Goal: Task Accomplishment & Management: Manage account settings

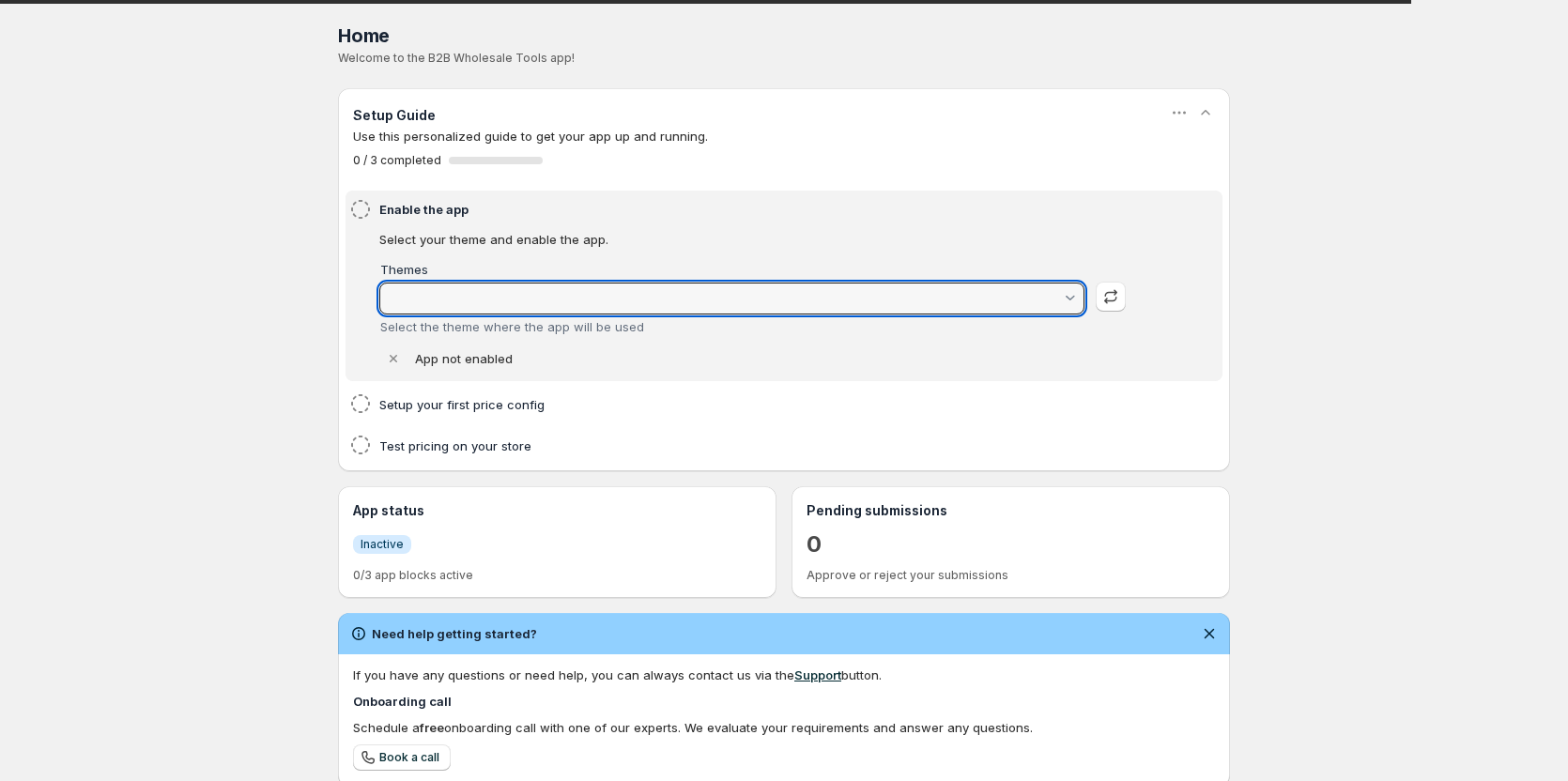
click at [533, 298] on input "Themes" at bounding box center [723, 298] width 677 height 30
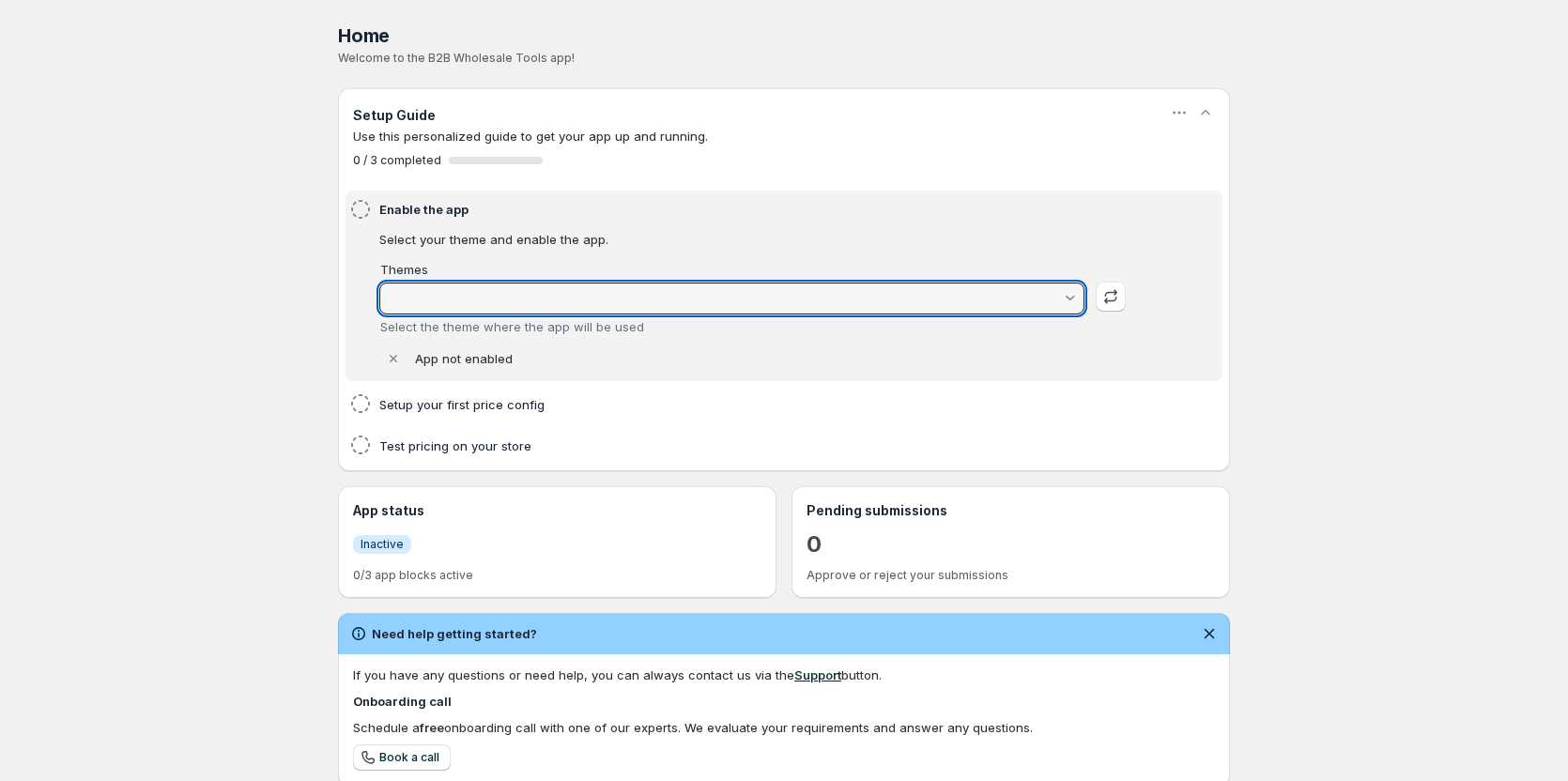
type input "Dawn"
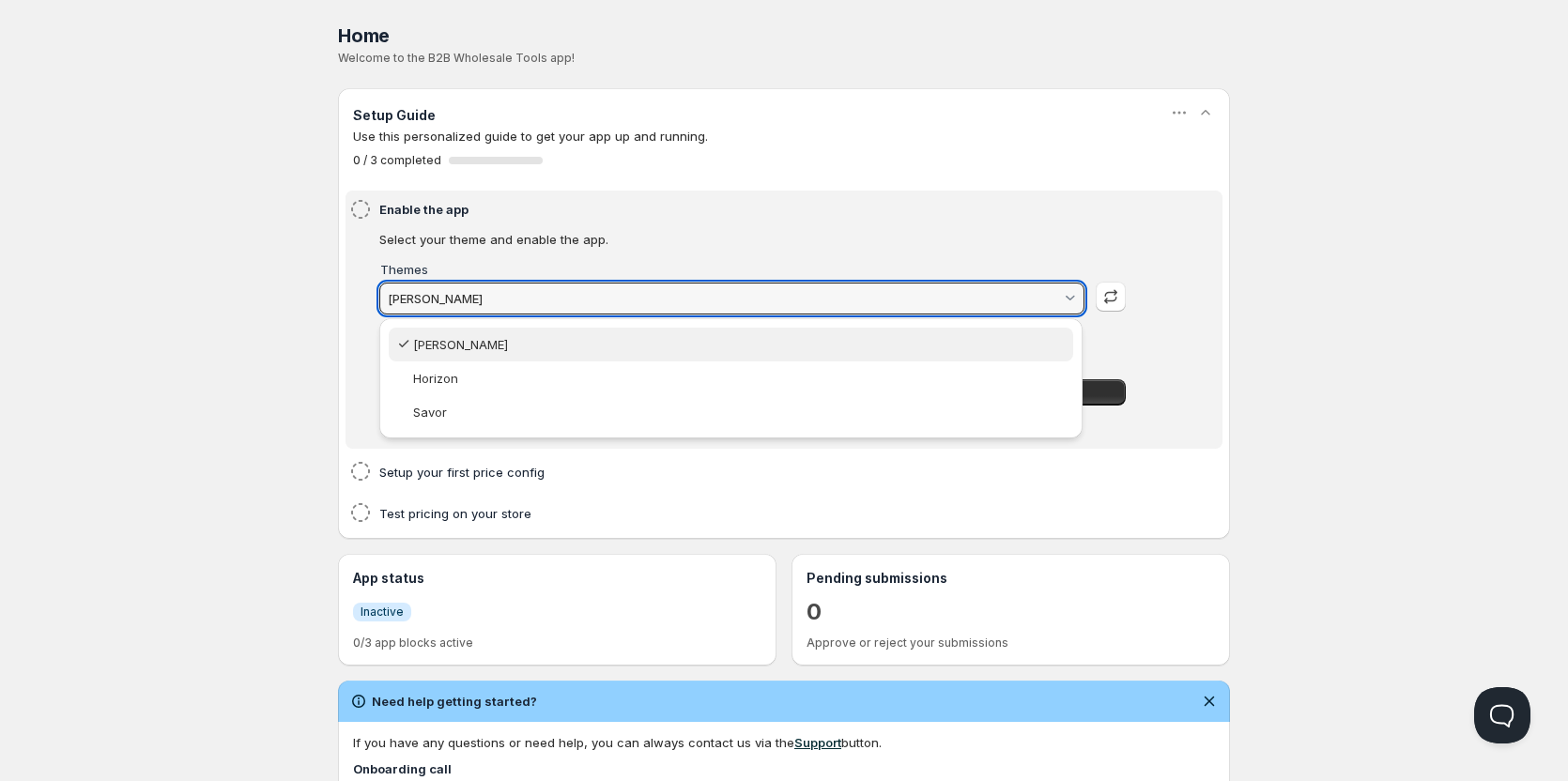
click at [460, 350] on div "Dawn" at bounding box center [740, 345] width 655 height 15
type vaadin-combo-box "141916537140"
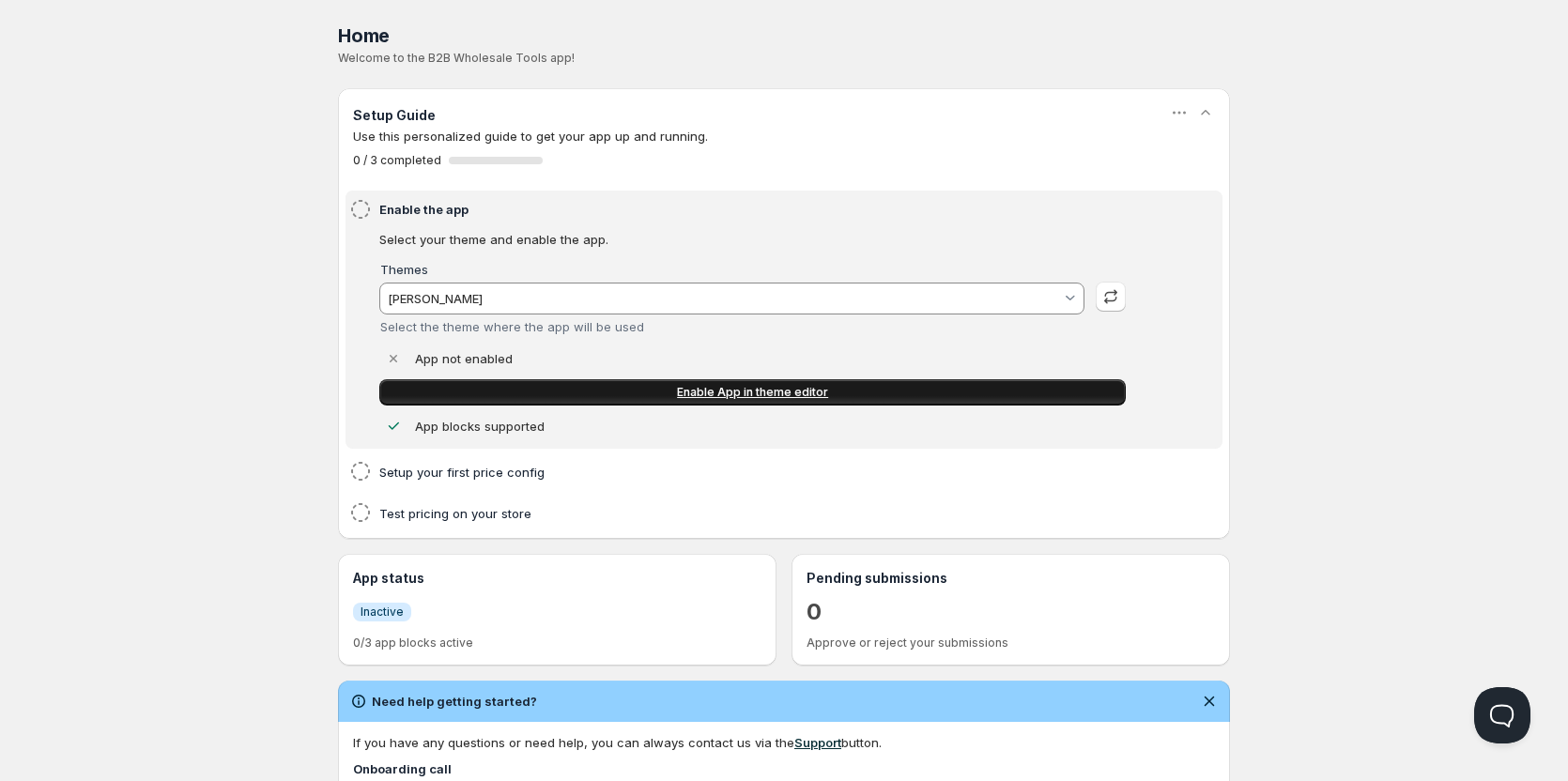
click at [762, 396] on span "Enable App in theme editor" at bounding box center [752, 393] width 151 height 15
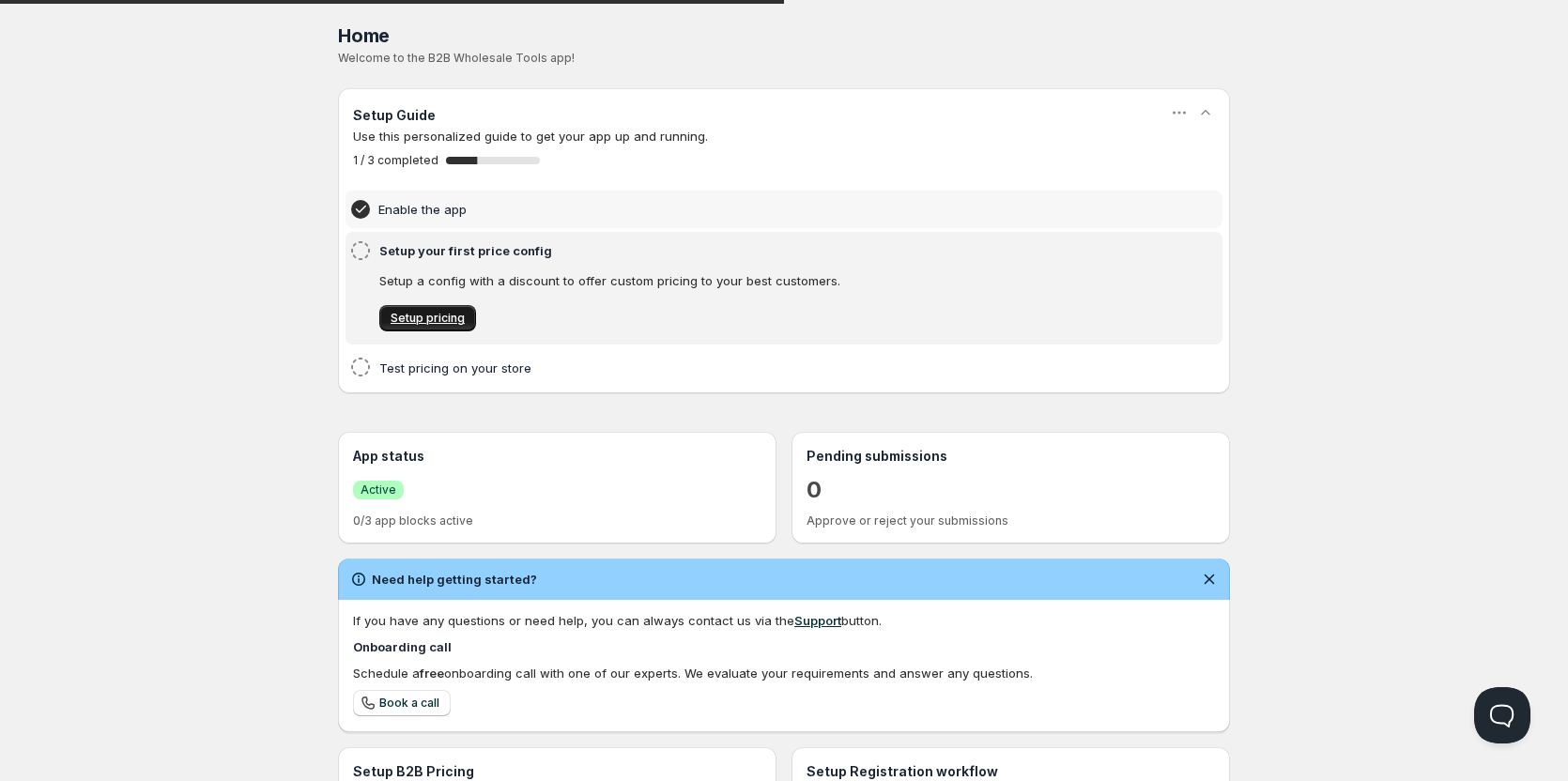
click at [417, 311] on link "Setup pricing" at bounding box center [427, 318] width 97 height 26
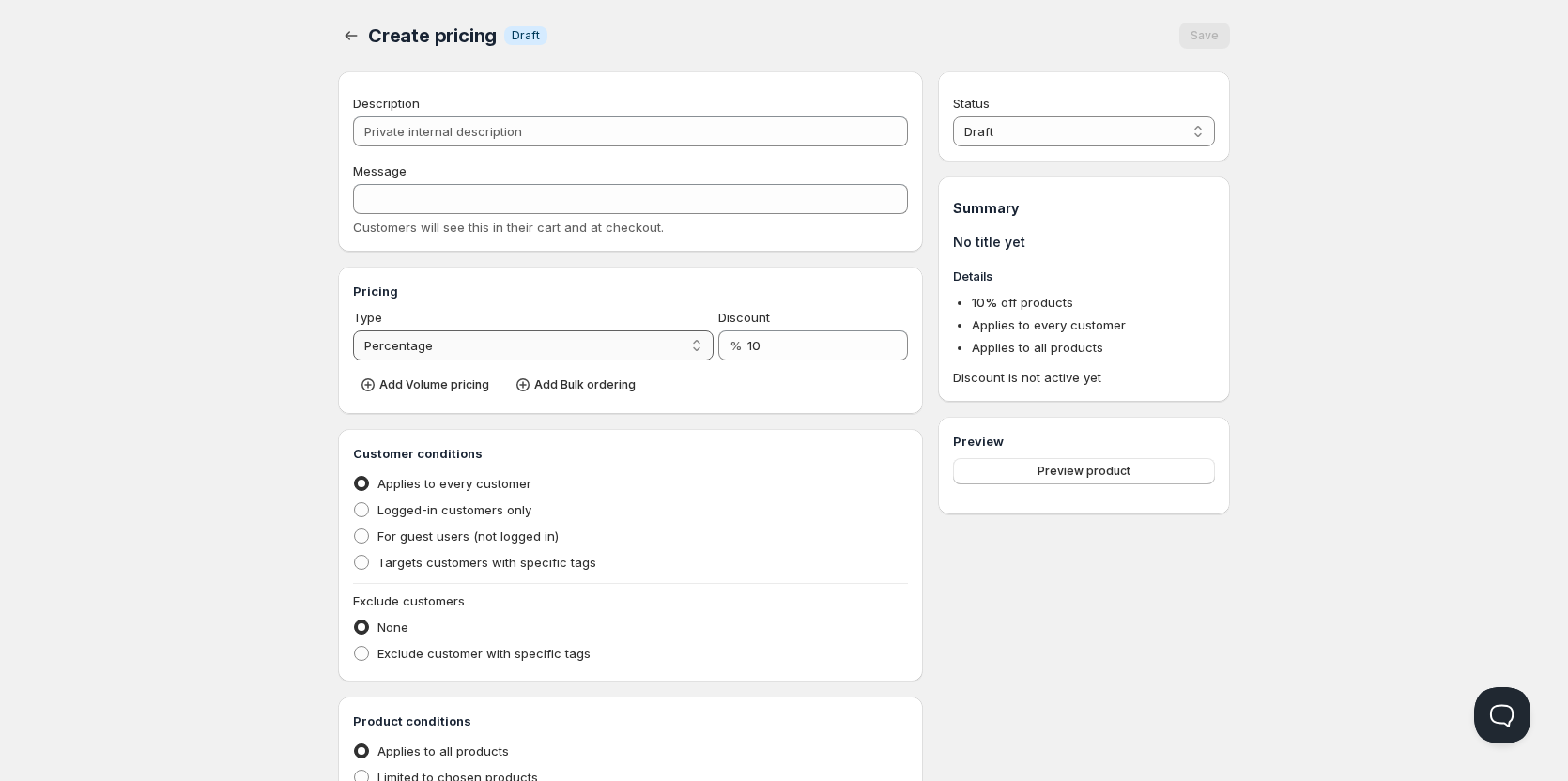
click at [429, 343] on select "Percentage Absolute" at bounding box center [533, 345] width 360 height 30
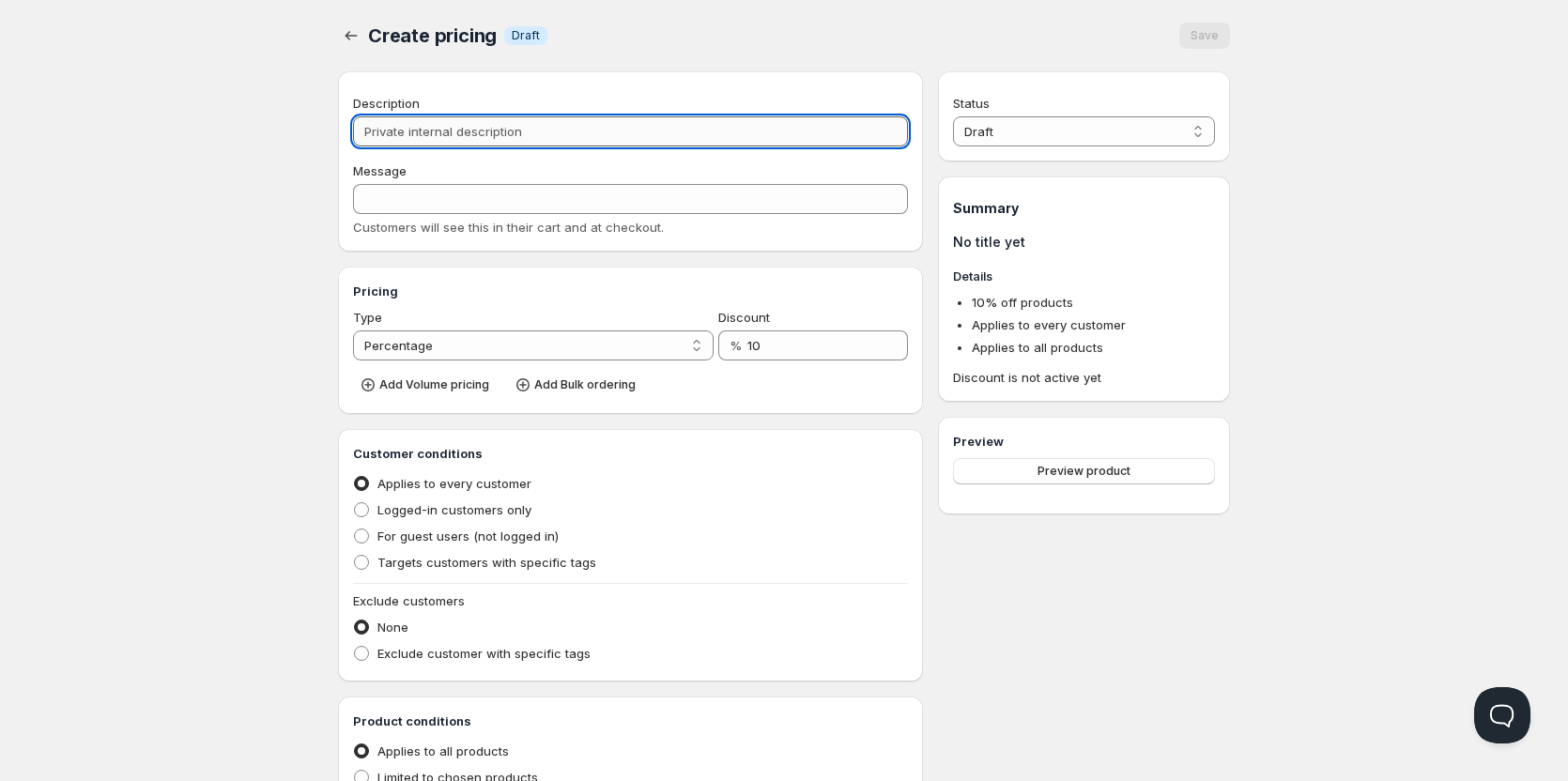
click at [427, 138] on input "Description" at bounding box center [631, 131] width 555 height 30
click at [1092, 117] on select "Draft Active" at bounding box center [1083, 131] width 262 height 30
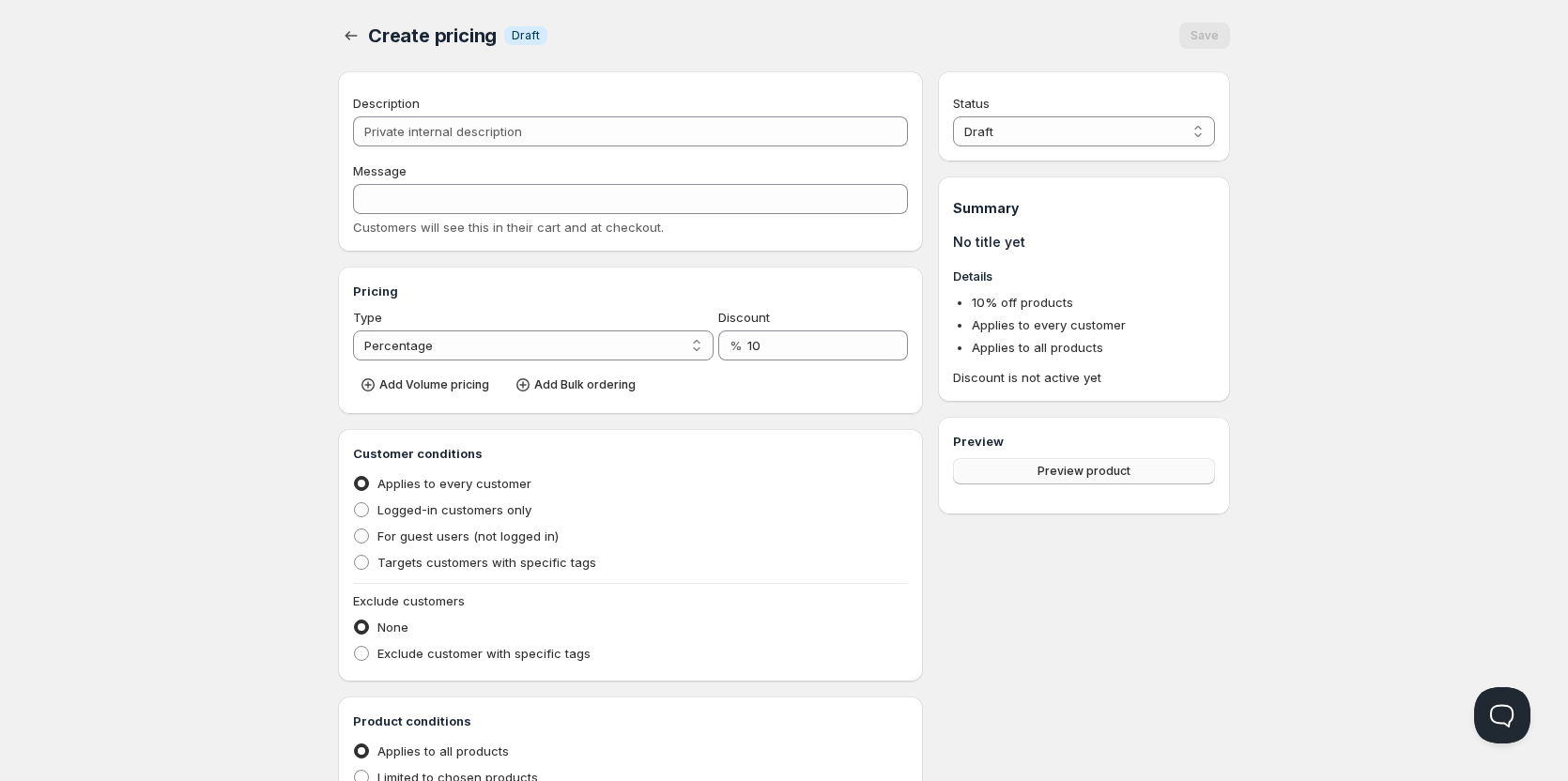
click at [1133, 468] on button "Preview product" at bounding box center [1083, 471] width 262 height 26
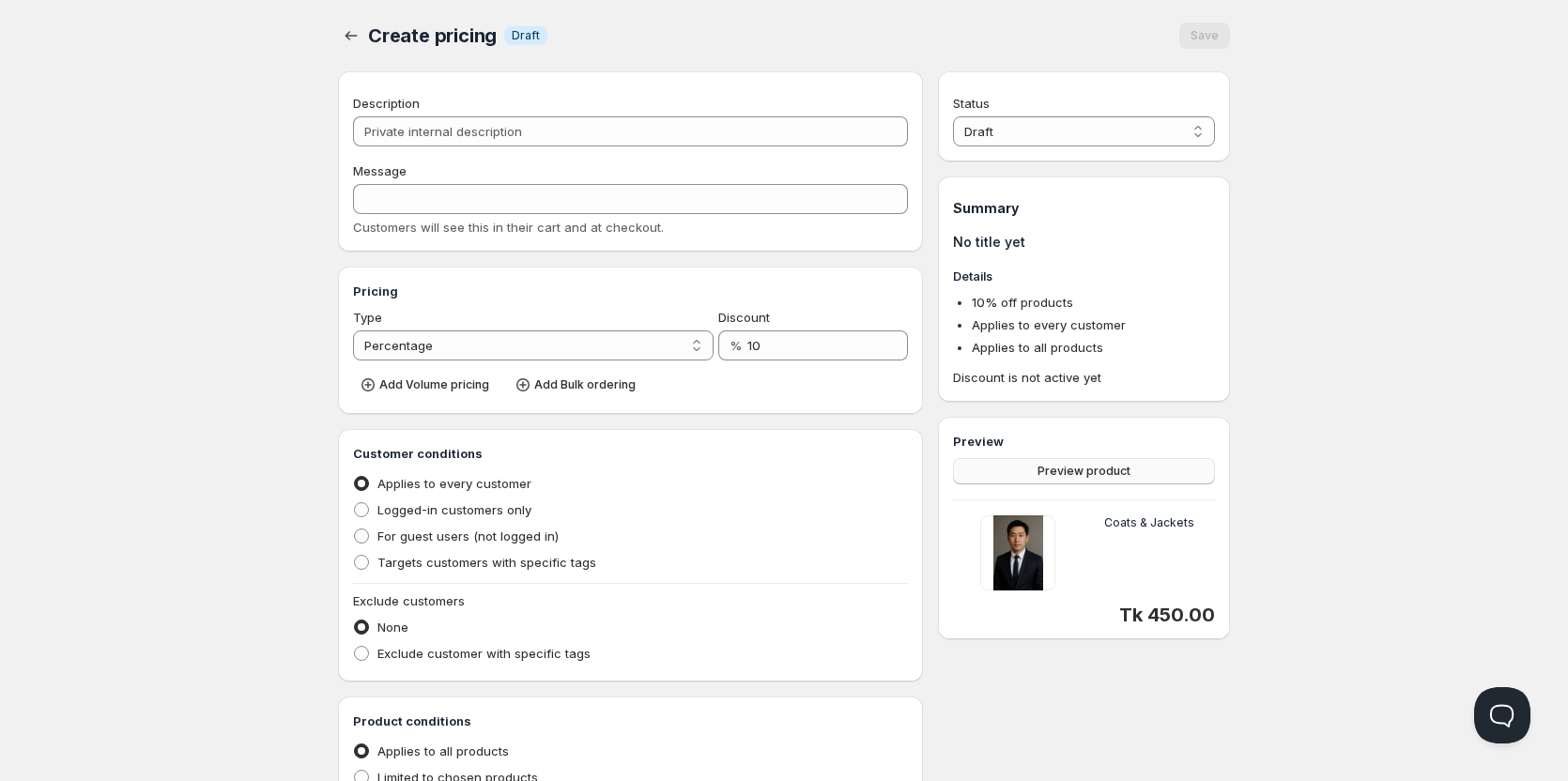
click at [1120, 476] on span "Preview product" at bounding box center [1083, 472] width 93 height 15
click at [439, 106] on div "Description" at bounding box center [631, 104] width 555 height 19
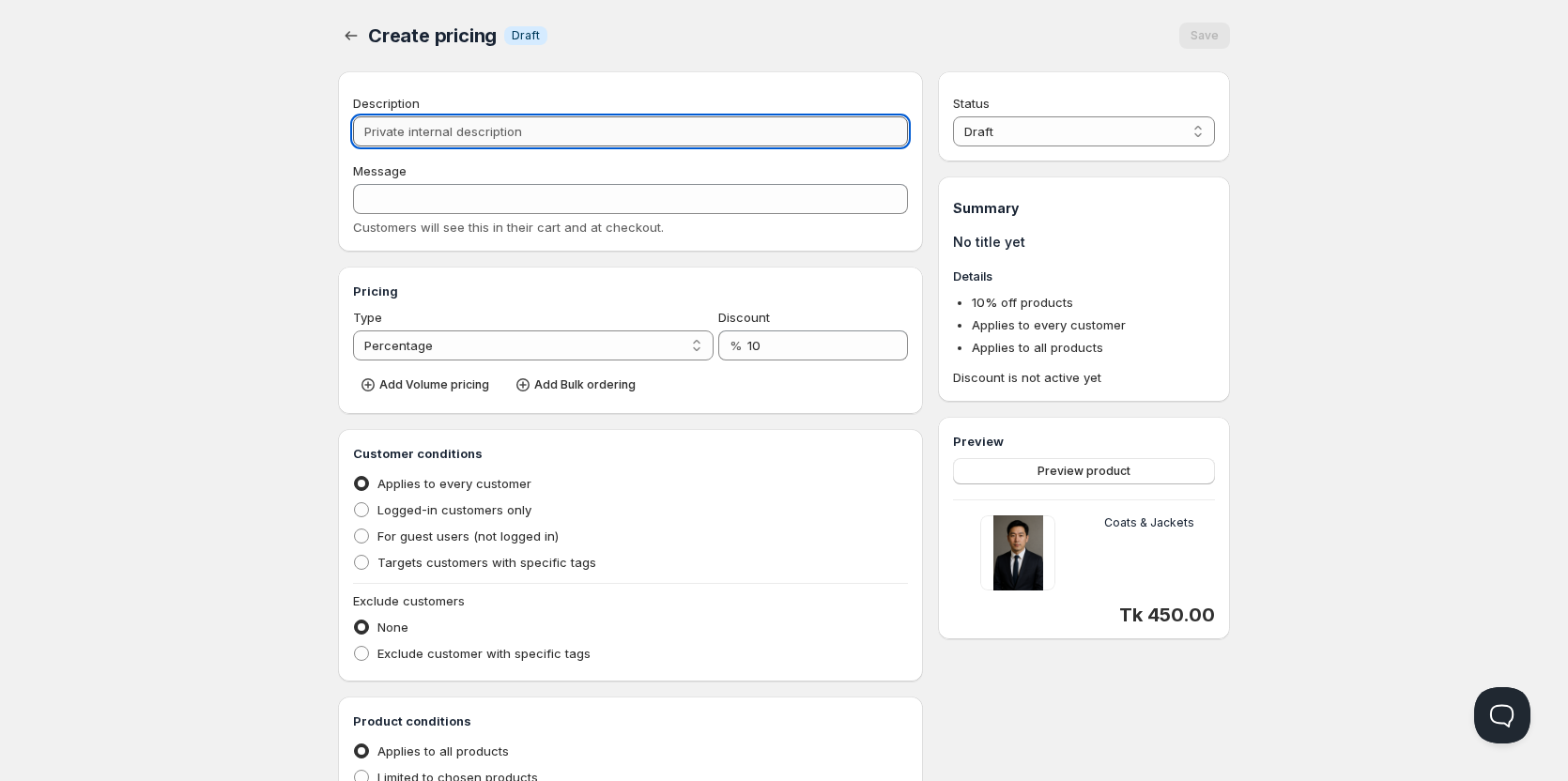
click at [407, 138] on input "Description" at bounding box center [631, 131] width 555 height 30
click at [442, 390] on span "Add Volume pricing" at bounding box center [434, 385] width 109 height 15
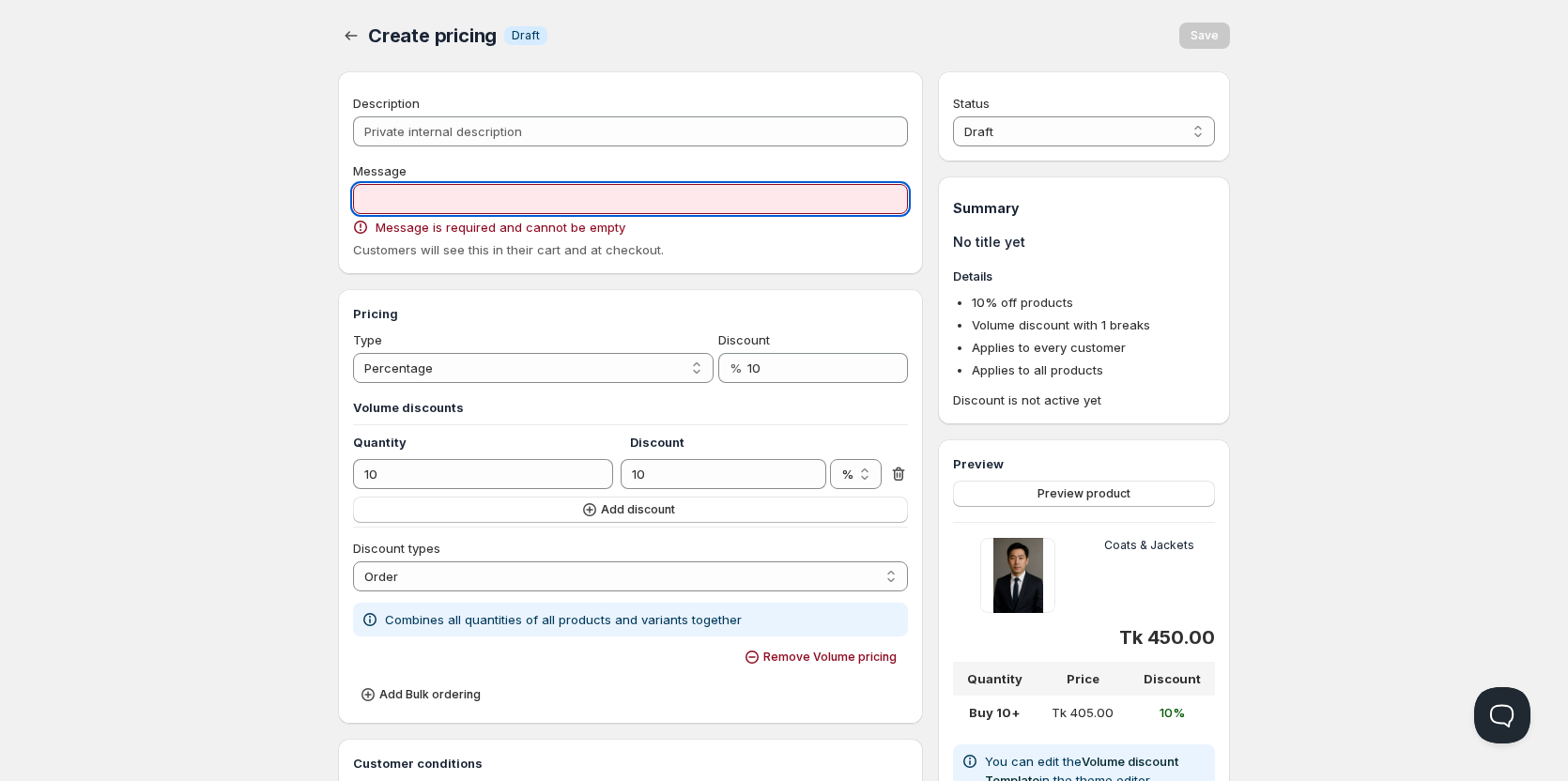
click at [442, 197] on input "Message" at bounding box center [631, 199] width 555 height 30
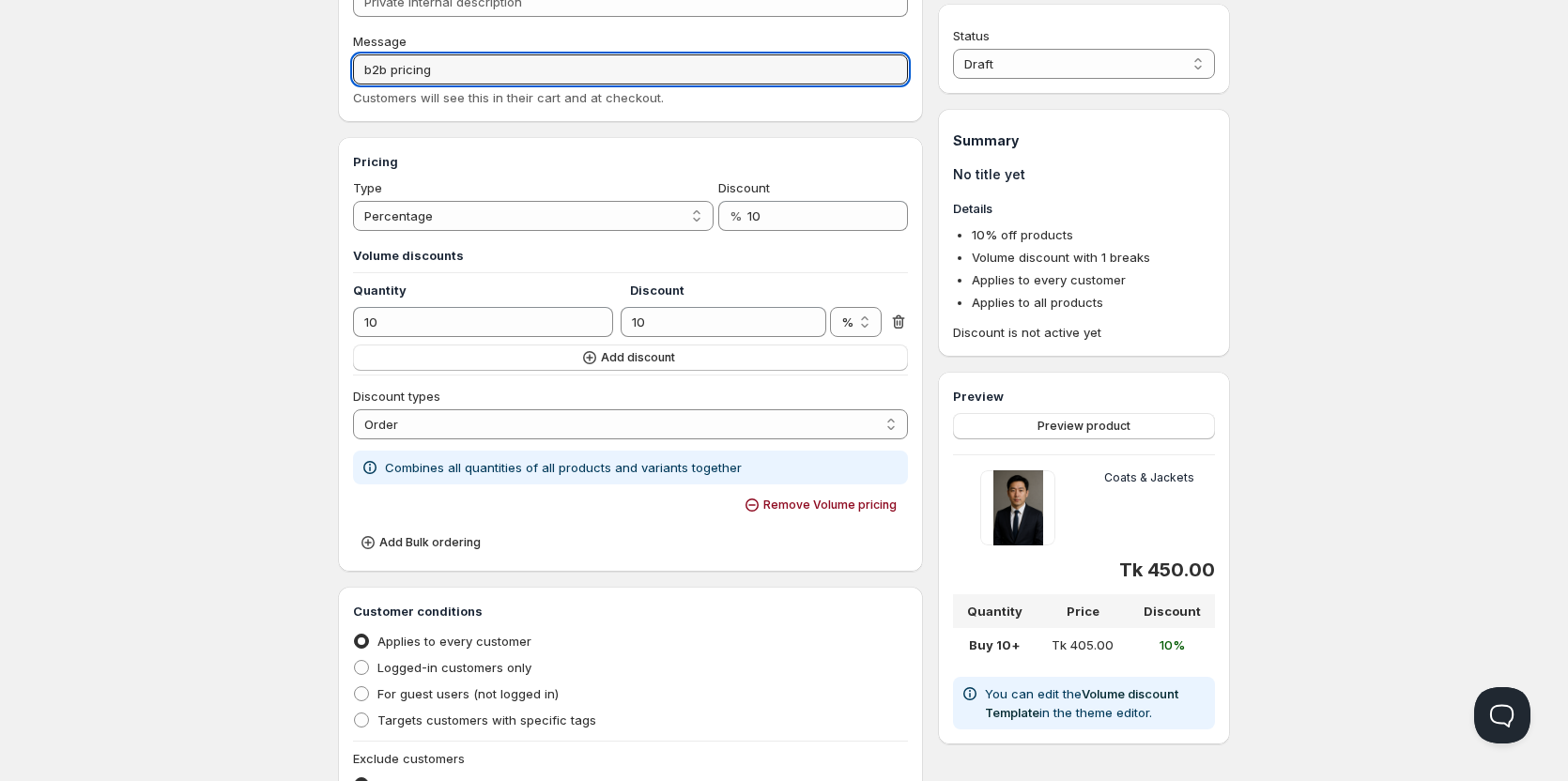
scroll to position [376, 0]
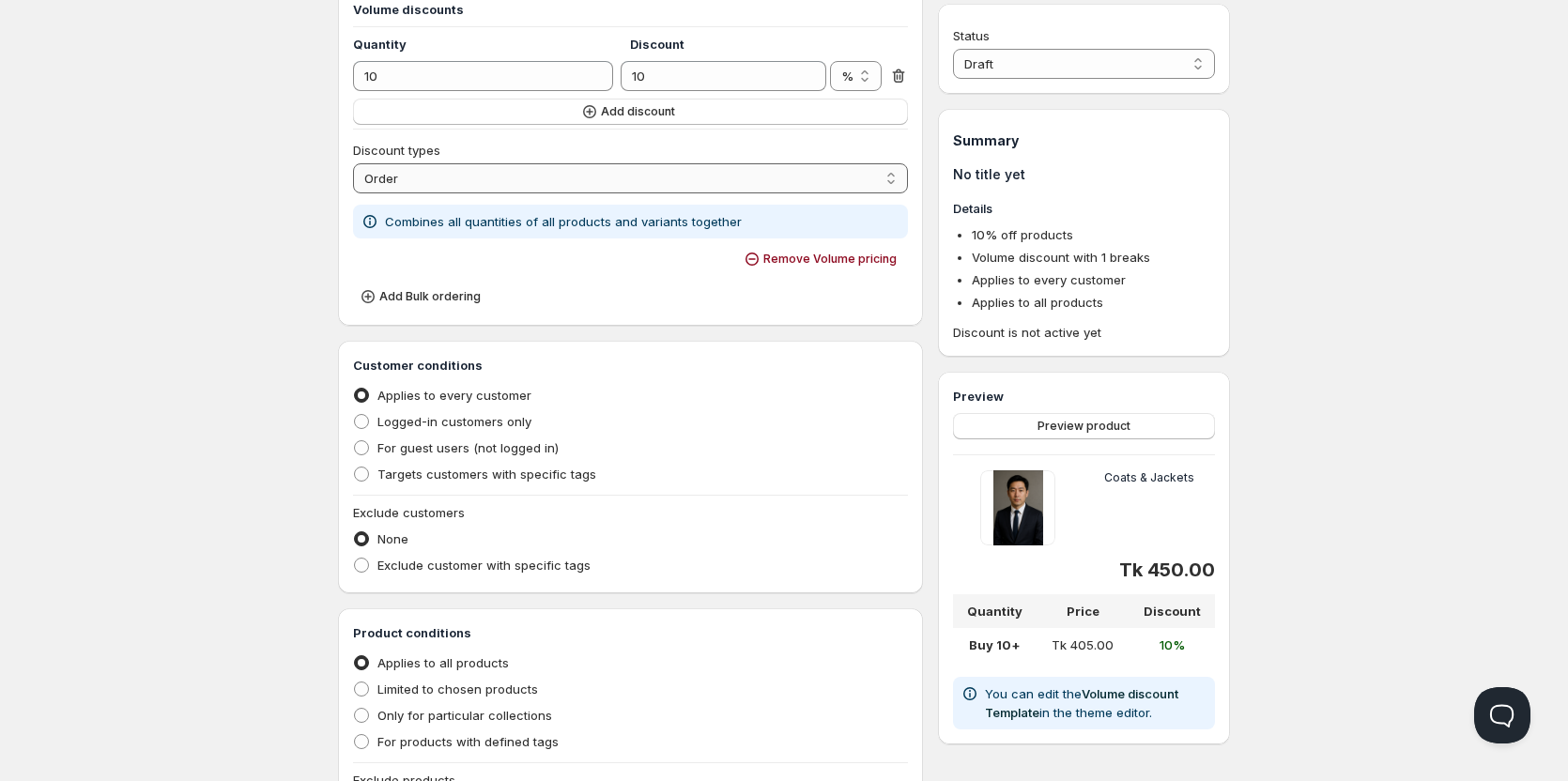
type input "b2b pricing"
click at [442, 174] on select "Order Product Variant Item" at bounding box center [631, 178] width 555 height 30
click at [353, 163] on select "Order Product Variant Item" at bounding box center [631, 178] width 555 height 30
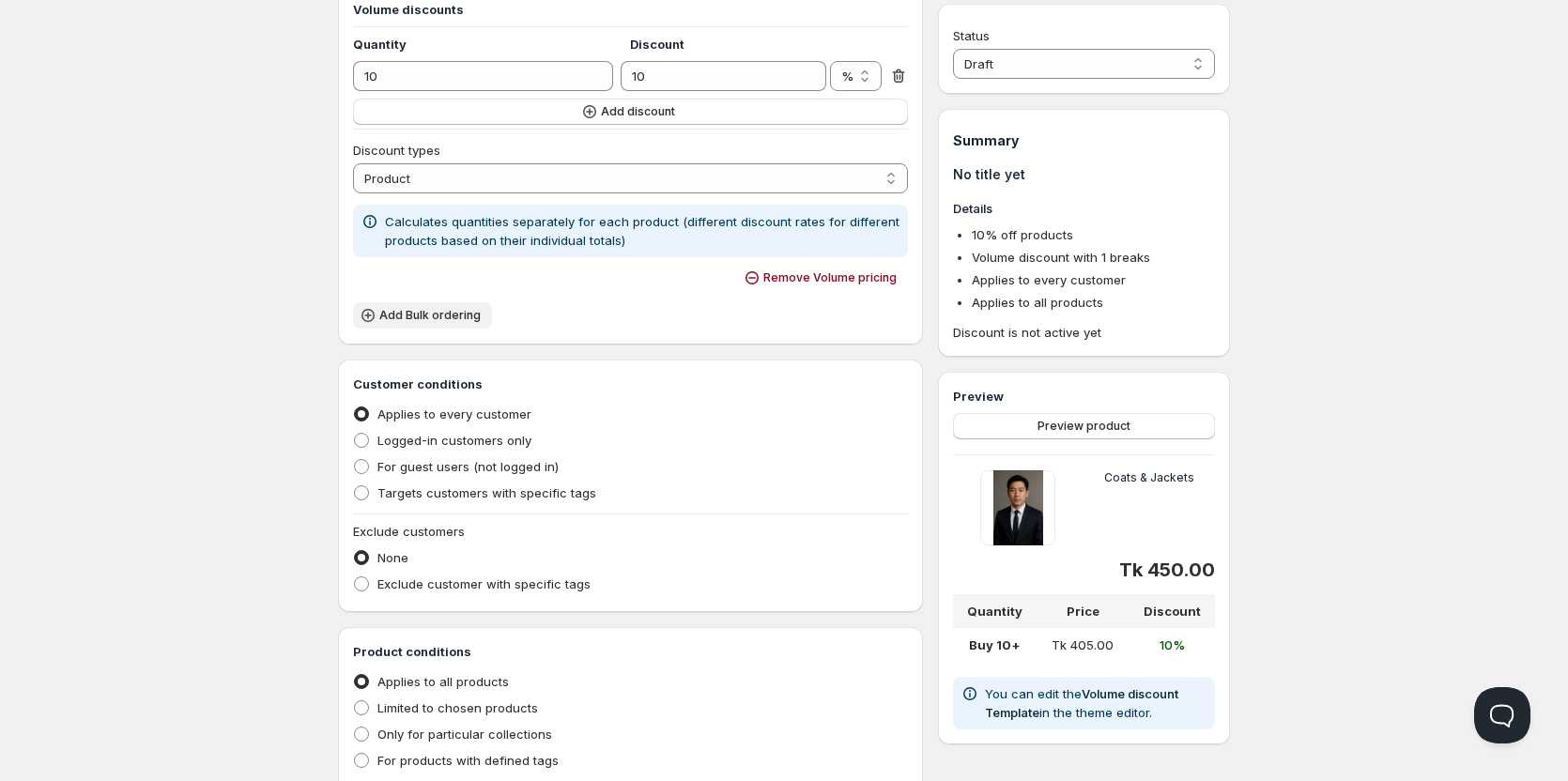
click at [407, 313] on span "Add Bulk ordering" at bounding box center [430, 316] width 102 height 15
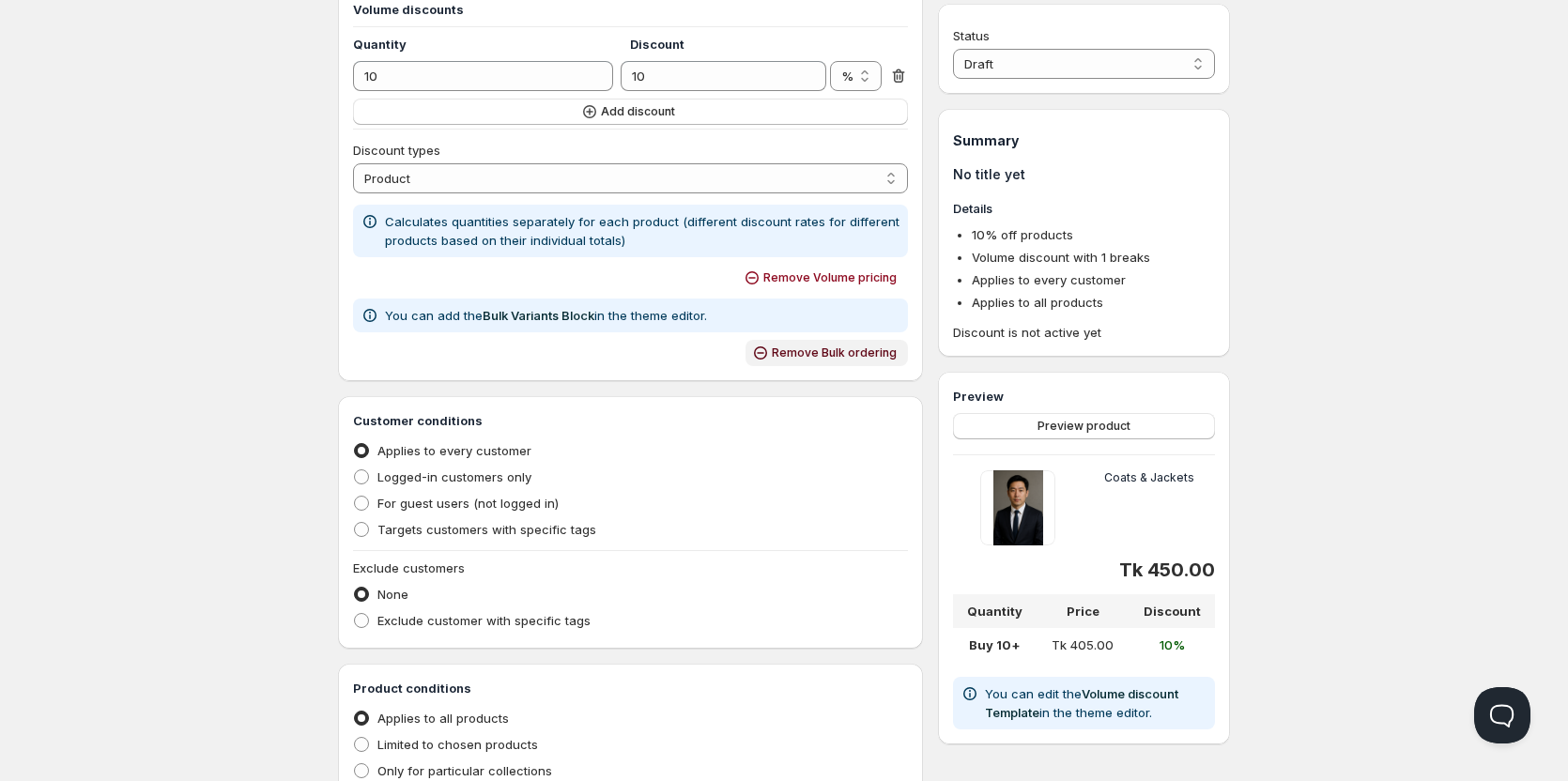
click at [880, 359] on span "Remove Bulk ordering" at bounding box center [834, 354] width 125 height 15
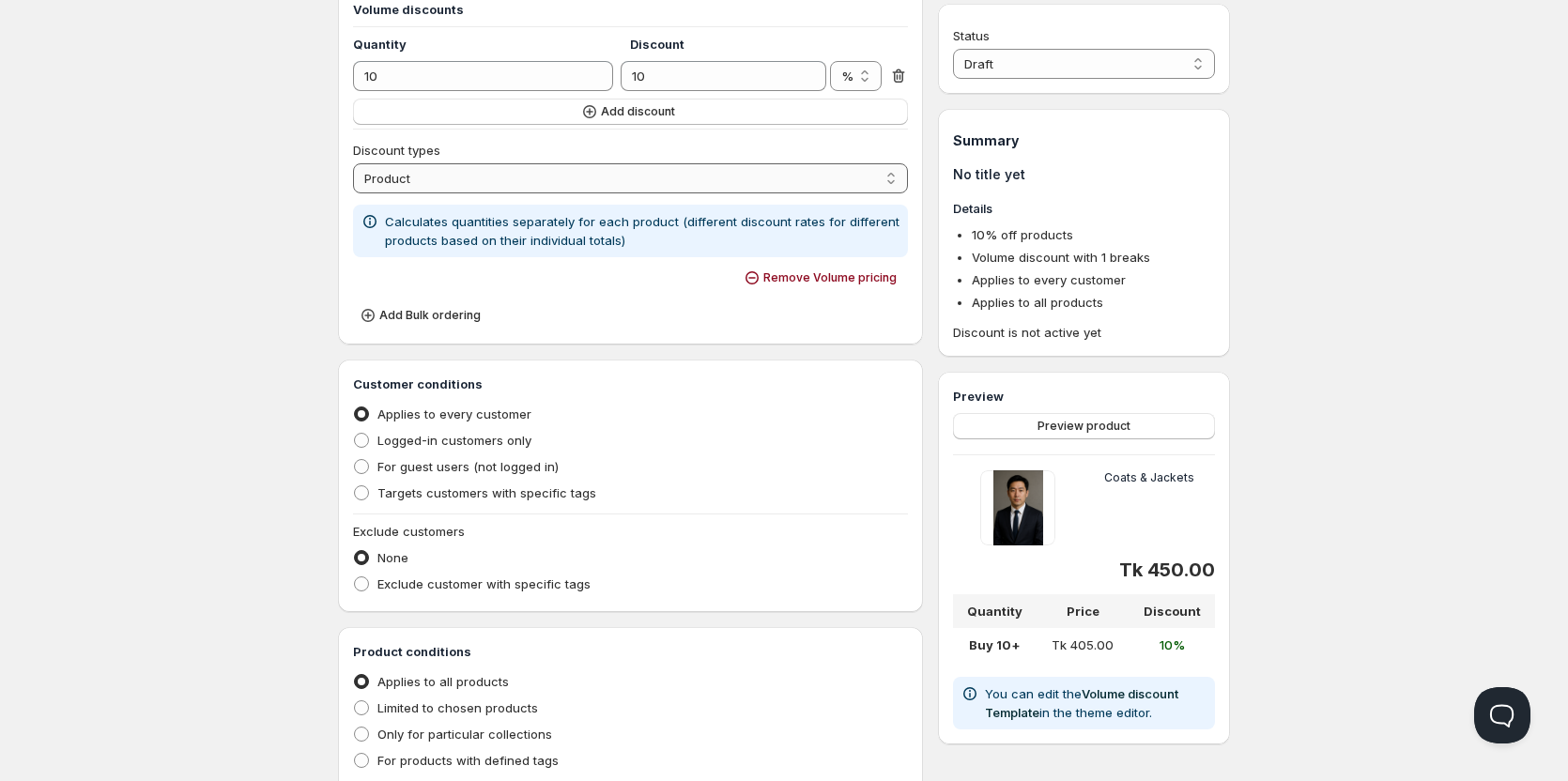
click at [588, 180] on select "Order Product Variant Item" at bounding box center [631, 178] width 555 height 30
click at [632, 111] on span "Add discount" at bounding box center [638, 112] width 74 height 15
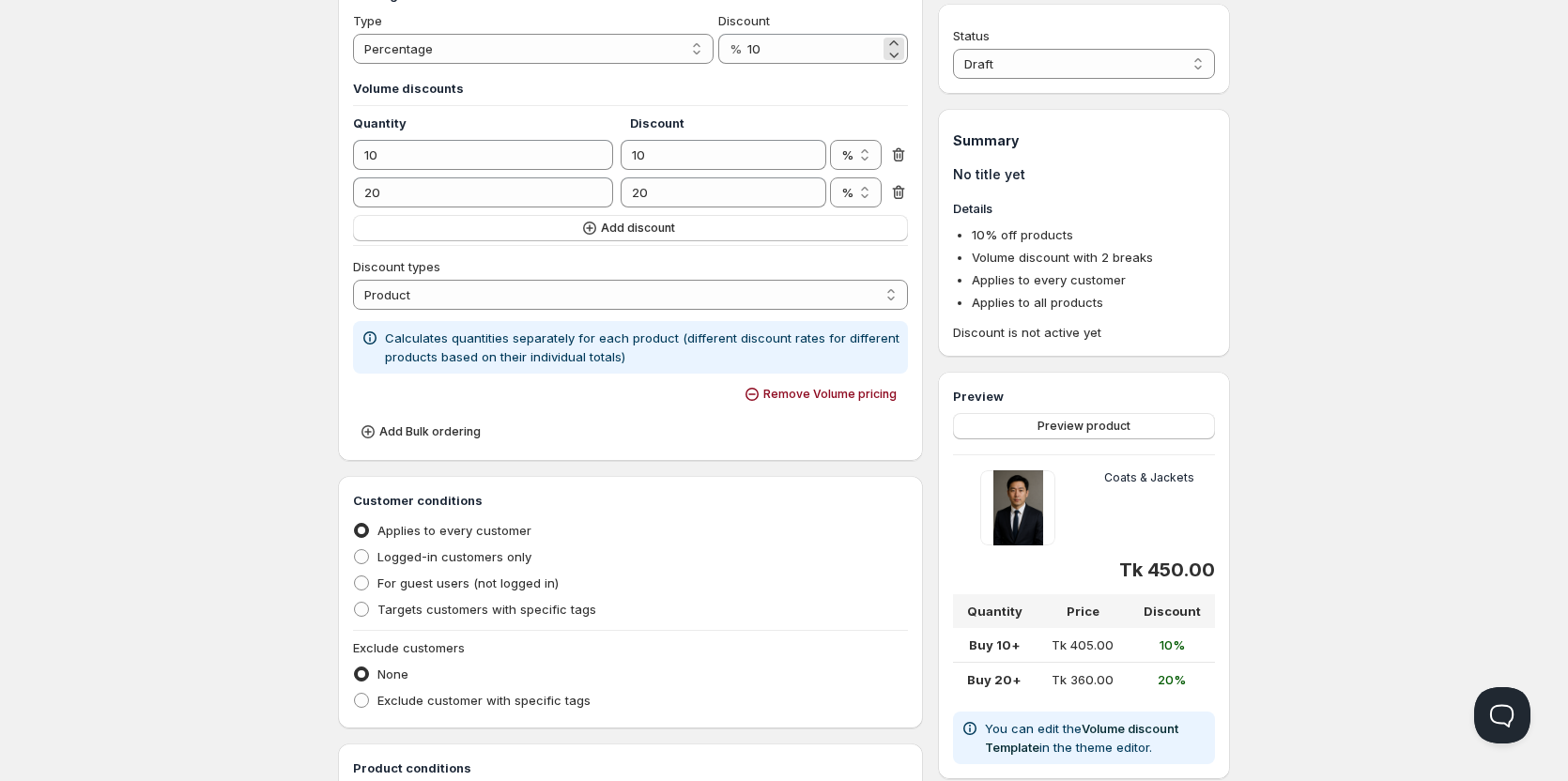
scroll to position [188, 0]
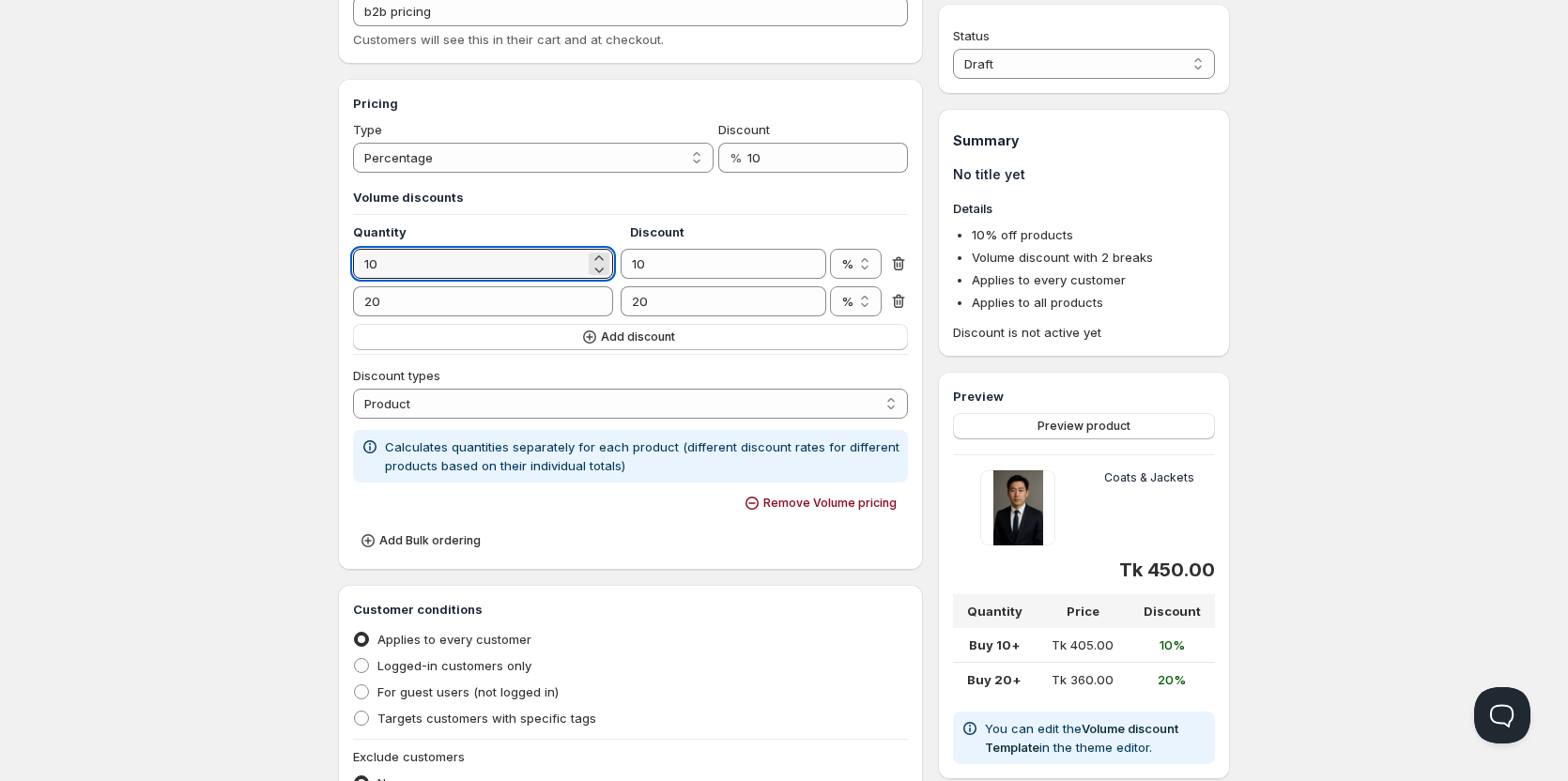
drag, startPoint x: 413, startPoint y: 255, endPoint x: 327, endPoint y: 257, distance: 86.0
click at [327, 257] on div "Create pricing. This page is ready Create pricing Info Draft Save Description M…" at bounding box center [784, 535] width 937 height 1448
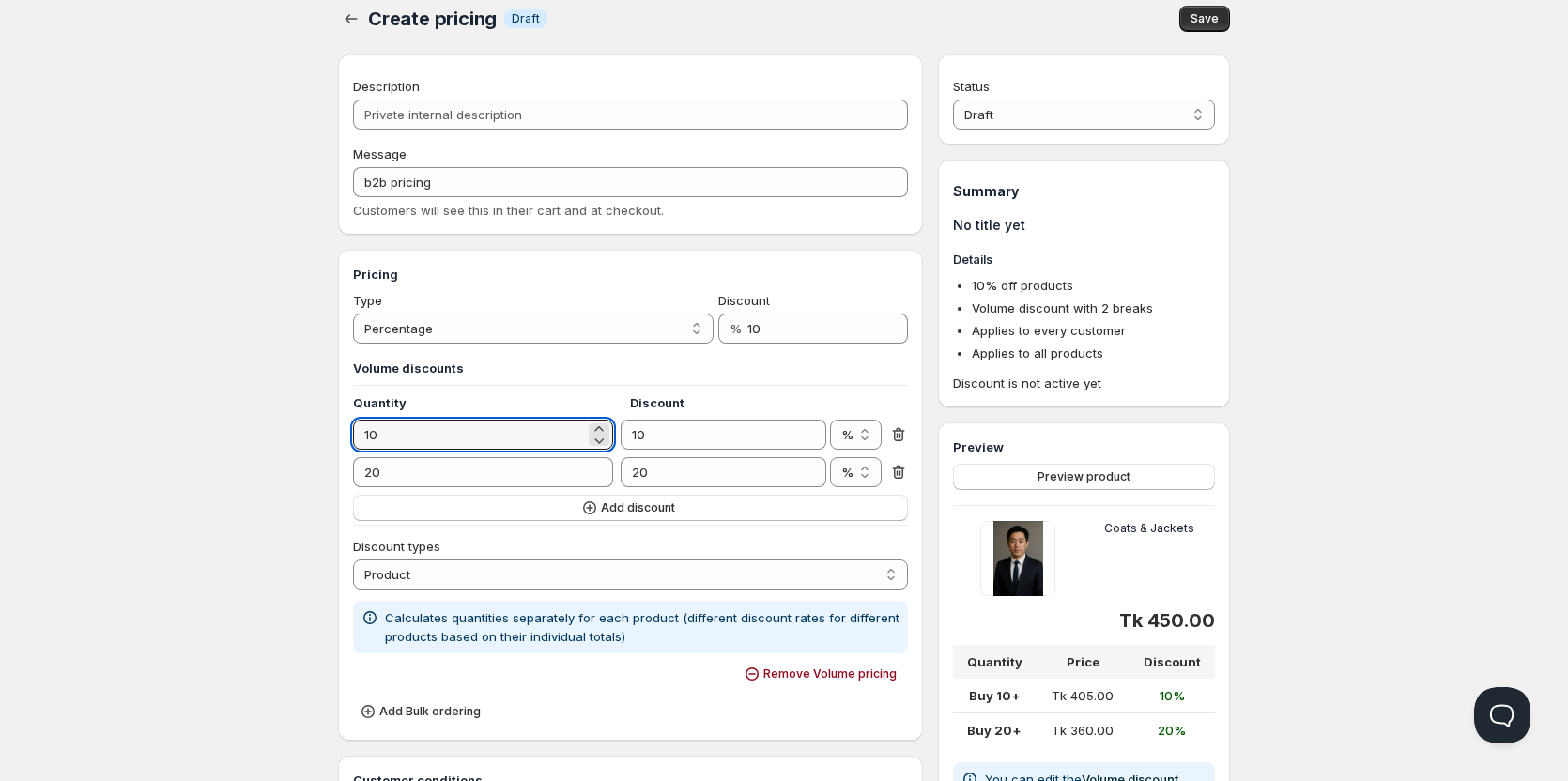
scroll to position [0, 0]
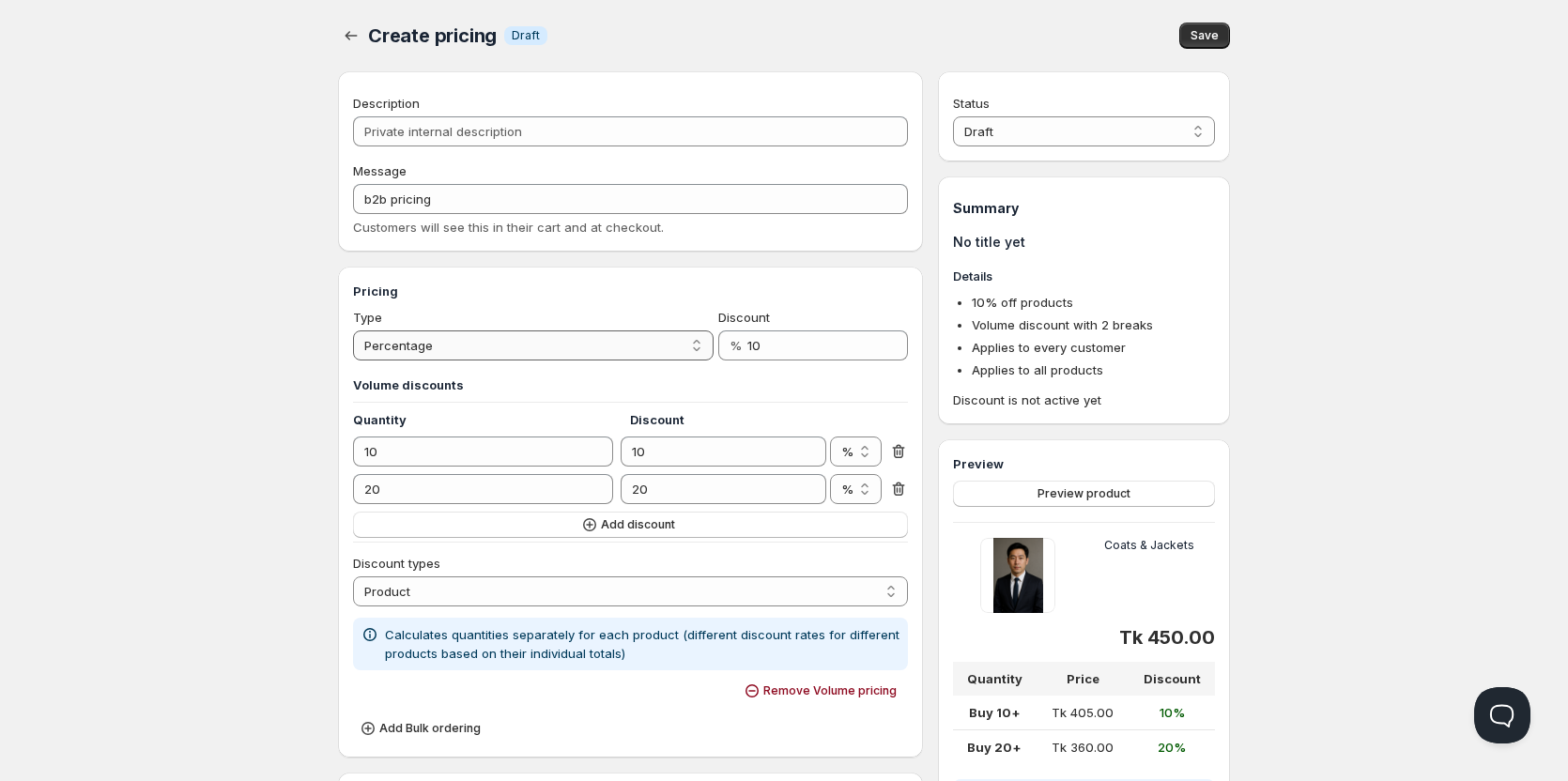
click at [475, 336] on select "Percentage Absolute" at bounding box center [533, 345] width 360 height 30
drag, startPoint x: 449, startPoint y: 467, endPoint x: 375, endPoint y: 466, distance: 74.0
click at [375, 466] on div "Volume discounts Quantity Discount 10 10 % Tk % 20 20 % Tk % Add discount" at bounding box center [631, 456] width 555 height 162
click at [654, 525] on span "Add discount" at bounding box center [638, 525] width 74 height 15
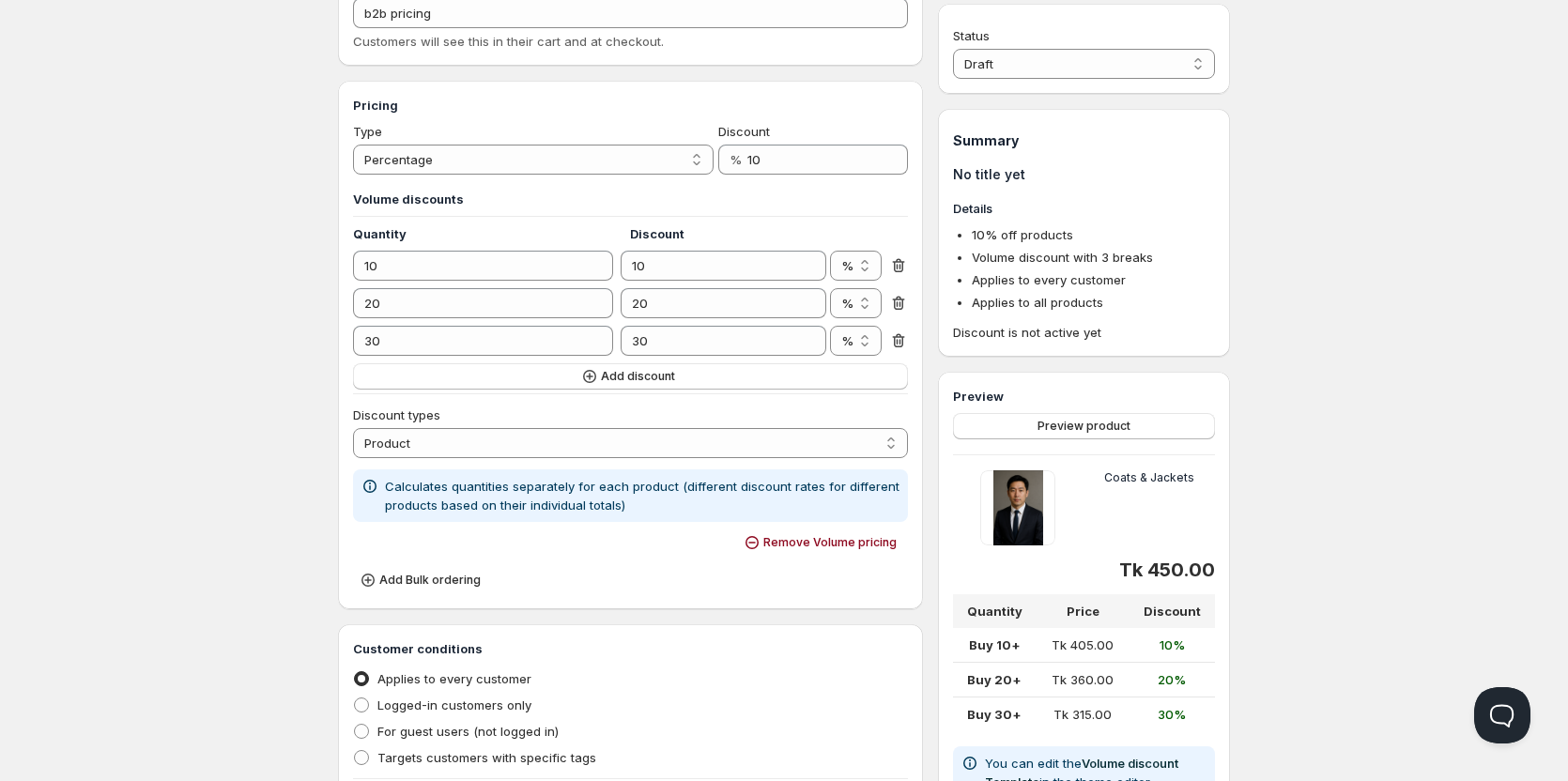
scroll to position [188, 0]
click at [445, 444] on select "Order Product Variant Item" at bounding box center [631, 441] width 555 height 30
click at [443, 410] on div "Discount types" at bounding box center [631, 413] width 555 height 19
click at [438, 439] on select "Order Product Variant Item" at bounding box center [631, 441] width 555 height 30
select select "1"
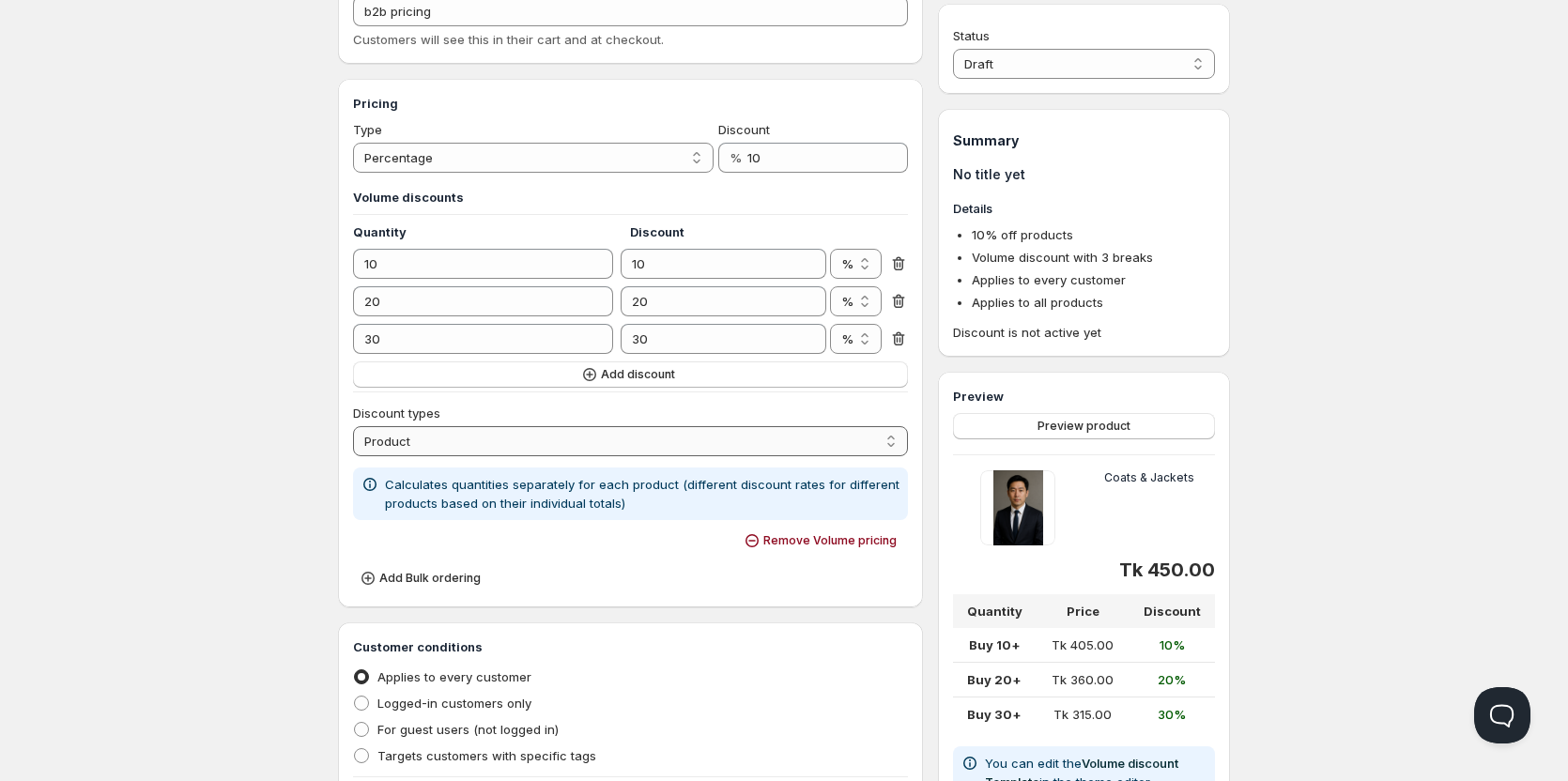
click at [353, 427] on select "Order Product Variant Item" at bounding box center [631, 441] width 555 height 30
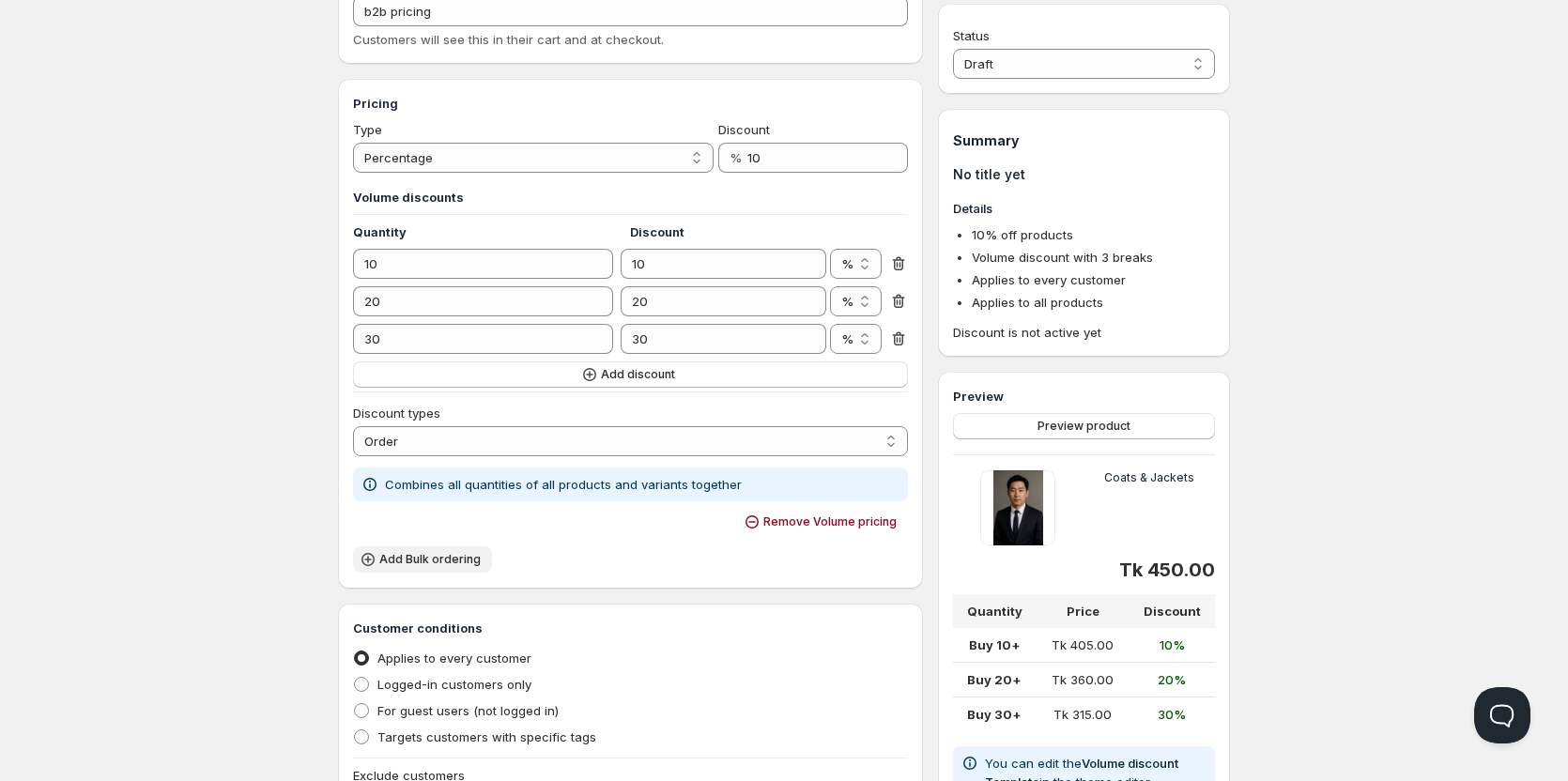
click at [482, 554] on button "Add Bulk ordering" at bounding box center [422, 559] width 139 height 26
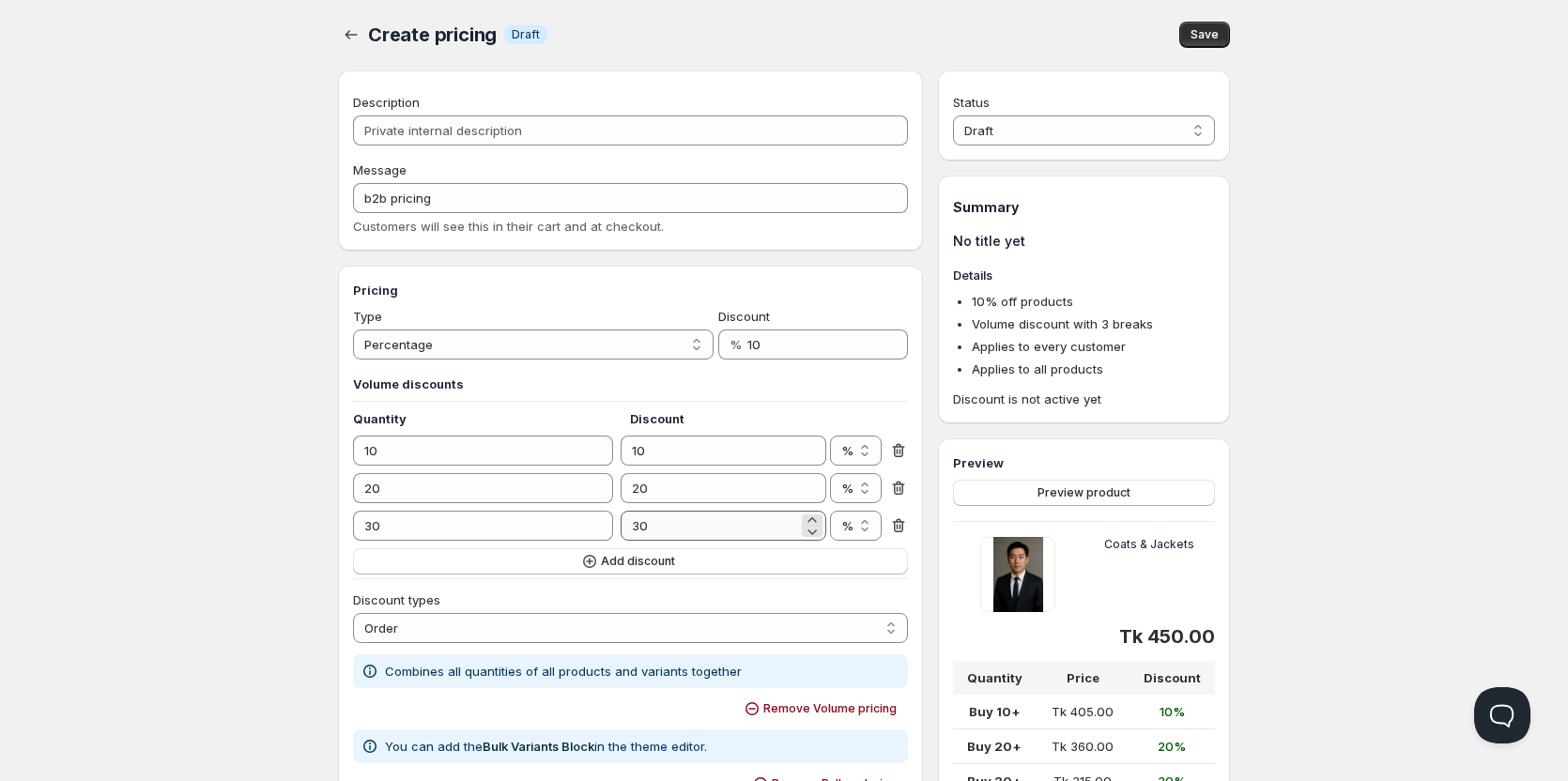
scroll to position [0, 0]
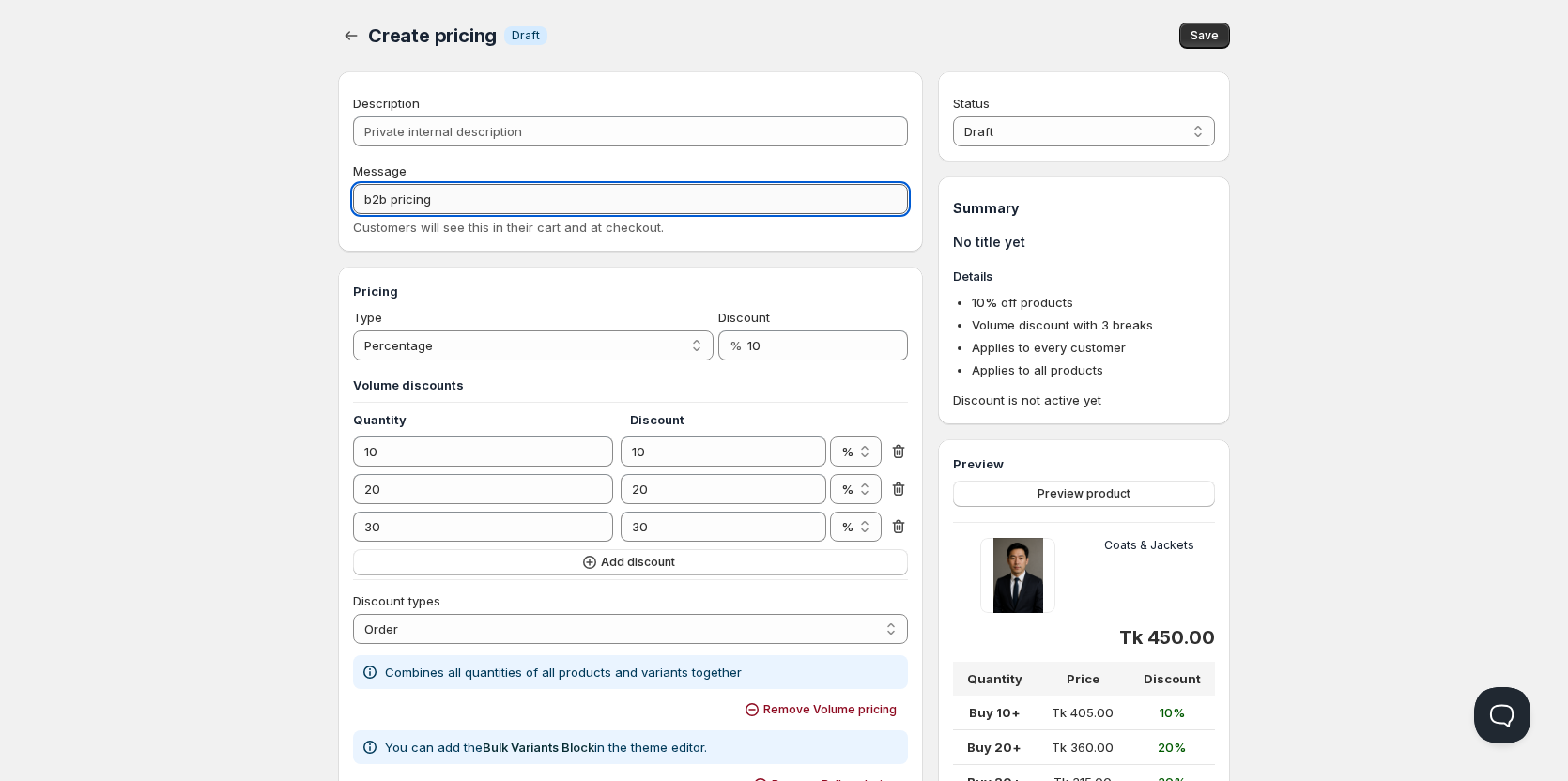
click at [543, 194] on input "b2b pricing" at bounding box center [631, 199] width 555 height 30
click at [1232, 34] on div "Create pricing. This page is ready Create pricing Info Draft Save Description M…" at bounding box center [784, 751] width 937 height 1502
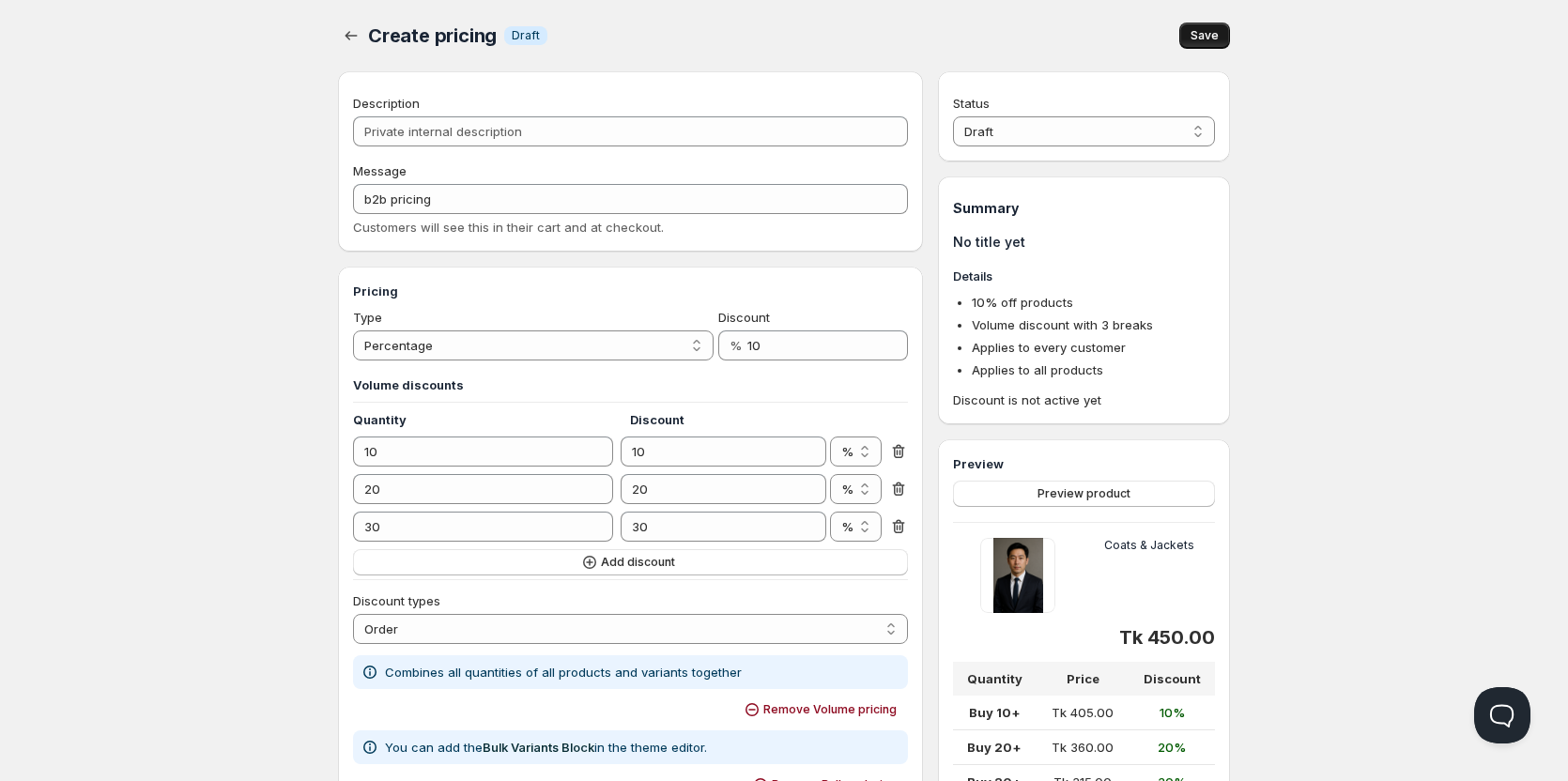
click at [1220, 31] on button "Save" at bounding box center [1204, 35] width 51 height 26
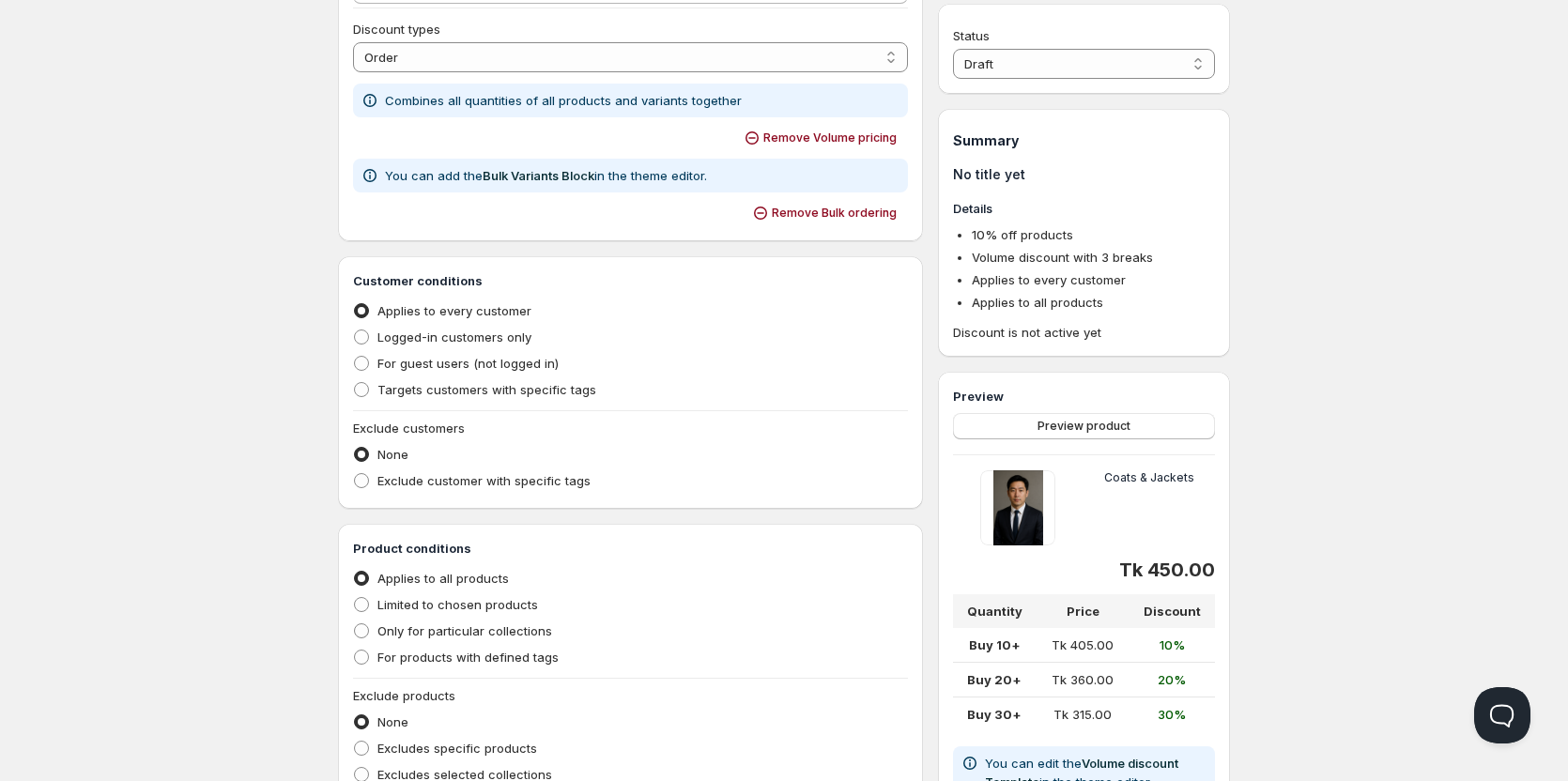
scroll to position [751, 0]
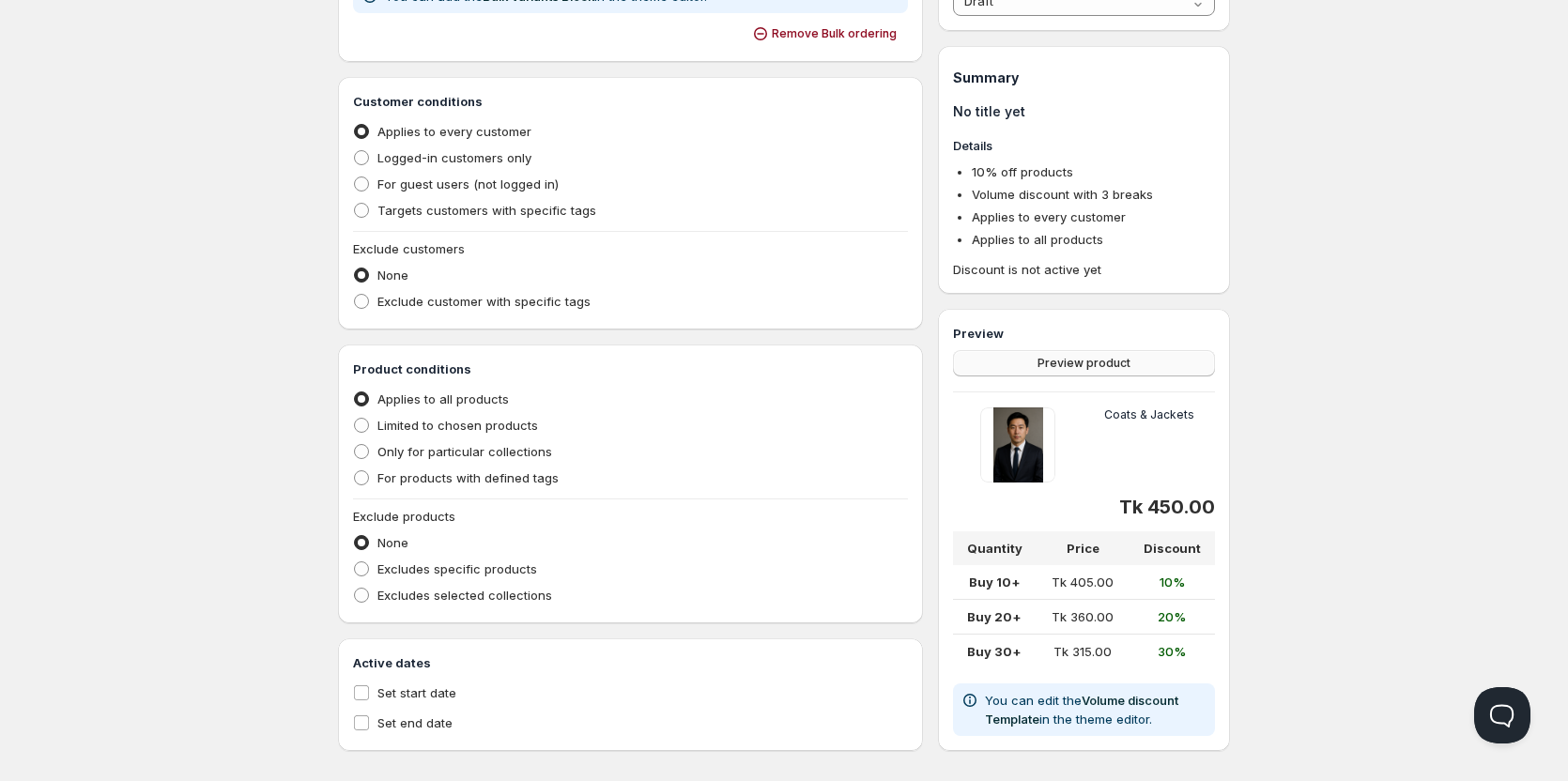
click at [1133, 367] on button "Preview product" at bounding box center [1083, 363] width 262 height 26
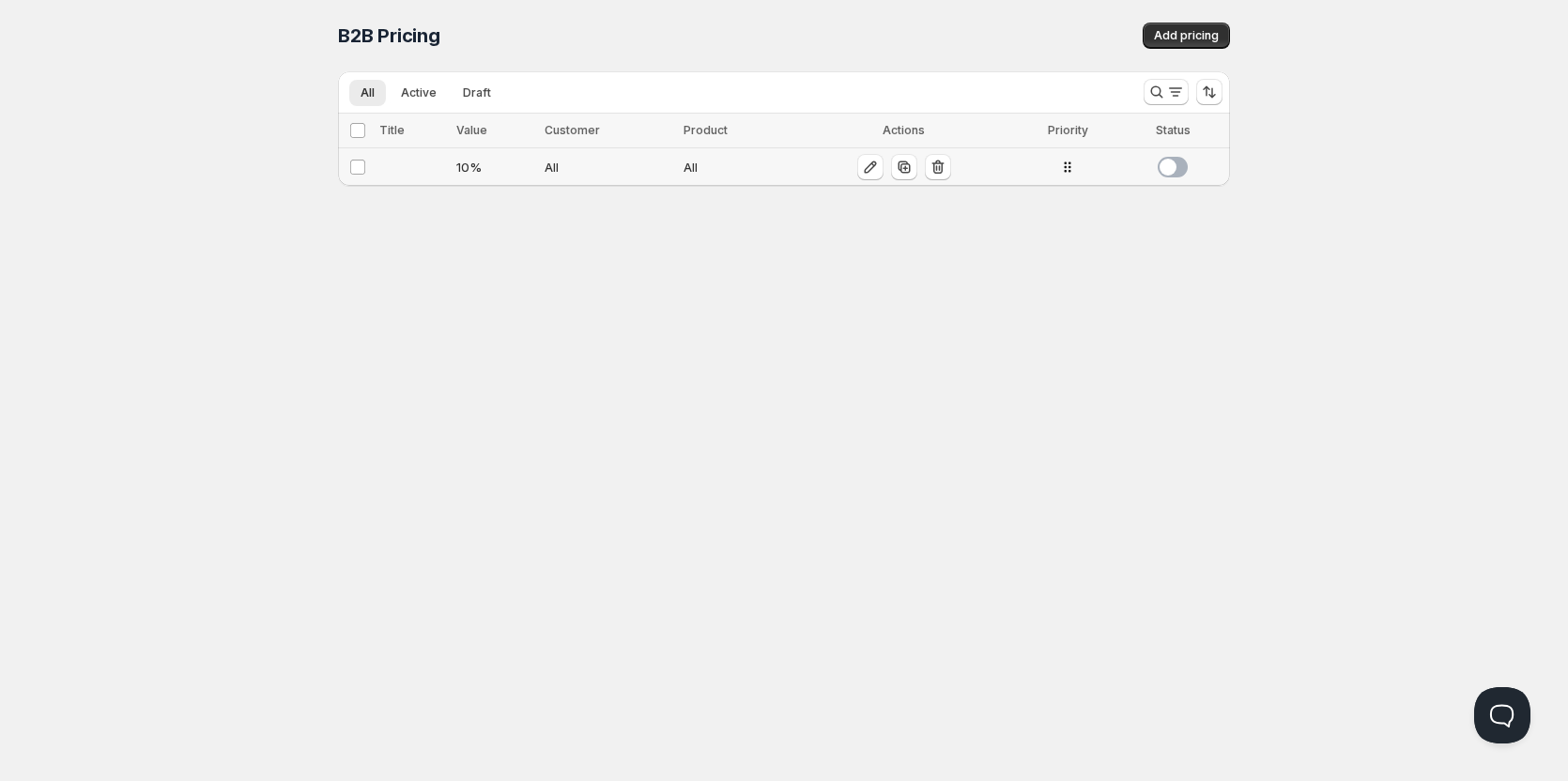
click at [1170, 169] on span at bounding box center [1171, 167] width 30 height 21
click at [452, 168] on td "10 %" at bounding box center [495, 167] width 88 height 38
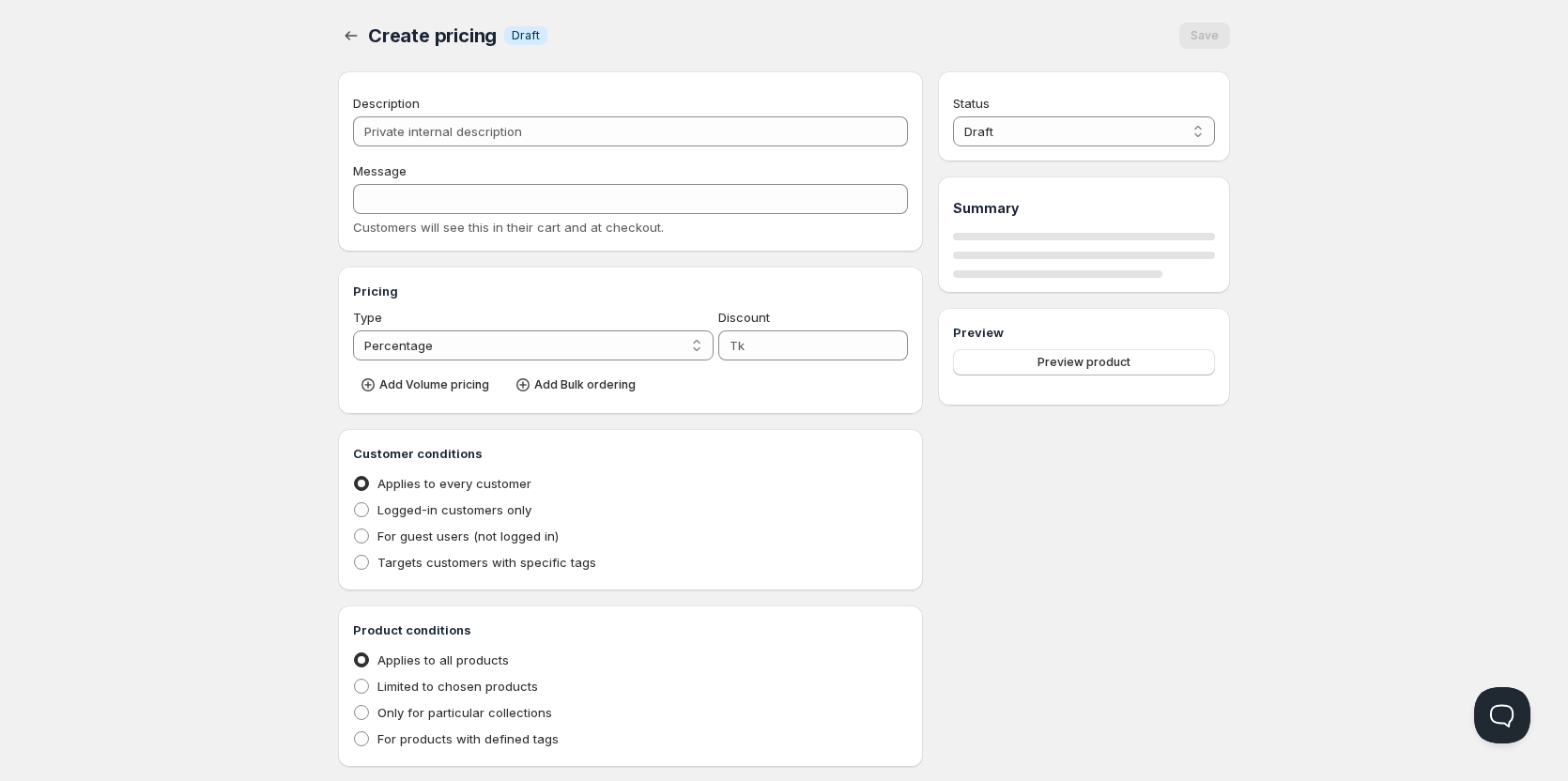
type input "10"
radio input "true"
select select "1"
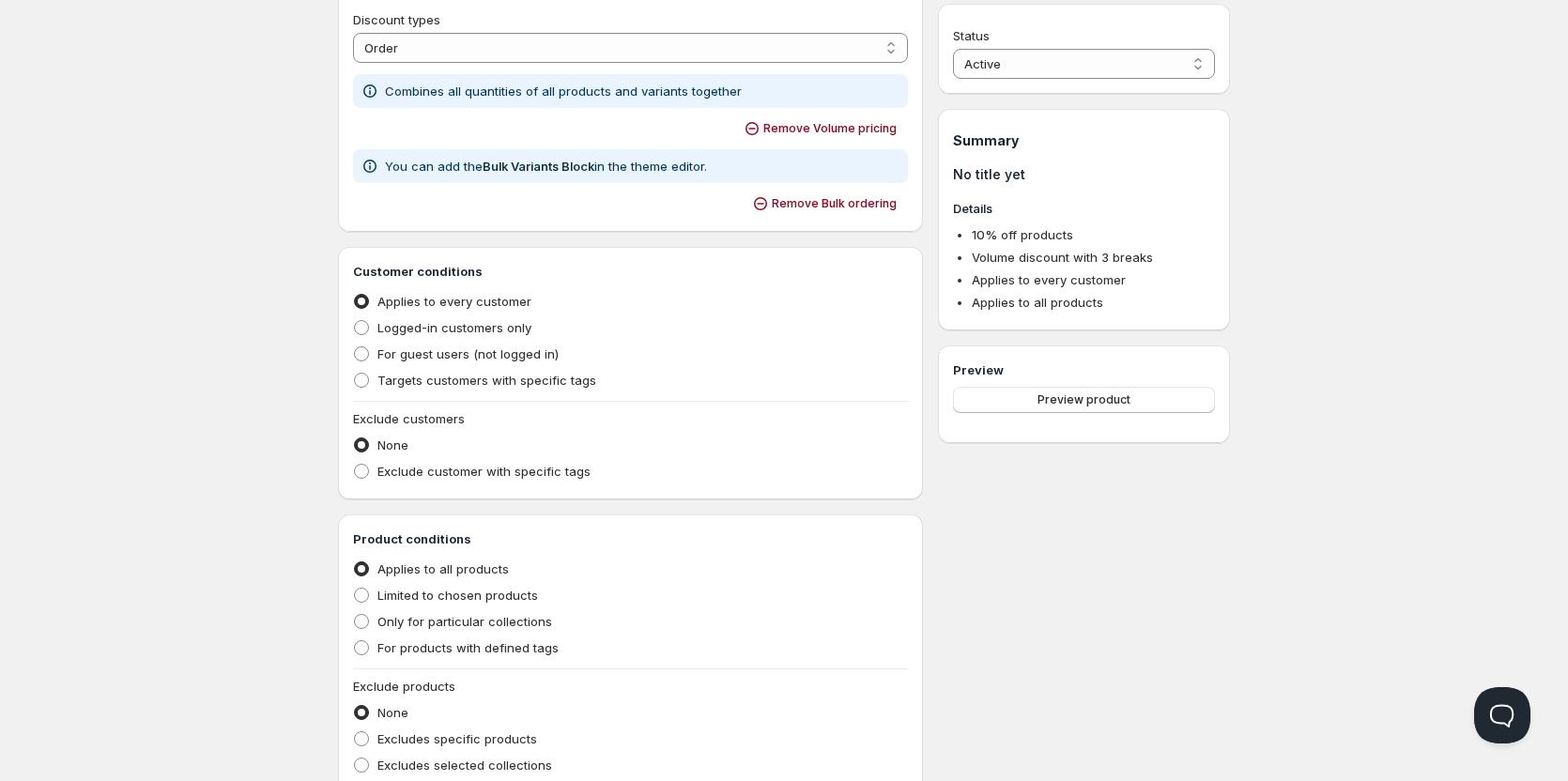
scroll to position [436, 0]
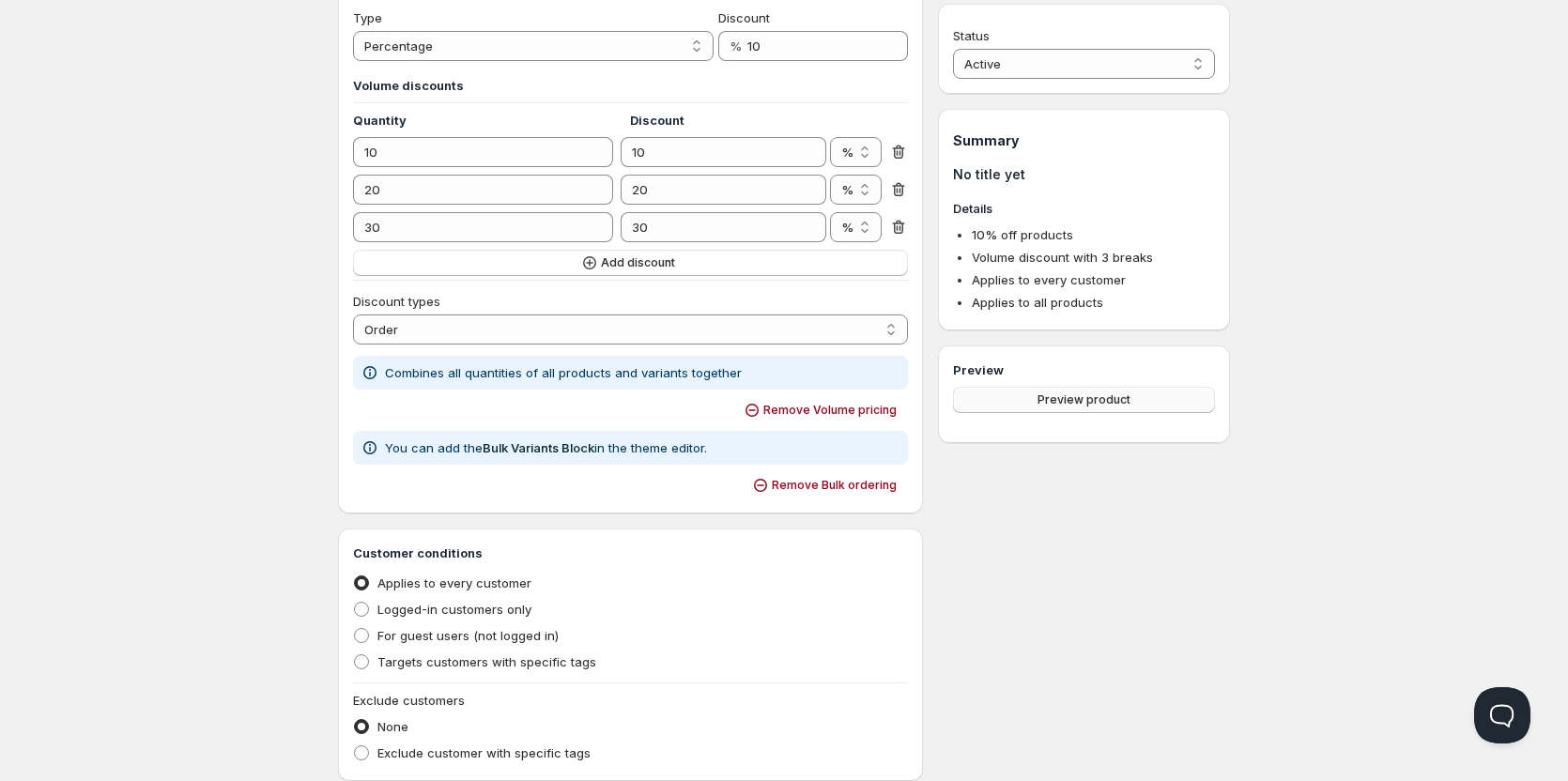
click at [1148, 402] on button "Preview product" at bounding box center [1083, 400] width 262 height 26
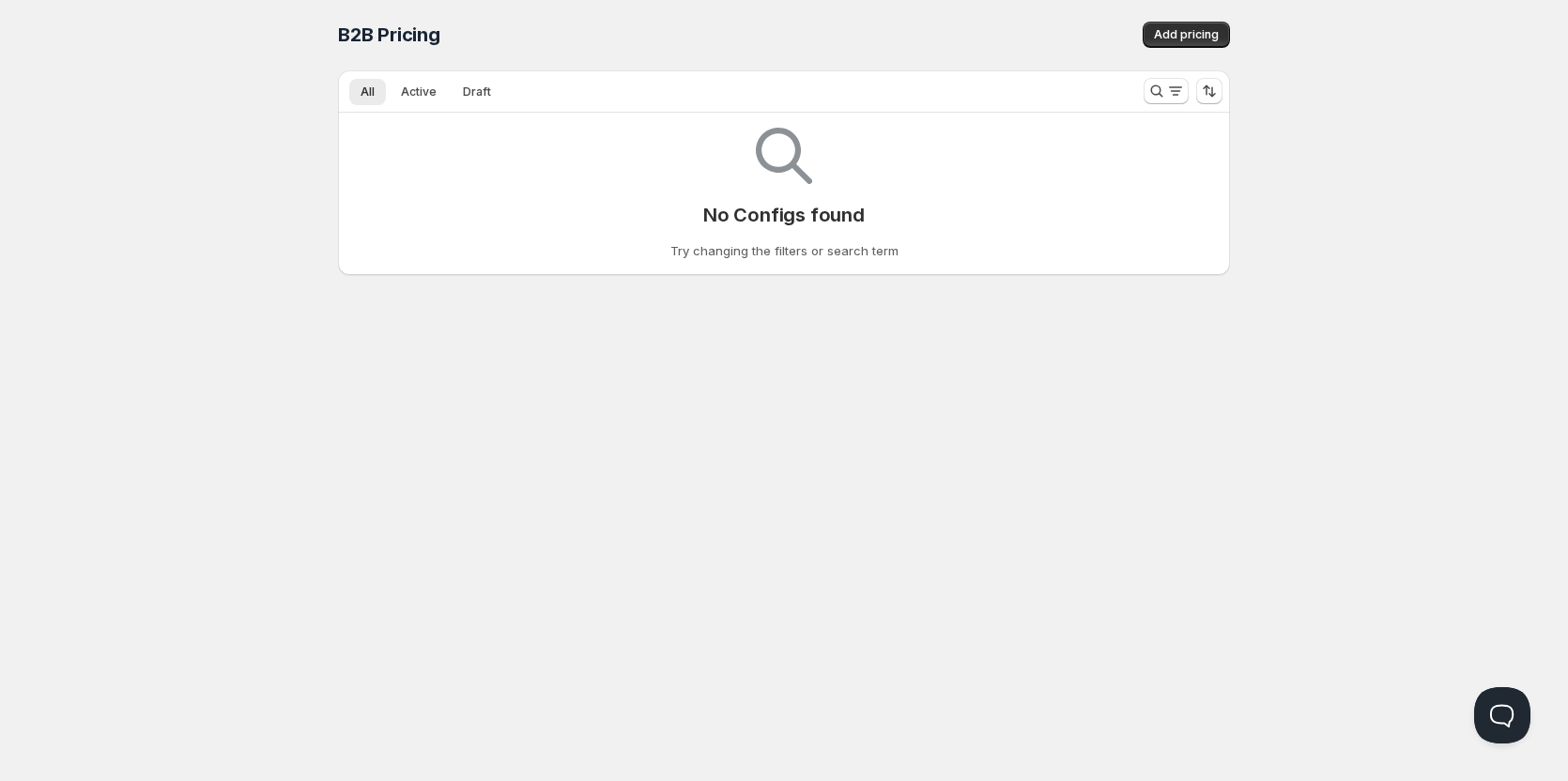
scroll to position [1, 0]
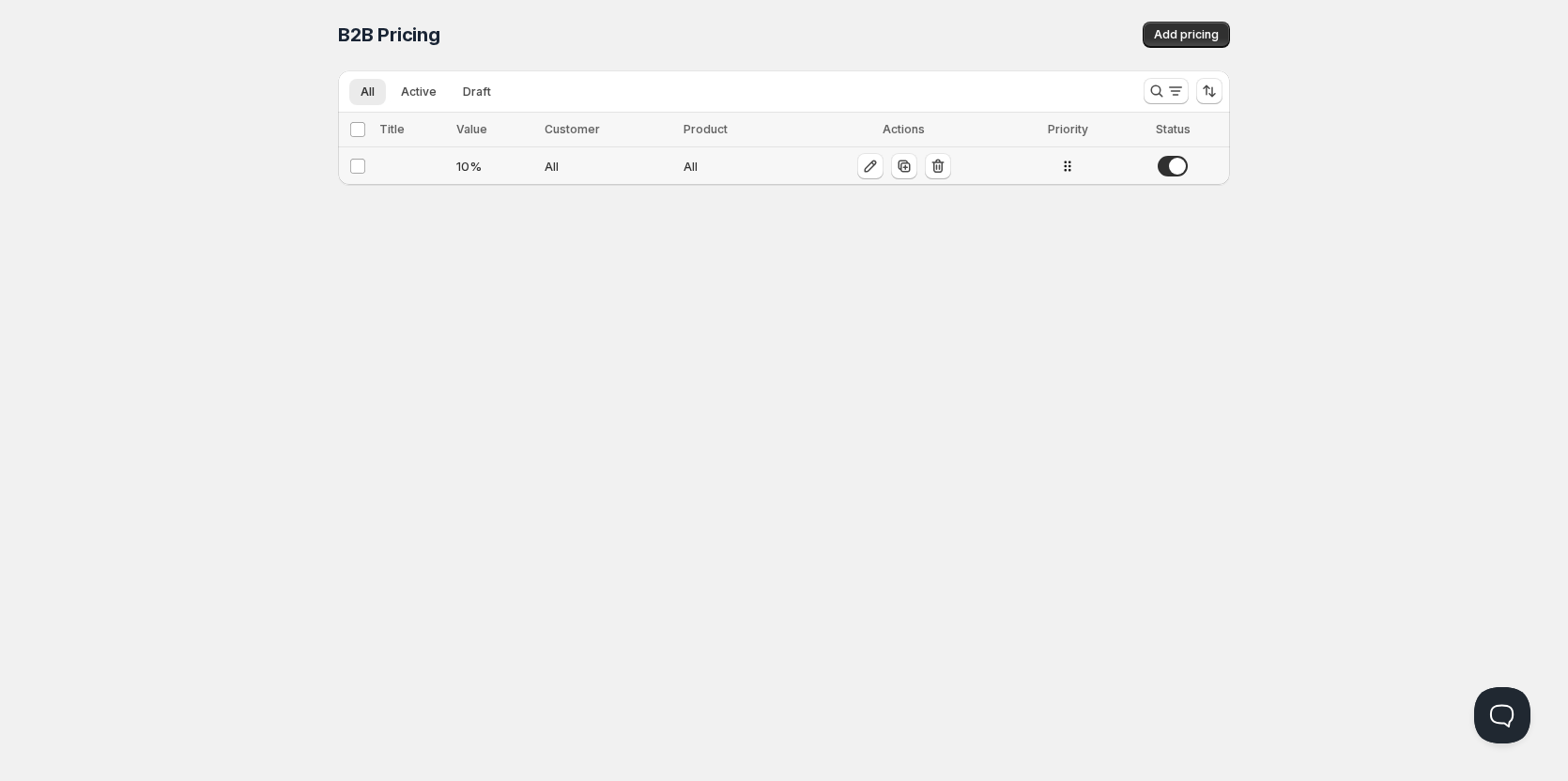
click at [456, 163] on div "10 %" at bounding box center [495, 166] width 77 height 19
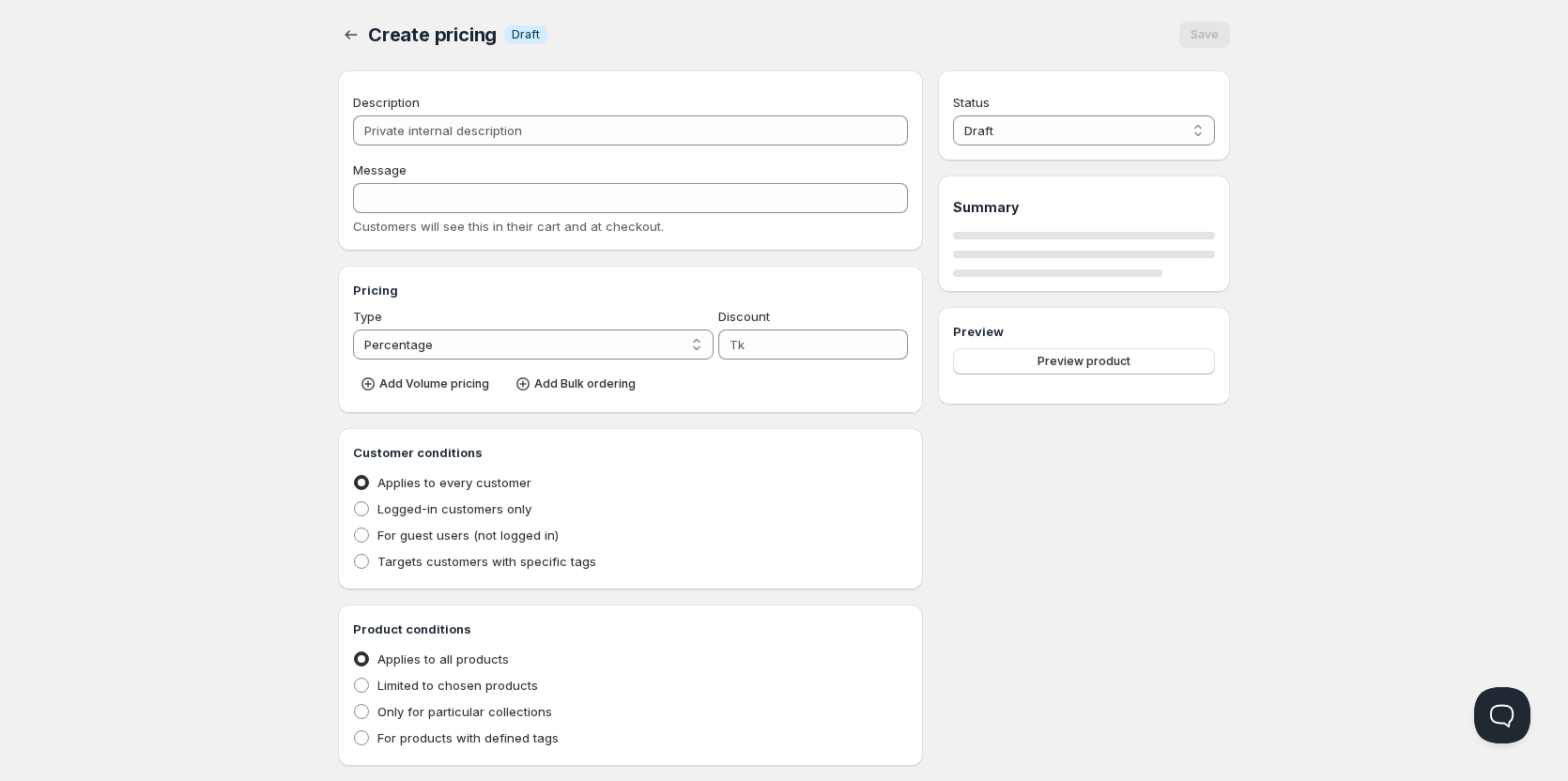
type input "10"
radio input "true"
select select "1"
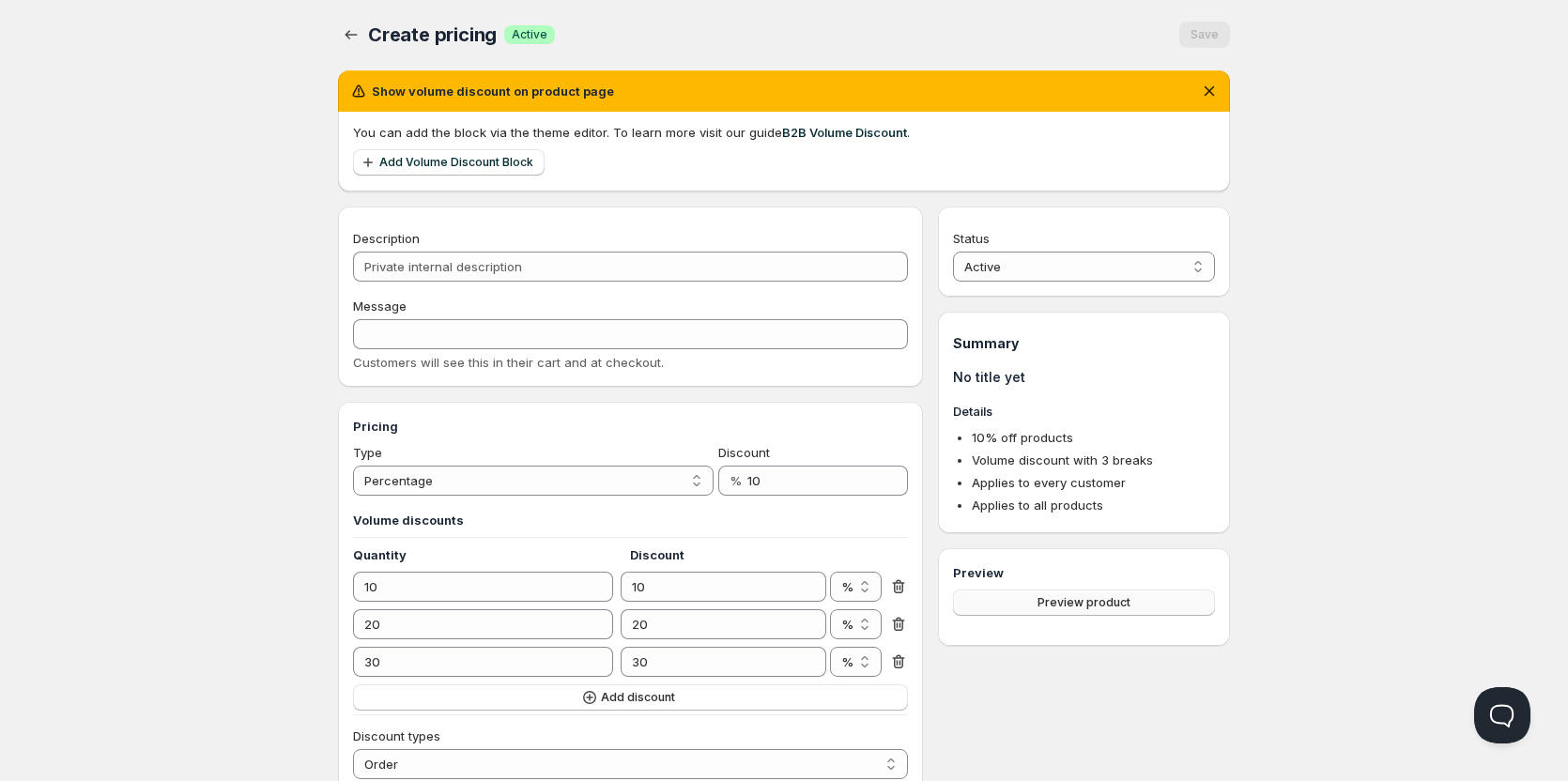
click at [1076, 598] on span "Preview product" at bounding box center [1083, 603] width 93 height 15
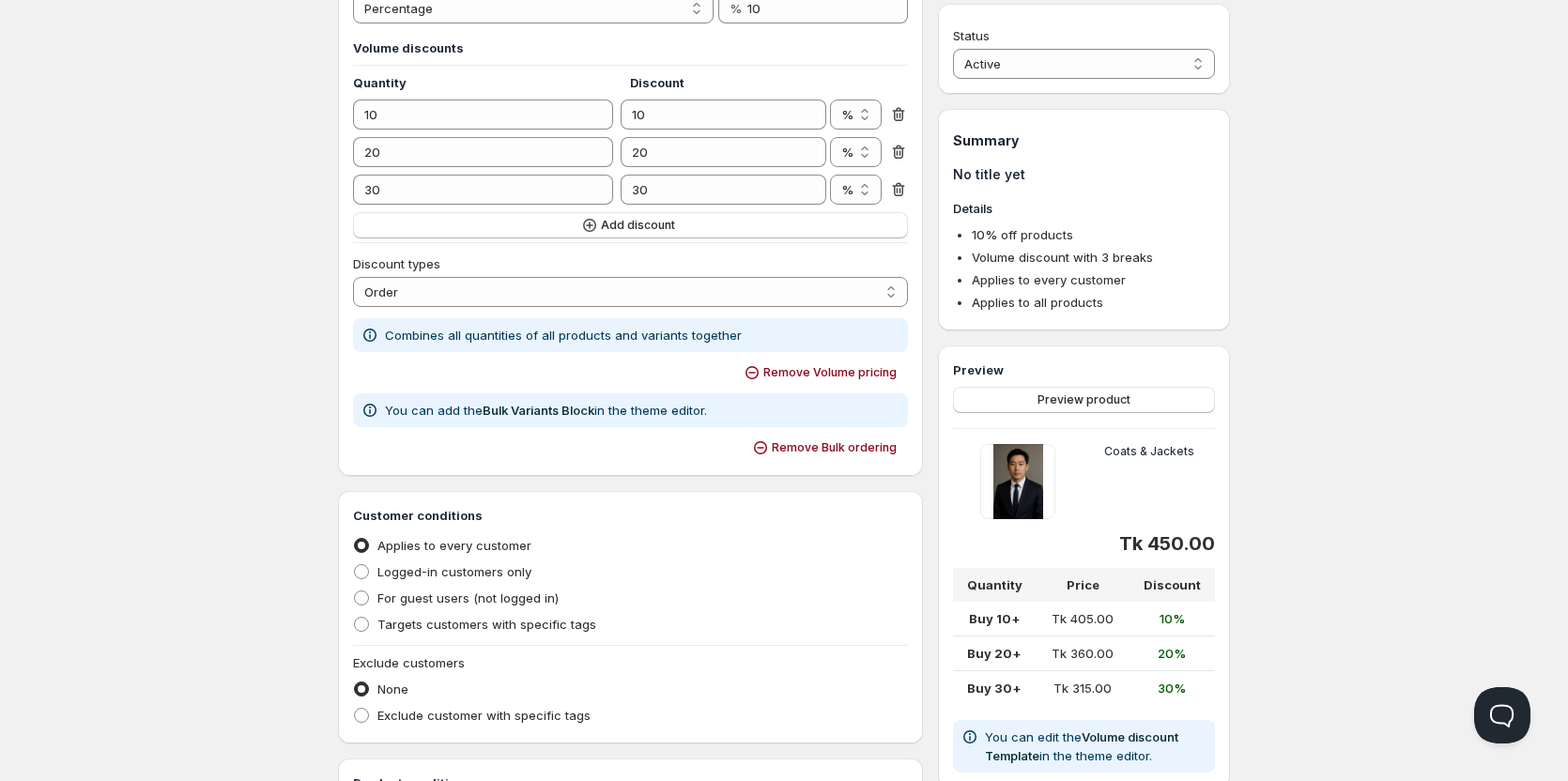
scroll to position [658, 0]
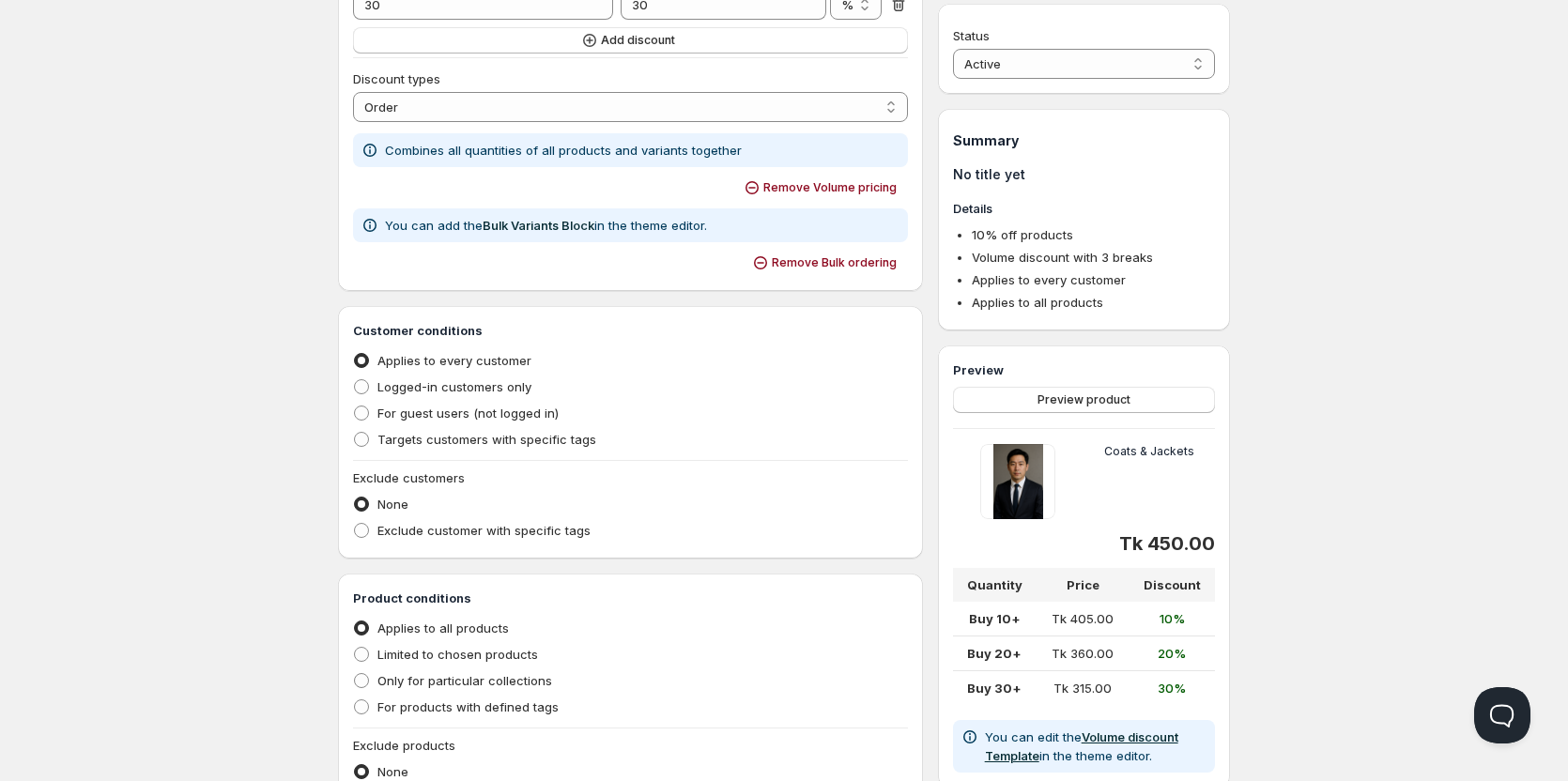
click at [1115, 735] on link "Volume discount Template" at bounding box center [1081, 746] width 193 height 34
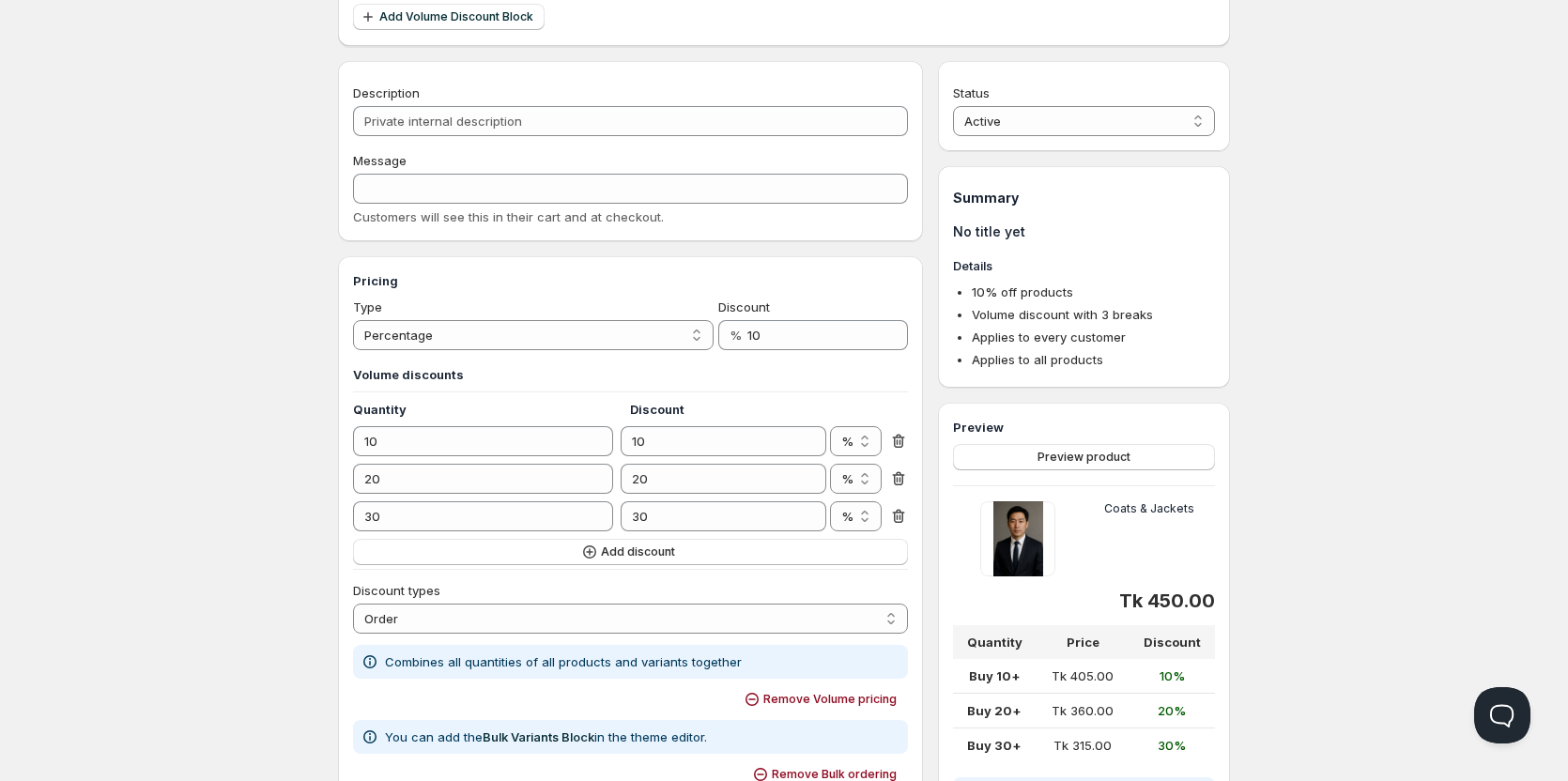
scroll to position [0, 0]
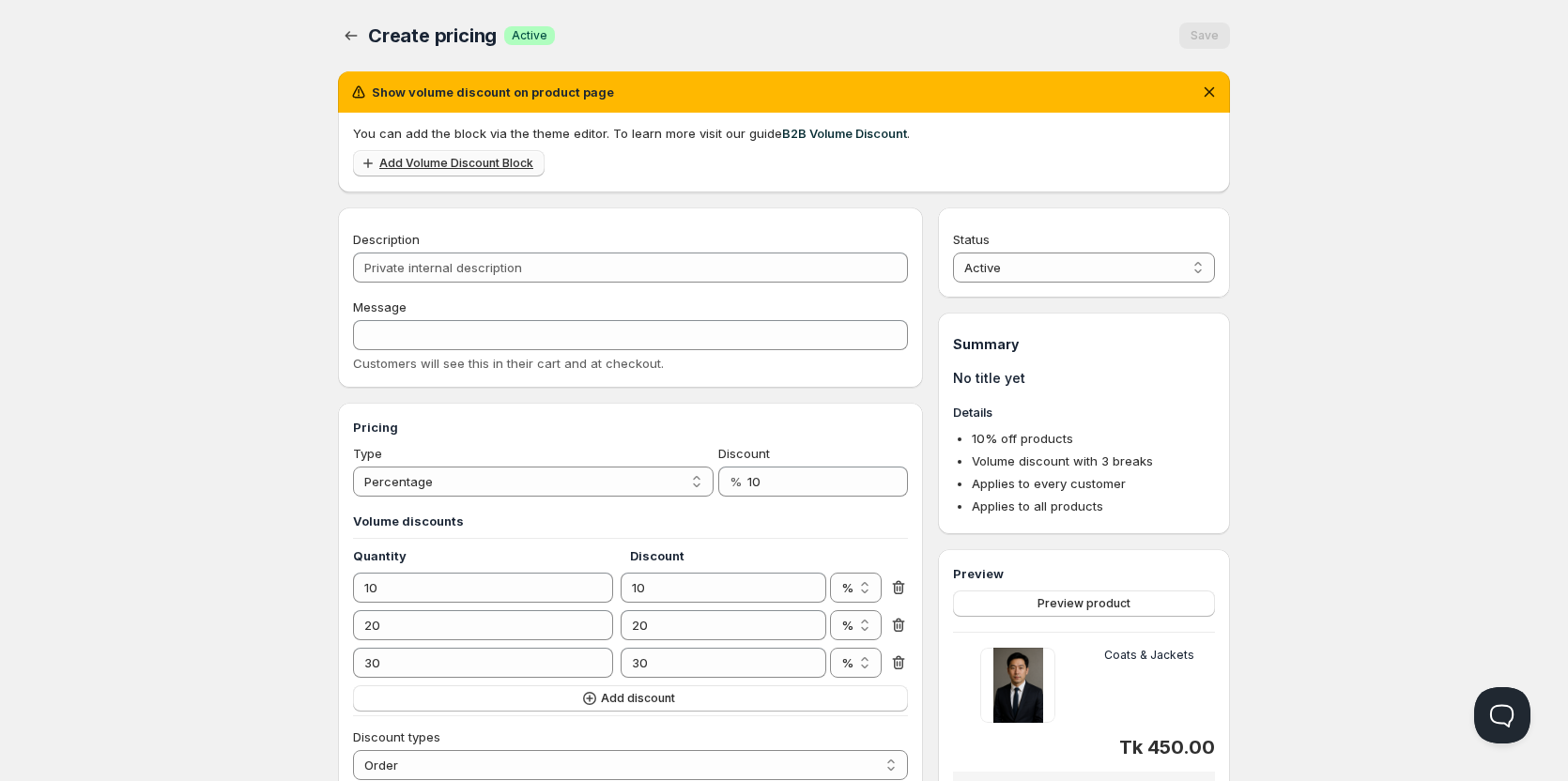
click at [431, 160] on span "Add Volume Discount Block" at bounding box center [456, 163] width 154 height 15
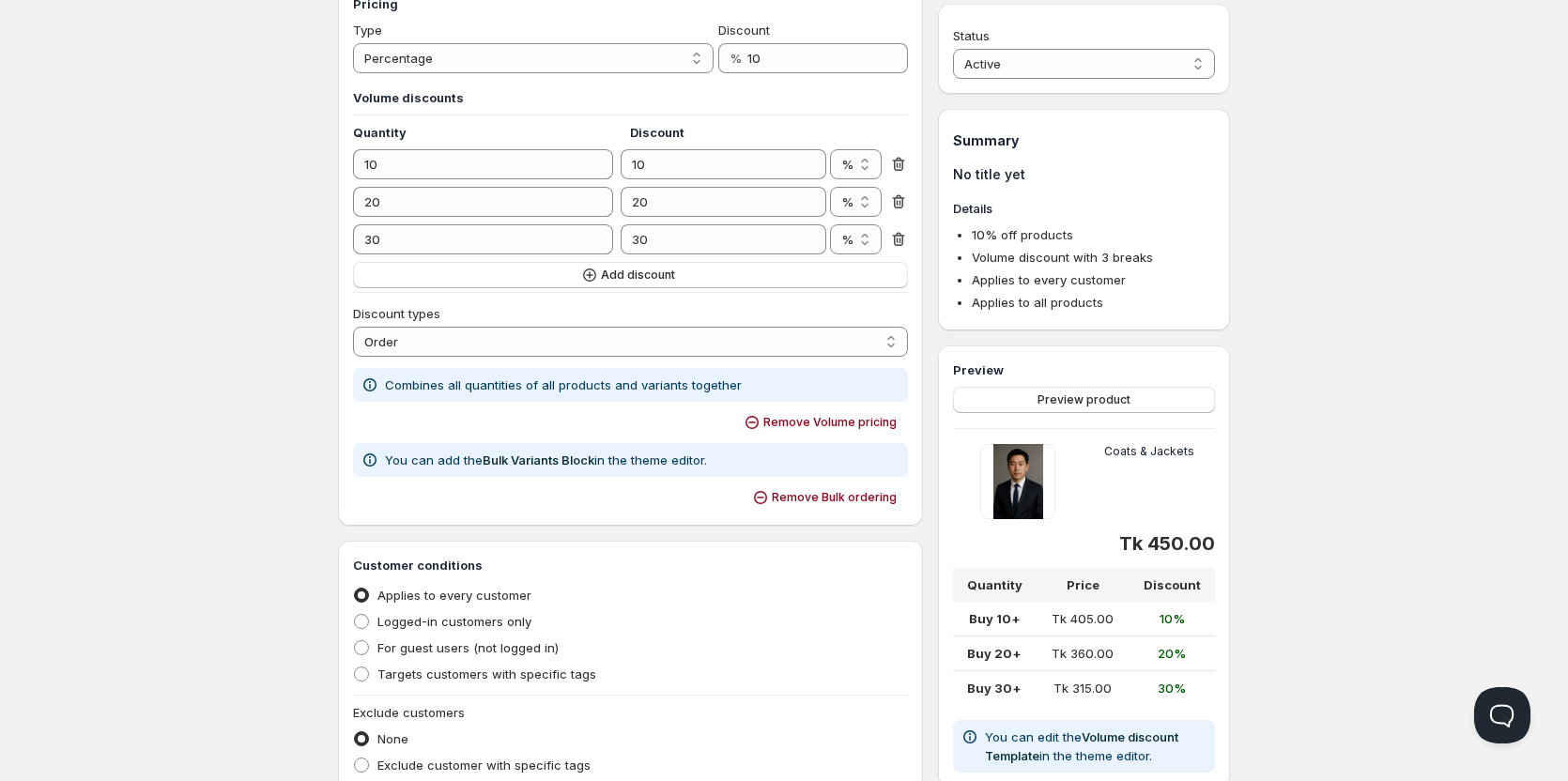
scroll to position [206, 0]
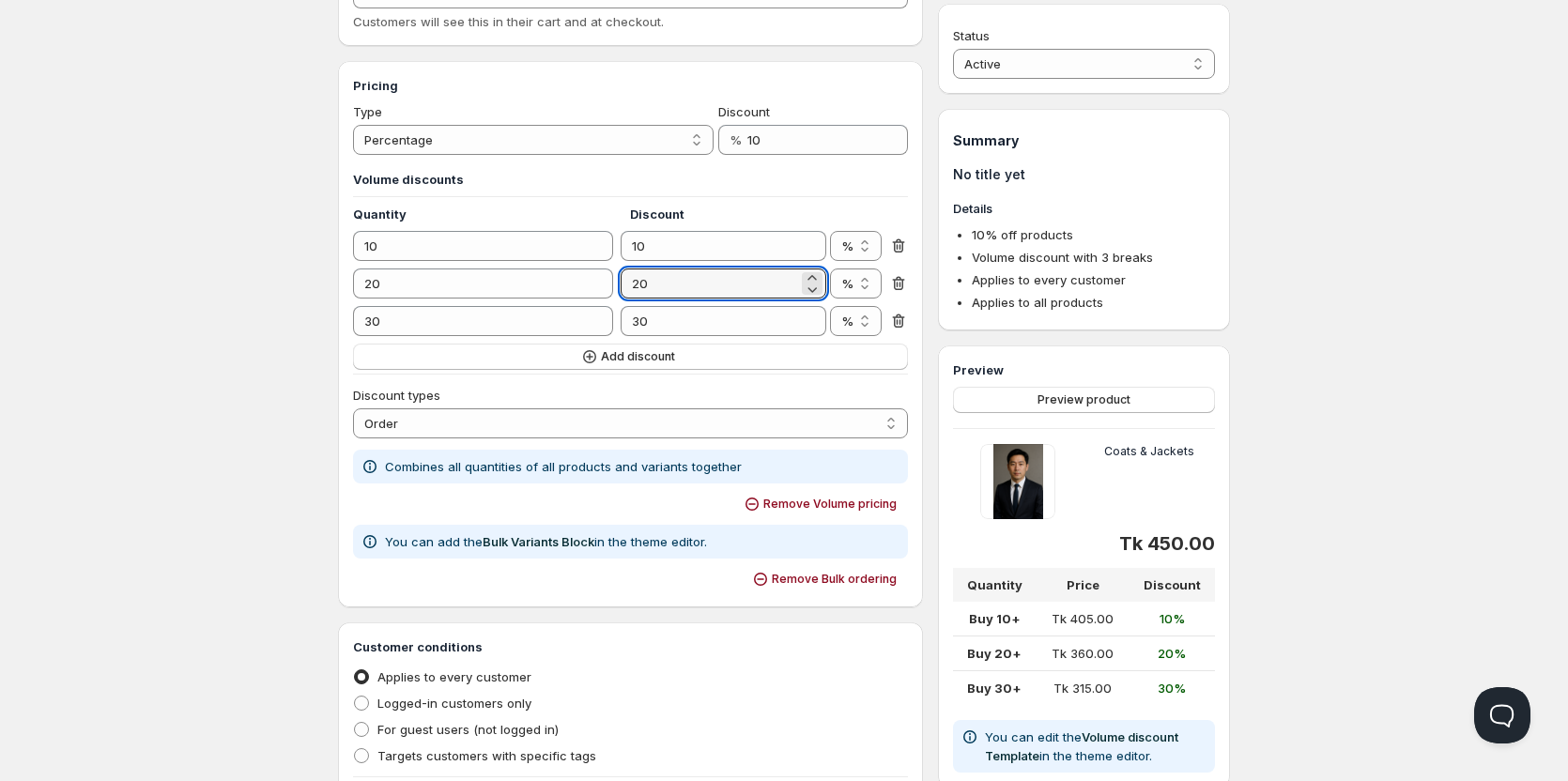
drag, startPoint x: 709, startPoint y: 269, endPoint x: 611, endPoint y: 267, distance: 98.0
click at [612, 267] on div "Volume discounts Quantity Discount 10 10 % Tk % 20 20 % Tk % 30 30 % Tk % Add d…" at bounding box center [631, 270] width 555 height 200
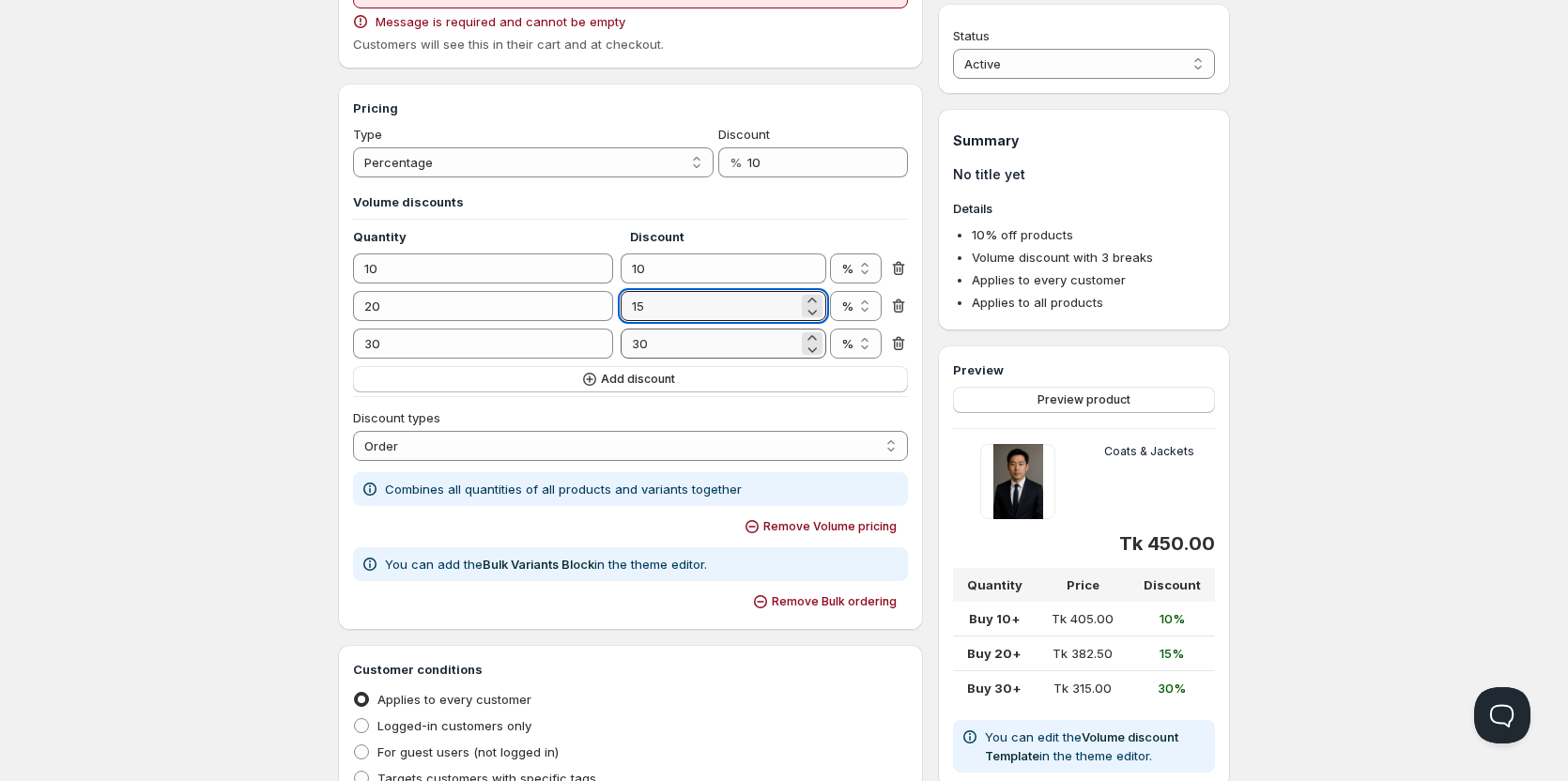
type input "15"
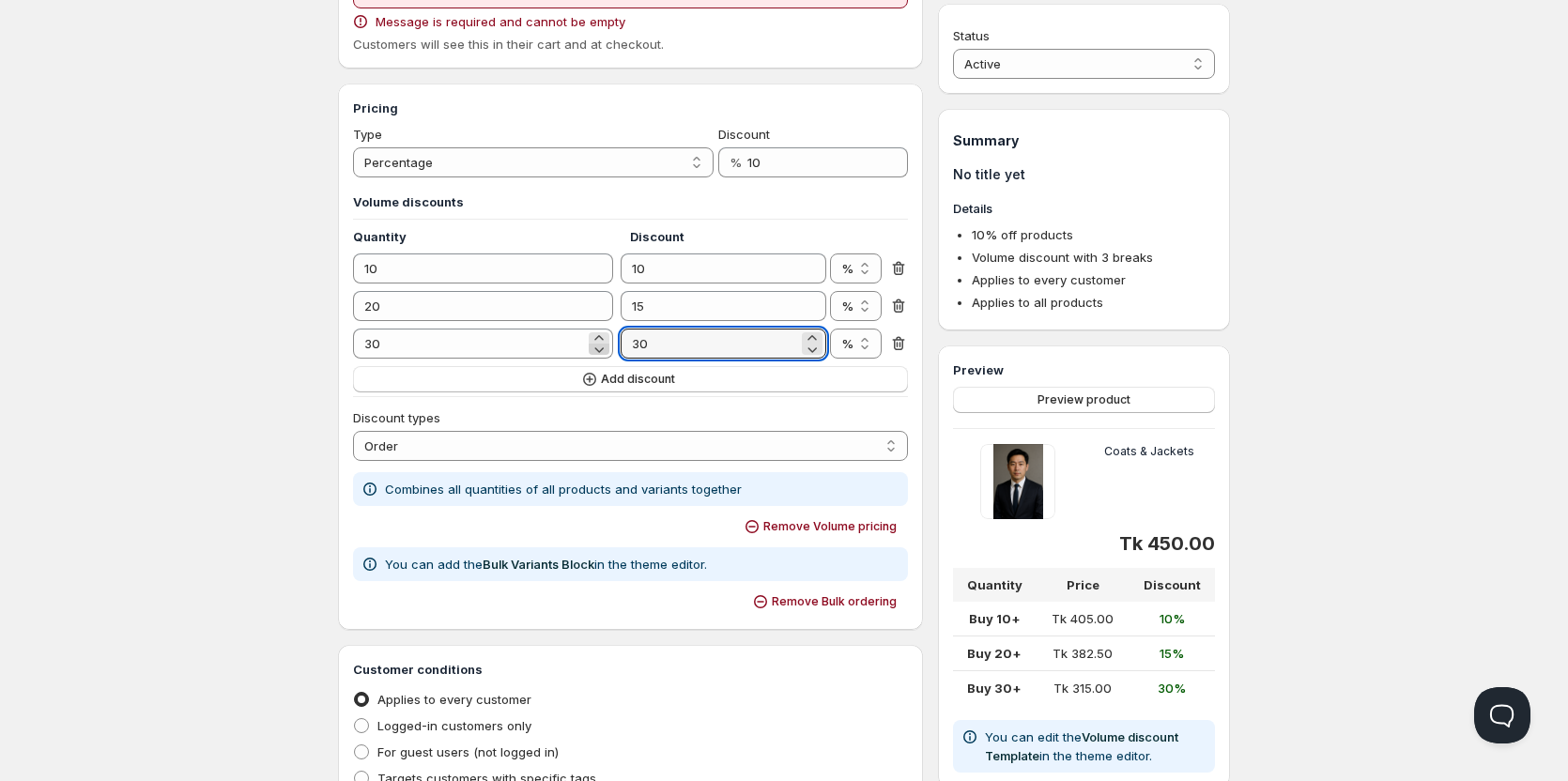
drag, startPoint x: 690, startPoint y: 342, endPoint x: 598, endPoint y: 346, distance: 92.1
click at [598, 346] on div "30 30 % Tk %" at bounding box center [631, 343] width 555 height 30
type input "20"
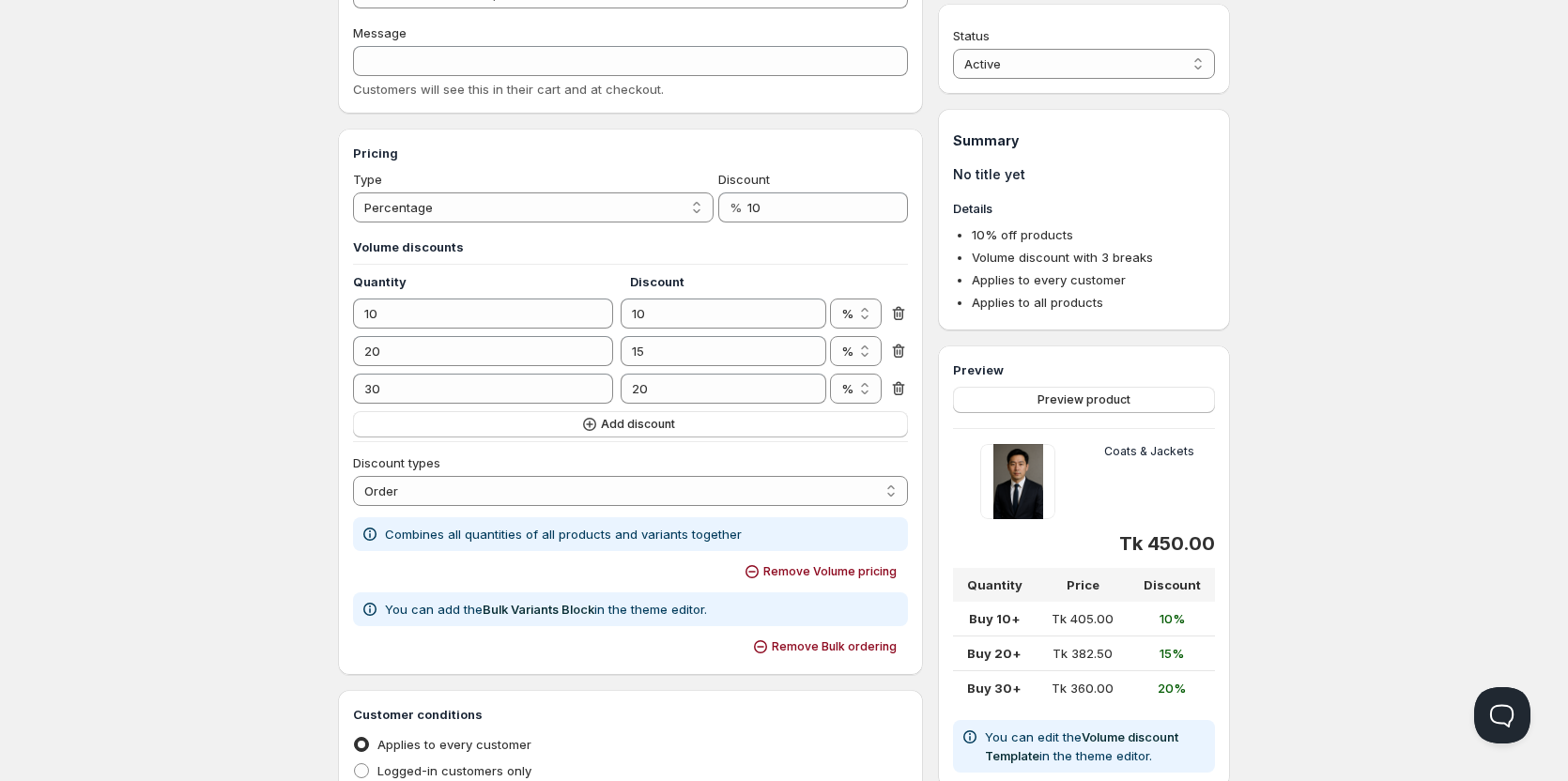
scroll to position [0, 0]
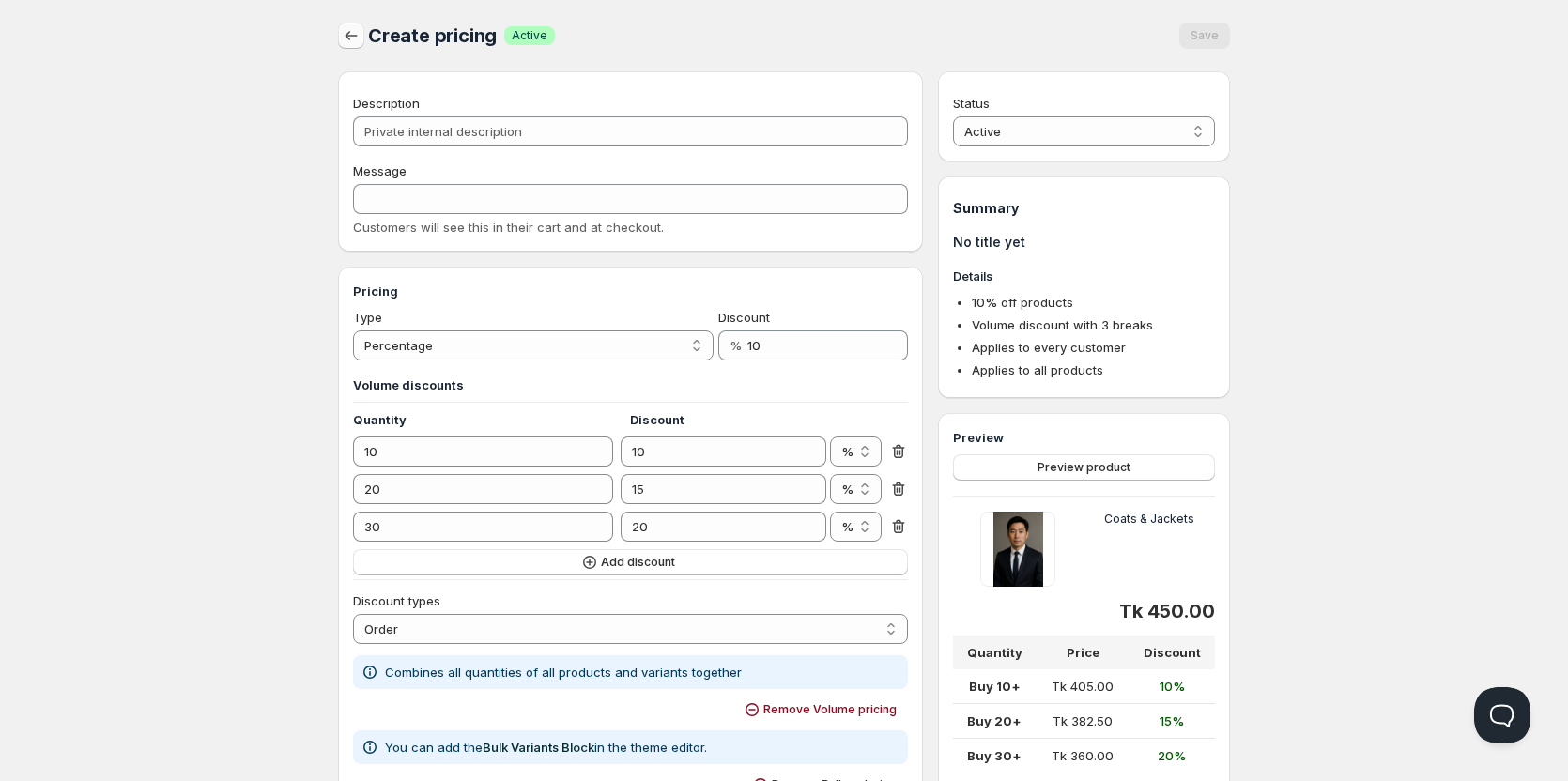
click at [350, 33] on icon "button" at bounding box center [351, 36] width 19 height 19
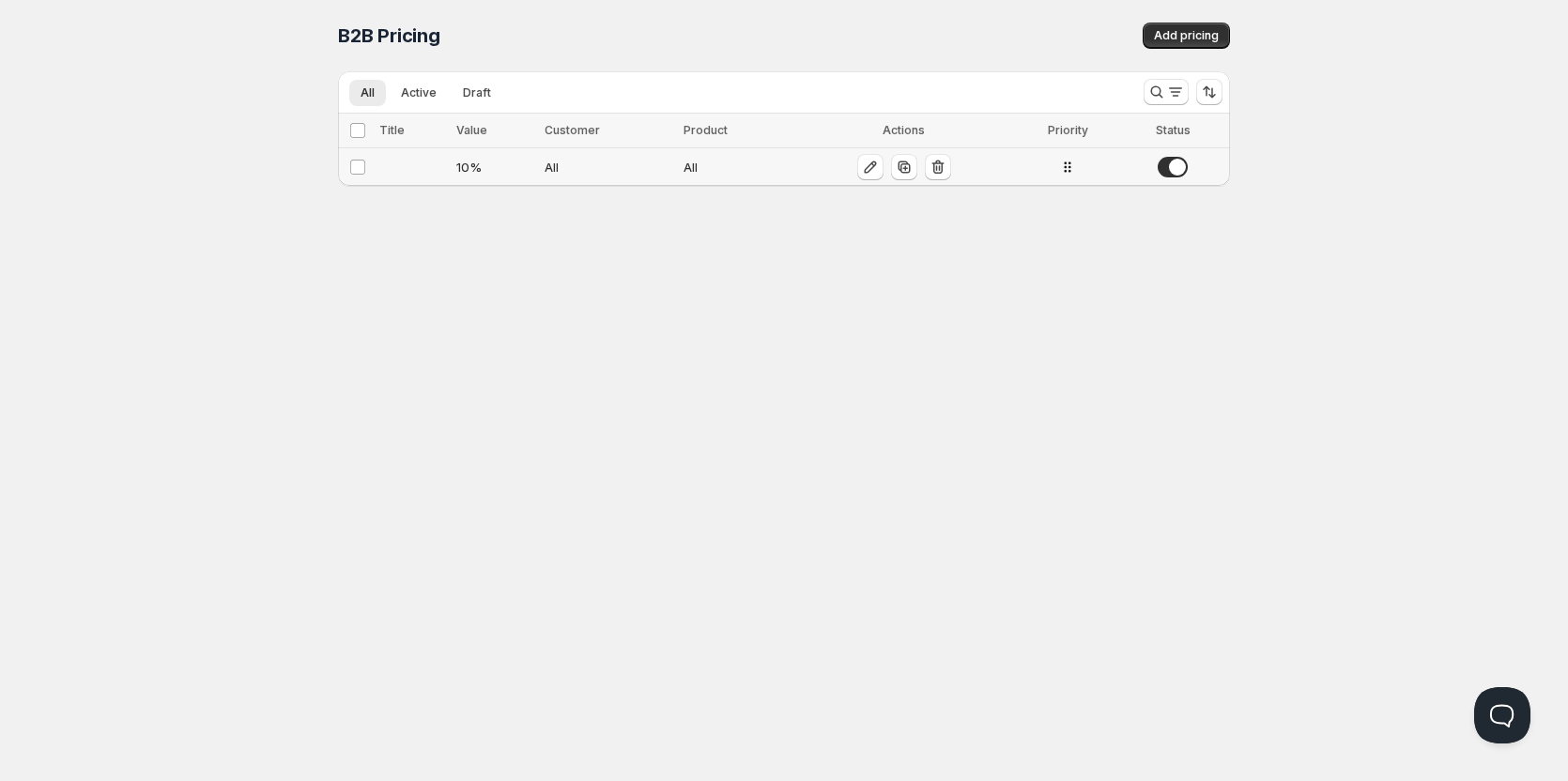
click at [590, 173] on div "All" at bounding box center [609, 167] width 129 height 19
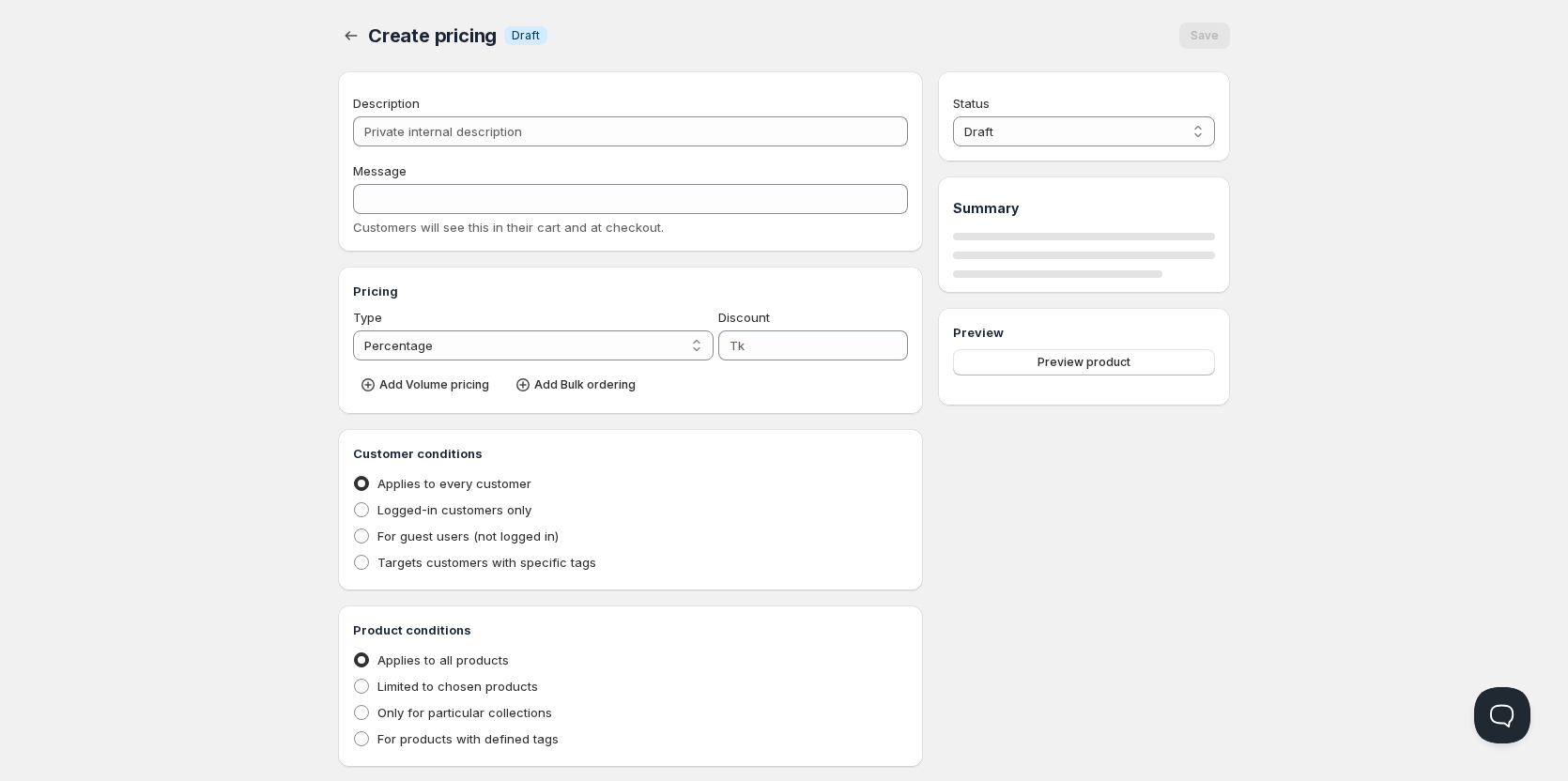
type input "10"
radio input "true"
select select "1"
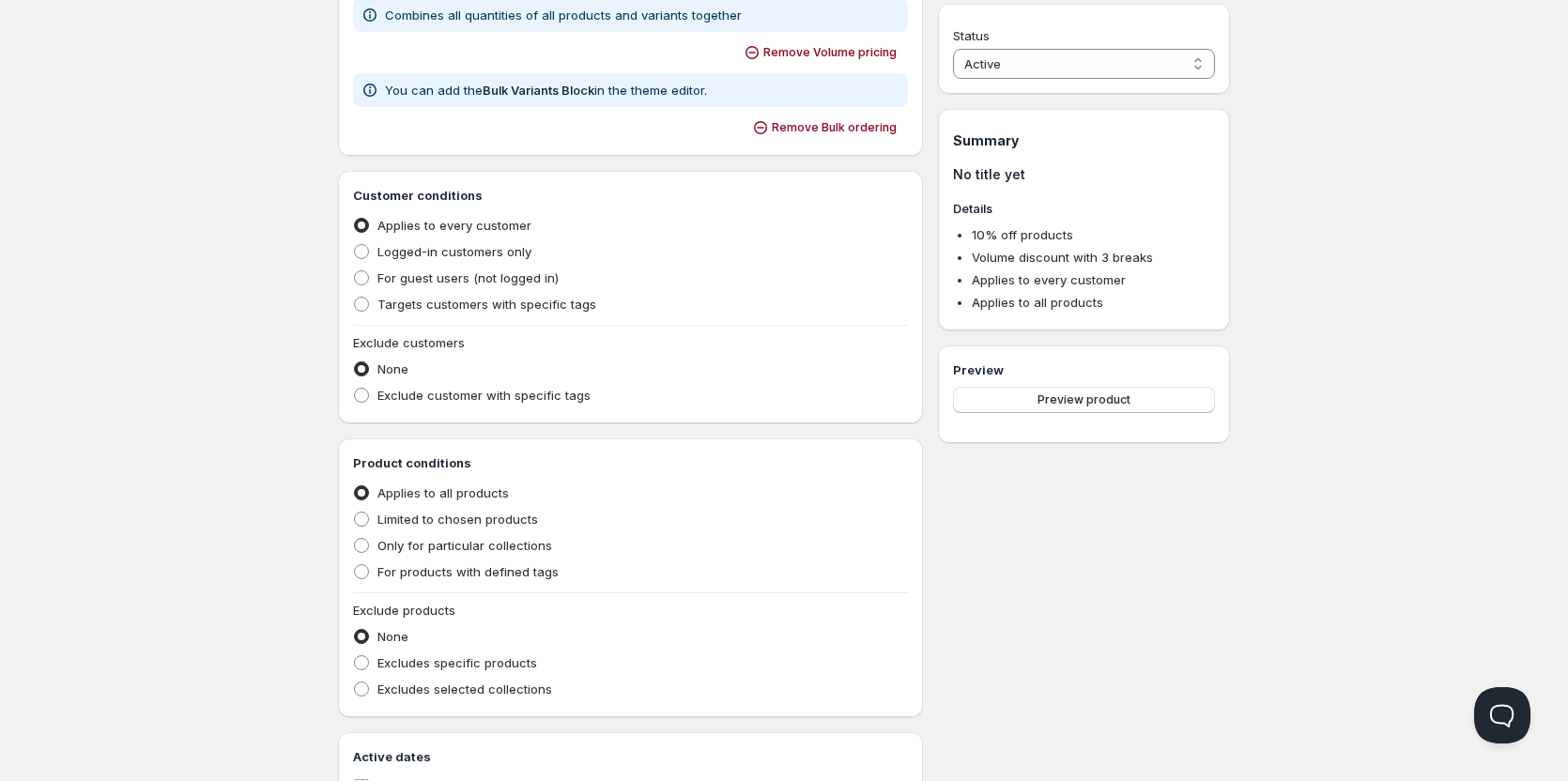
scroll to position [94, 0]
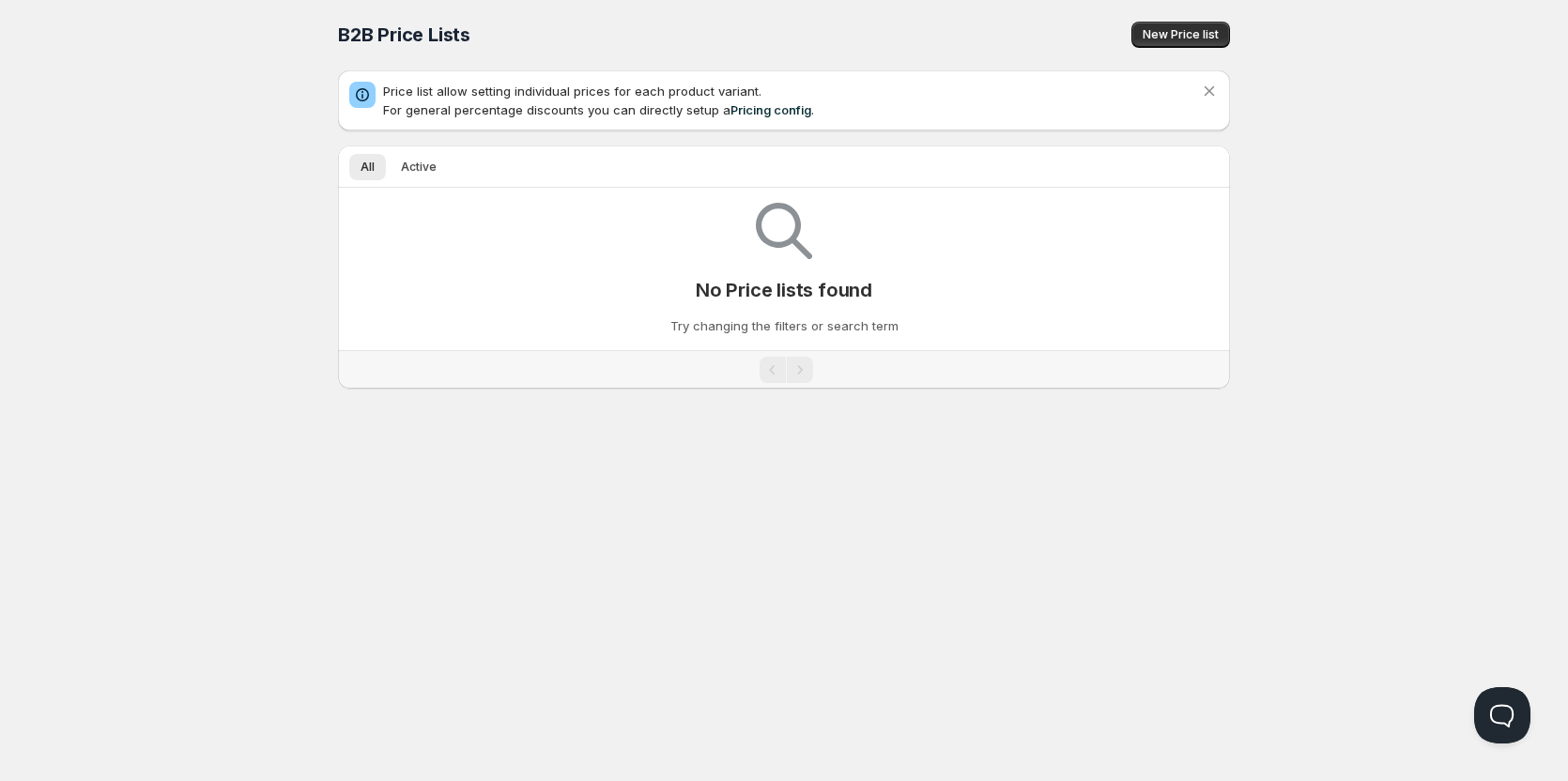
scroll to position [1, 0]
click at [431, 154] on button "Active" at bounding box center [419, 166] width 59 height 26
click at [379, 164] on button "All" at bounding box center [368, 166] width 36 height 26
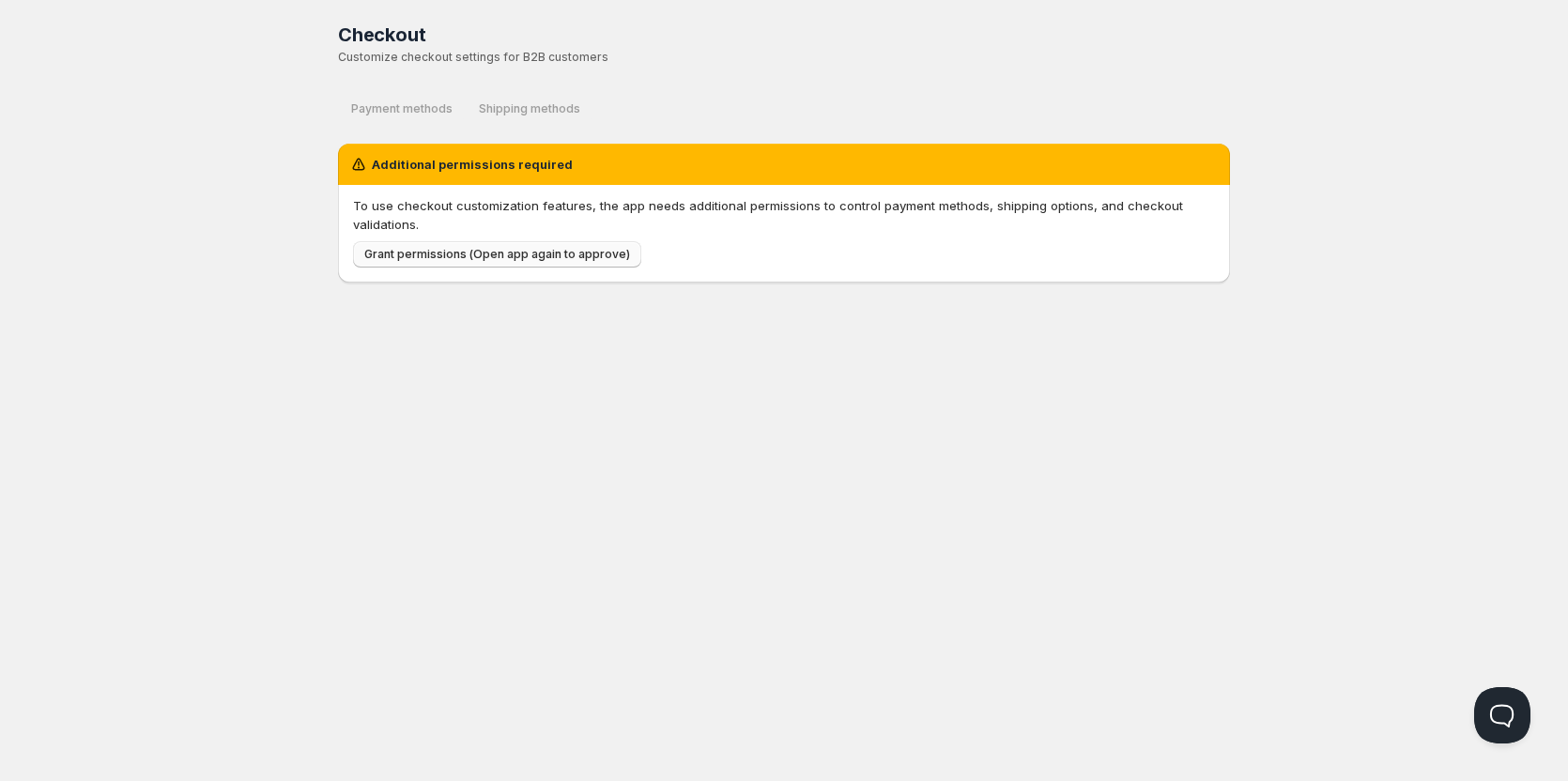
click at [503, 264] on button "Grant permissions (Open app again to approve)" at bounding box center [497, 254] width 288 height 26
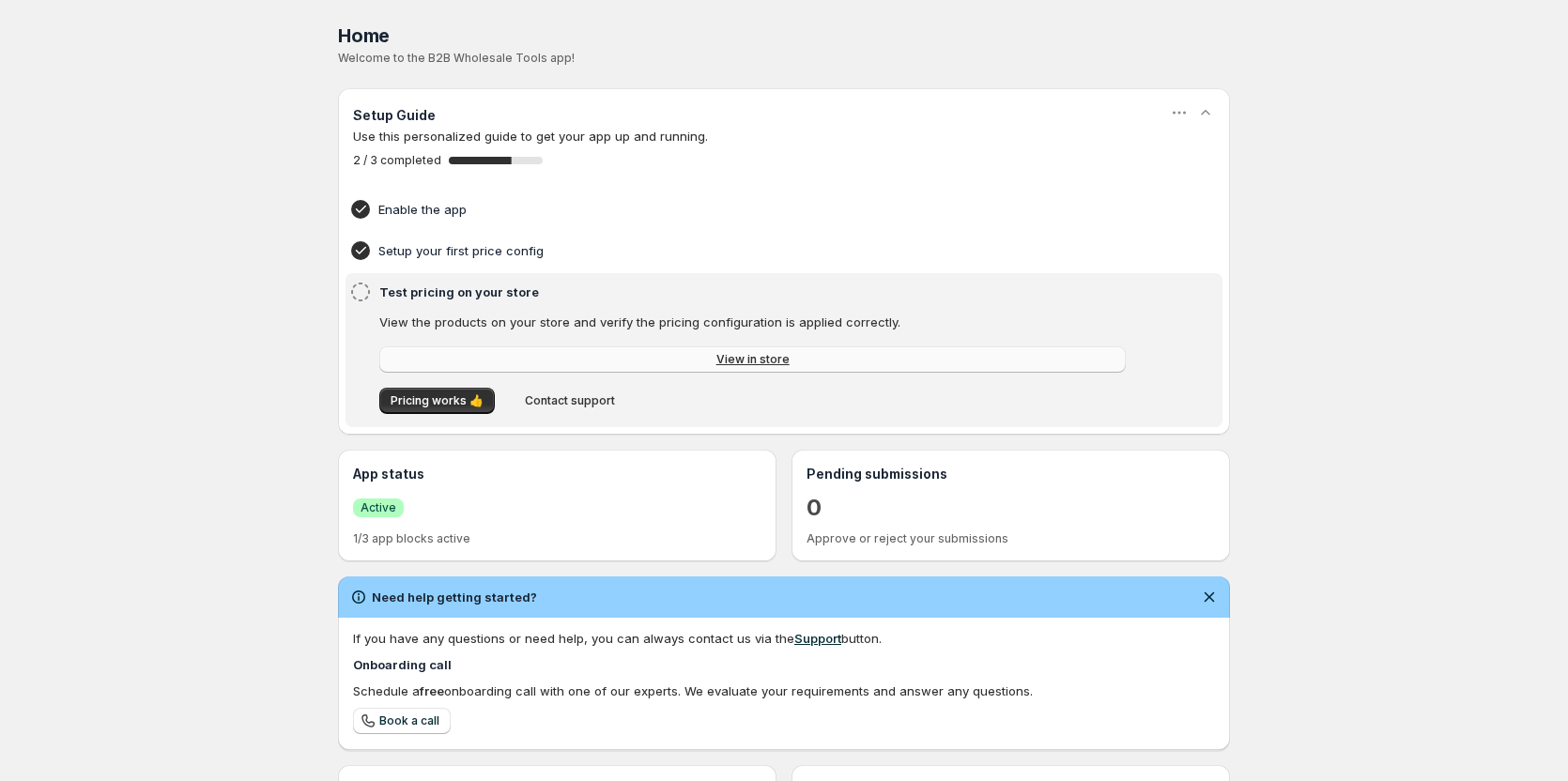
click at [744, 358] on span "View in store" at bounding box center [753, 360] width 73 height 15
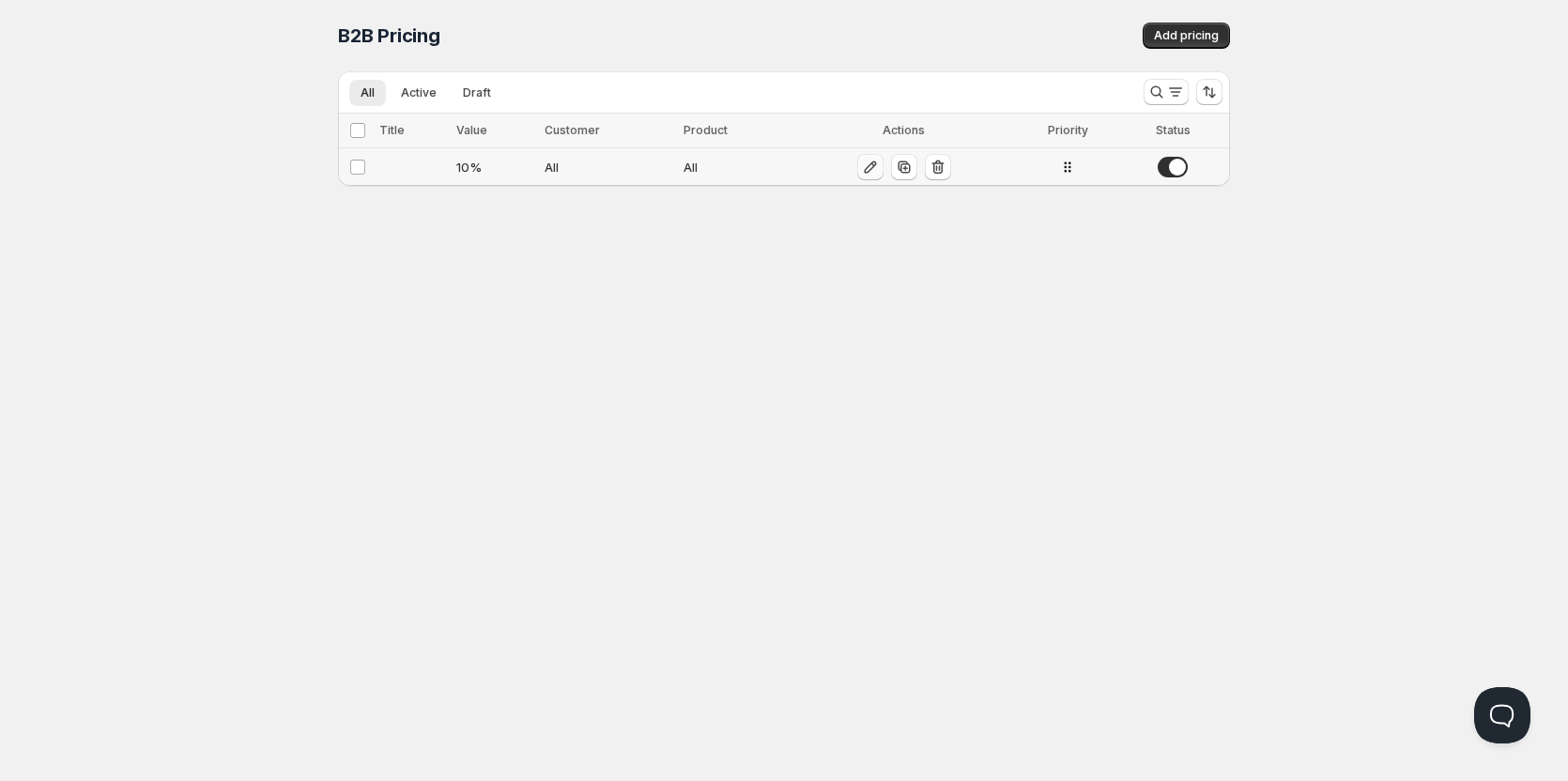
click at [864, 166] on icon "button" at bounding box center [869, 167] width 12 height 12
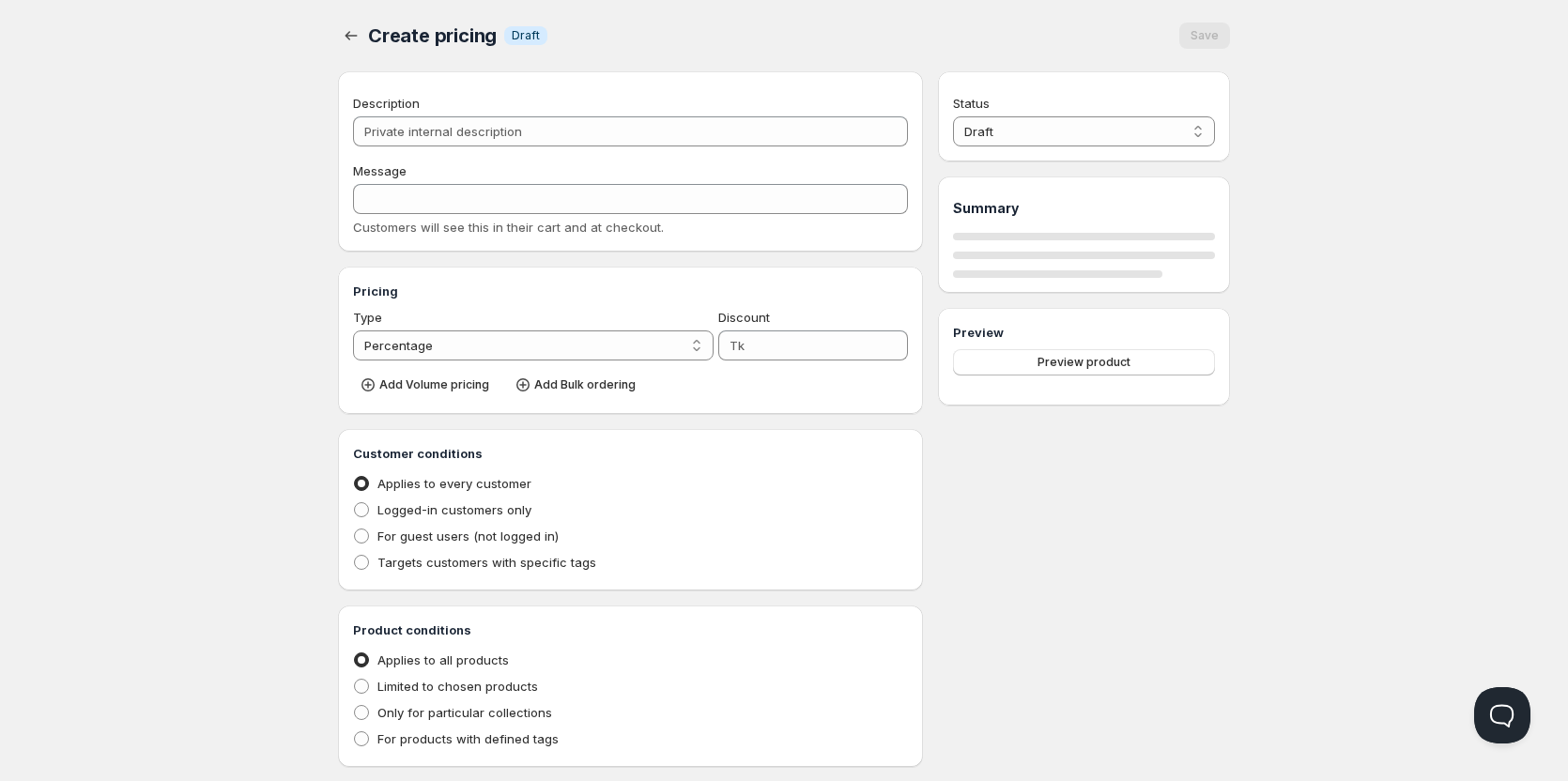
type input "10"
radio input "true"
select select "1"
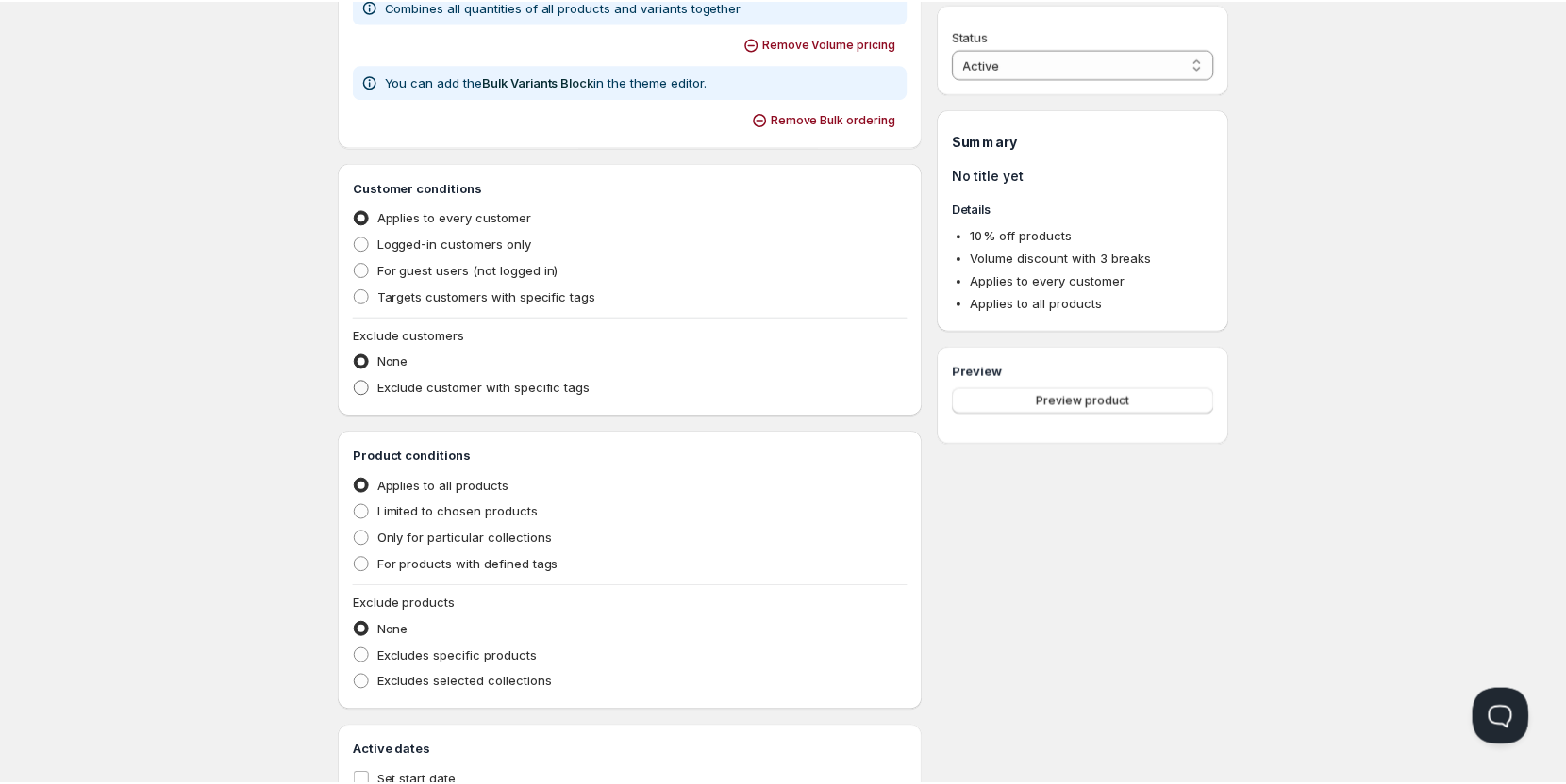
scroll to position [754, 0]
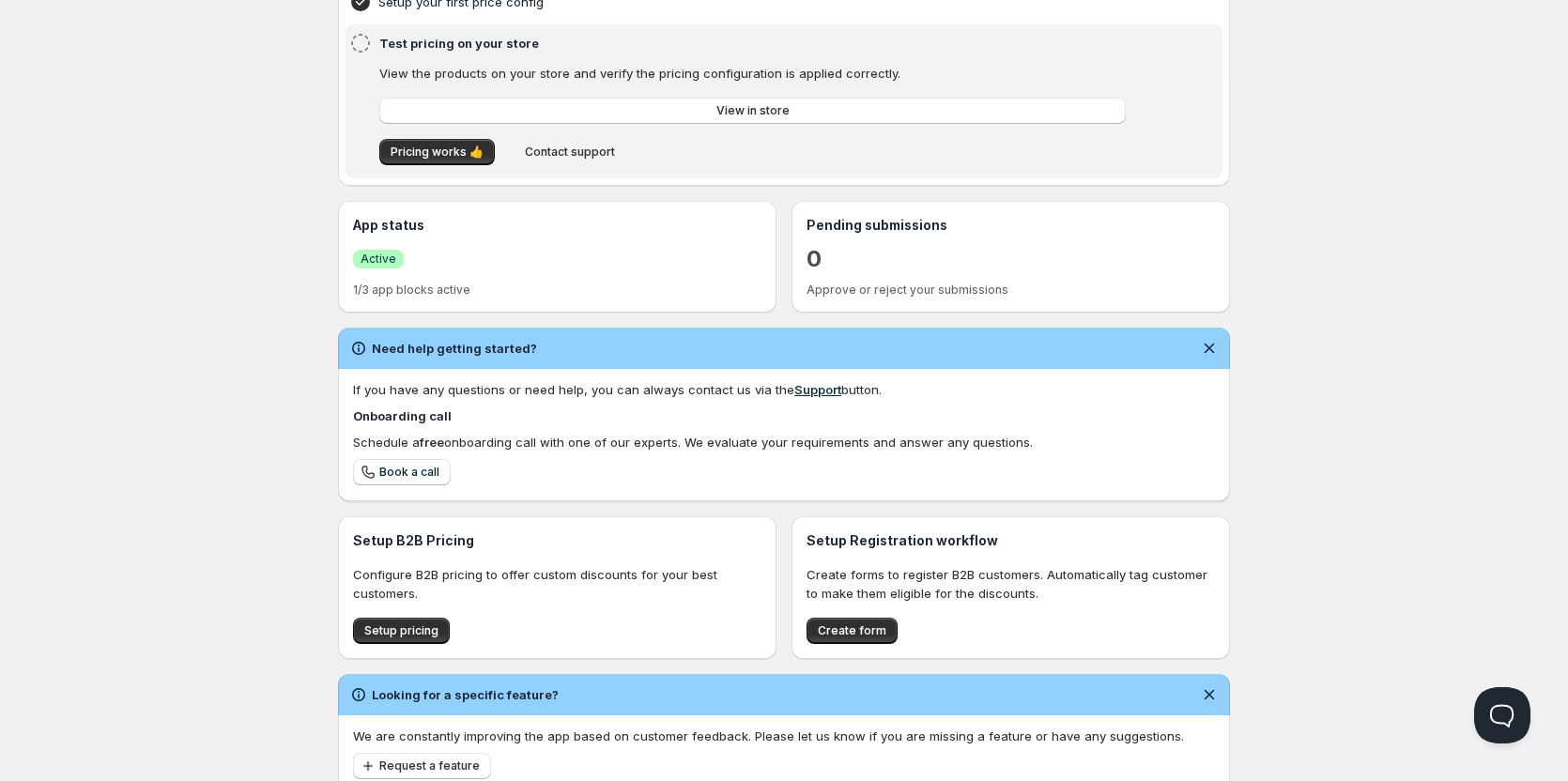
scroll to position [310, 0]
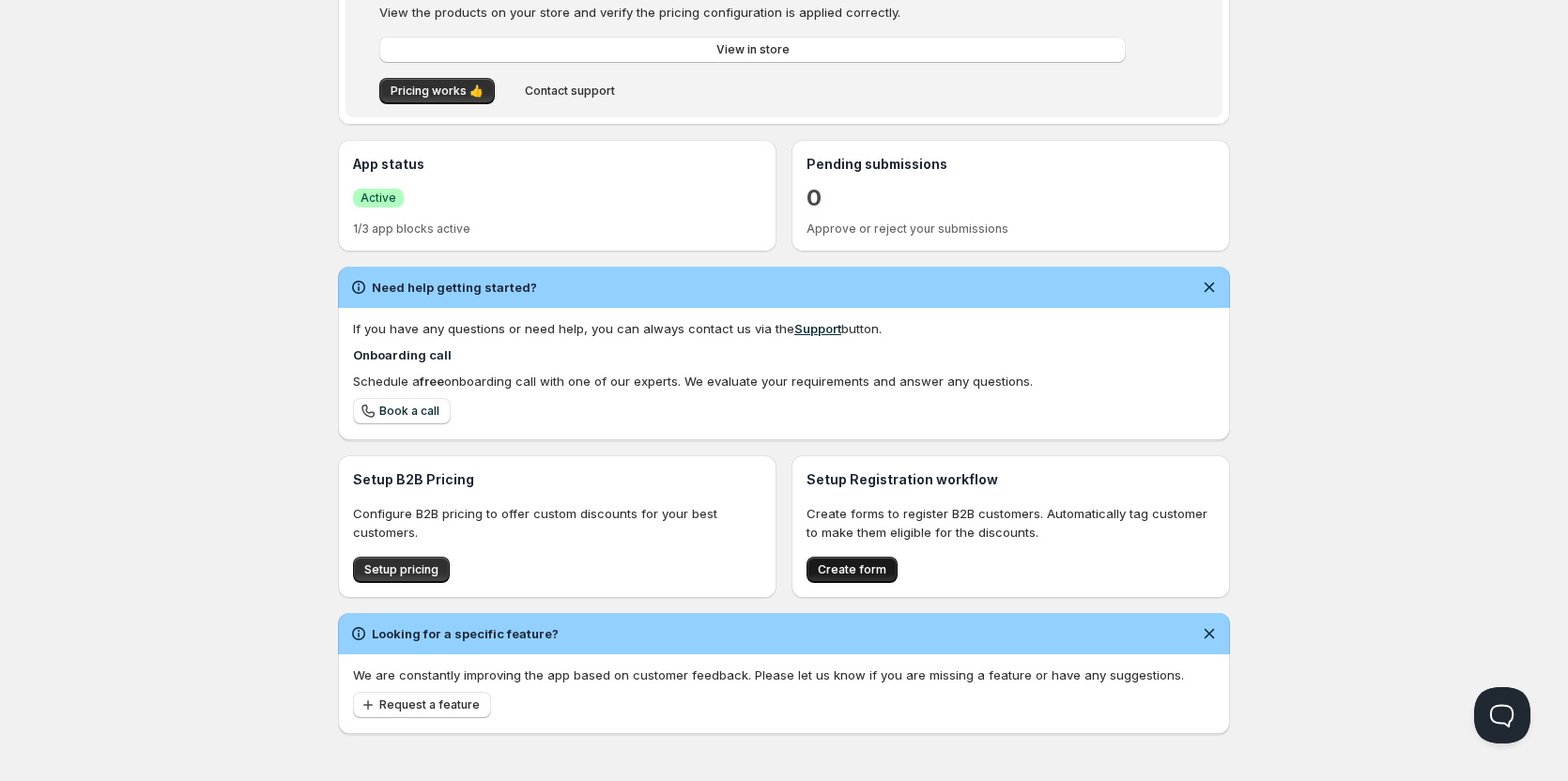
click at [853, 562] on button "Create form" at bounding box center [852, 570] width 91 height 26
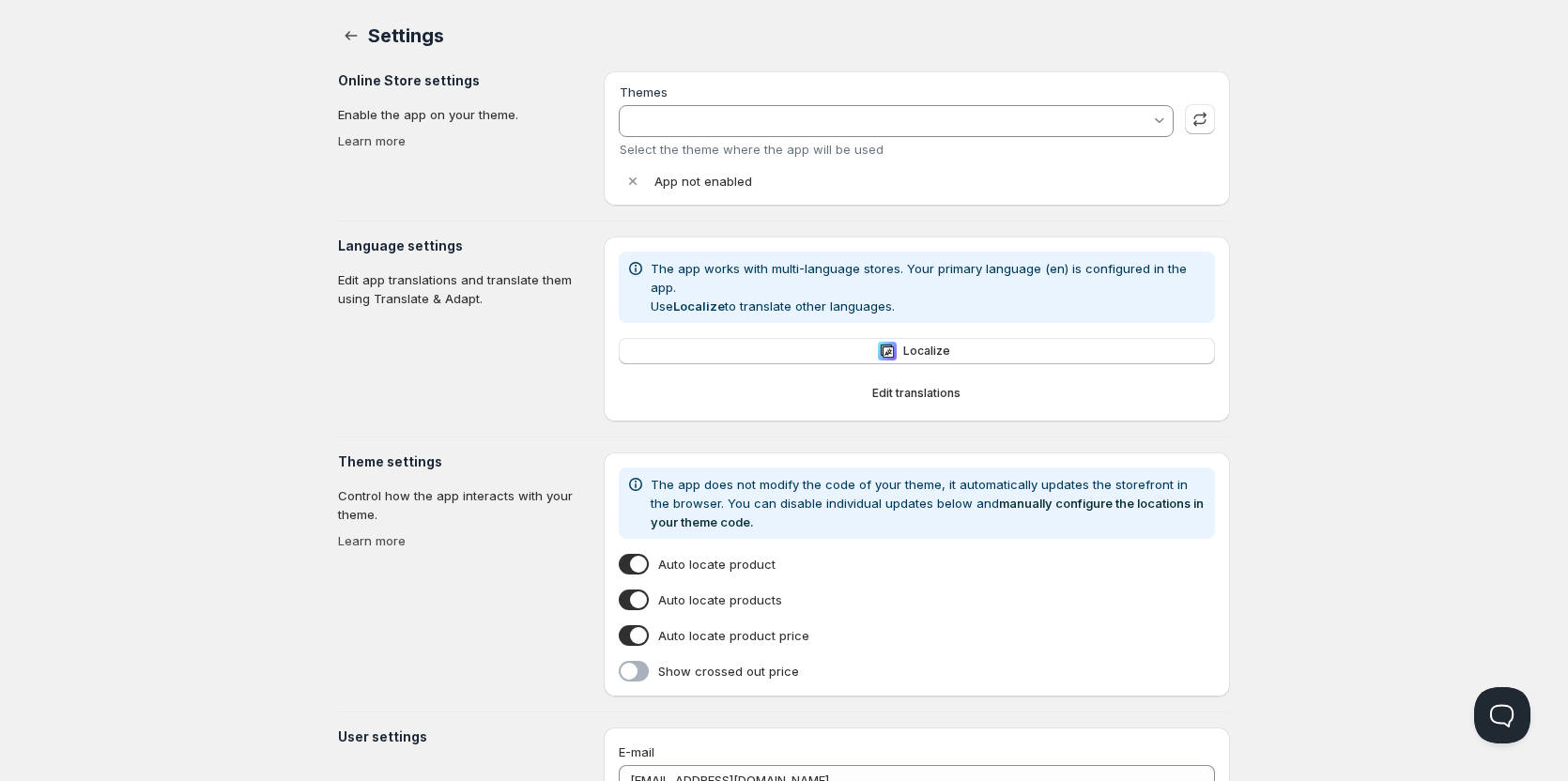
type input "[PERSON_NAME]"
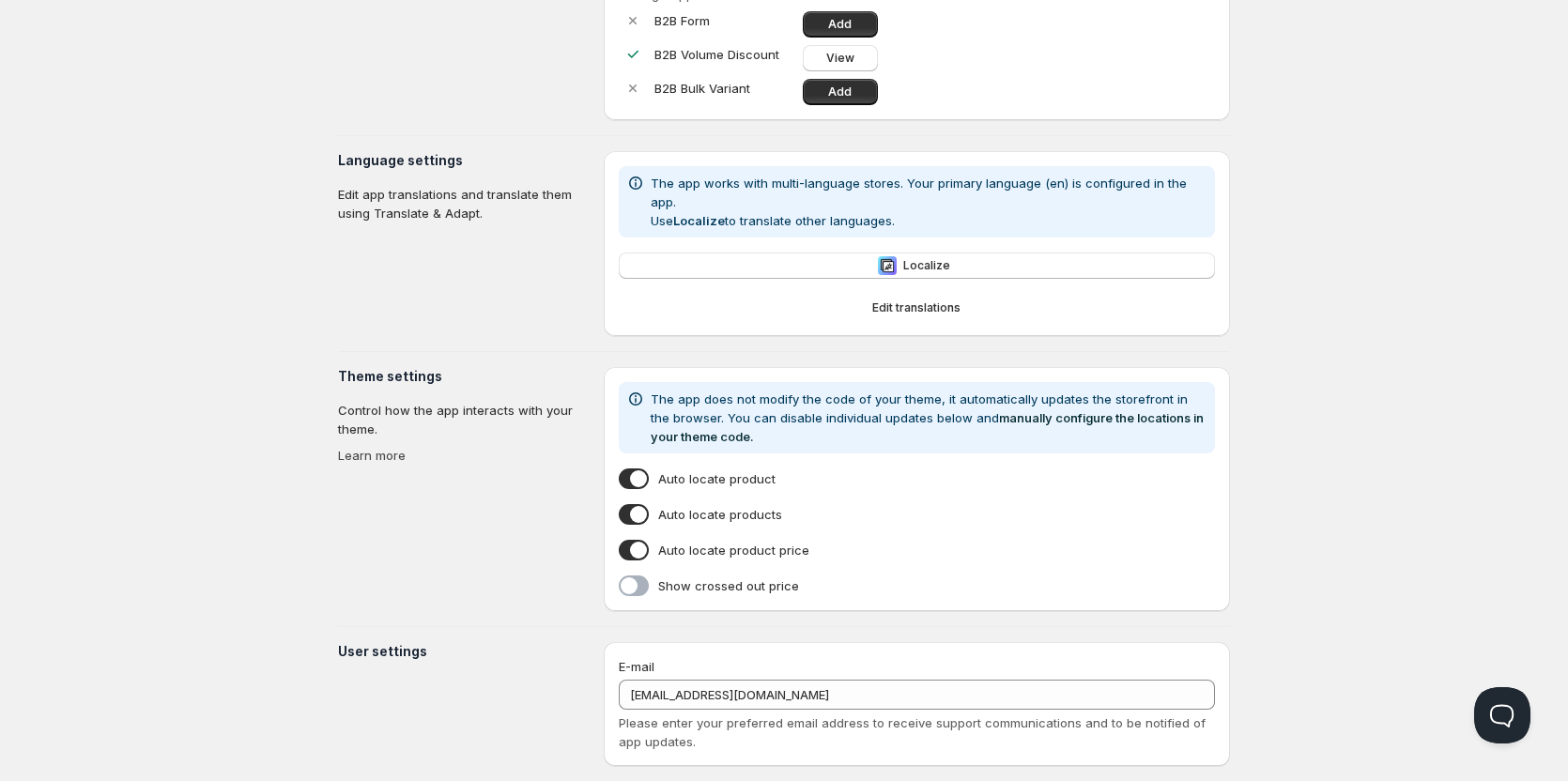
scroll to position [280, 0]
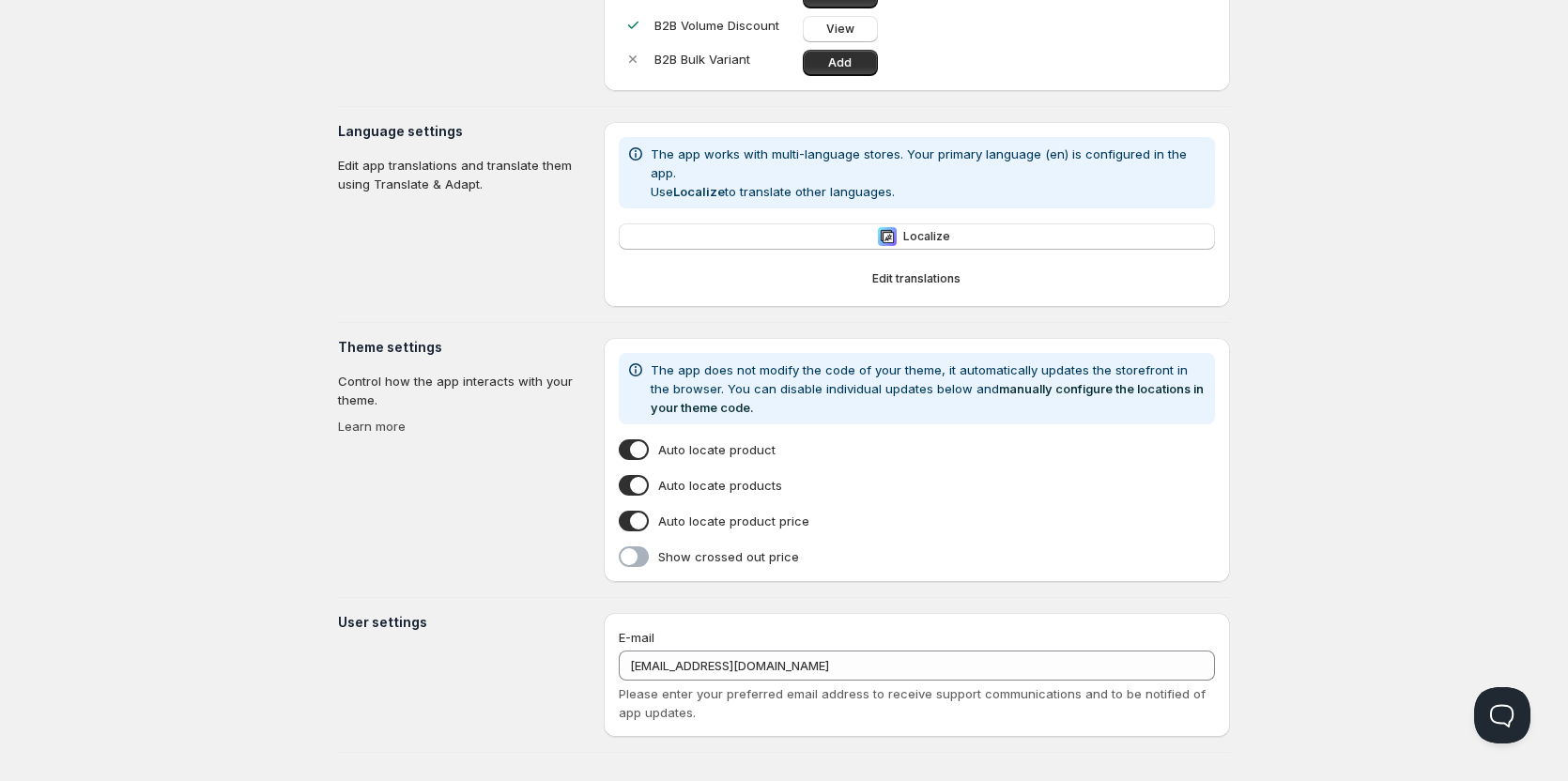
click at [645, 511] on span at bounding box center [633, 522] width 30 height 21
click at [622, 525] on input "Auto locate product price" at bounding box center [622, 525] width 0 height 0
click at [636, 476] on span at bounding box center [633, 486] width 30 height 21
click at [622, 489] on input "Auto locate products" at bounding box center [622, 489] width 0 height 0
click at [645, 440] on span at bounding box center [633, 451] width 30 height 21
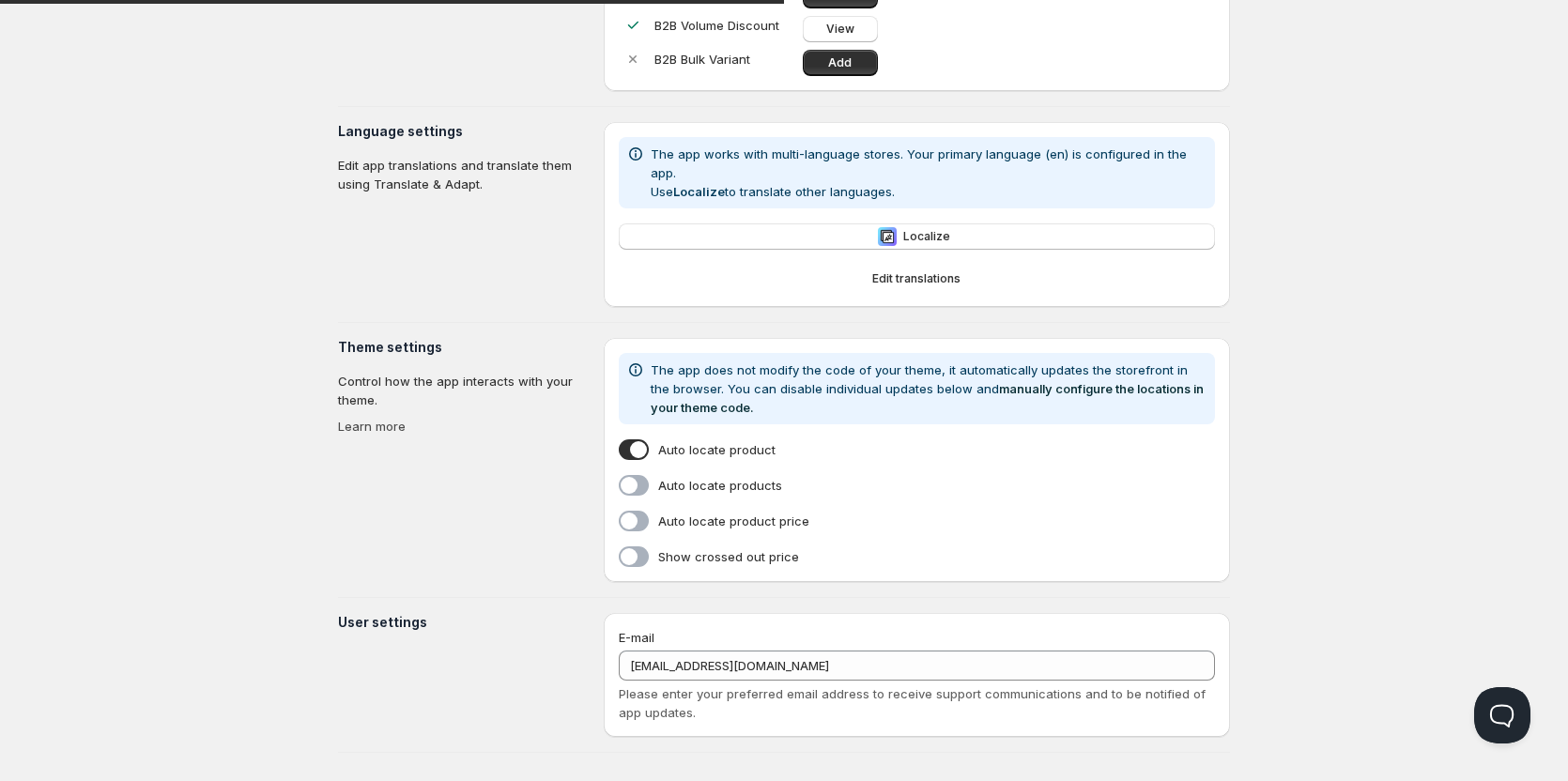
click at [622, 453] on input "Auto locate product" at bounding box center [622, 453] width 0 height 0
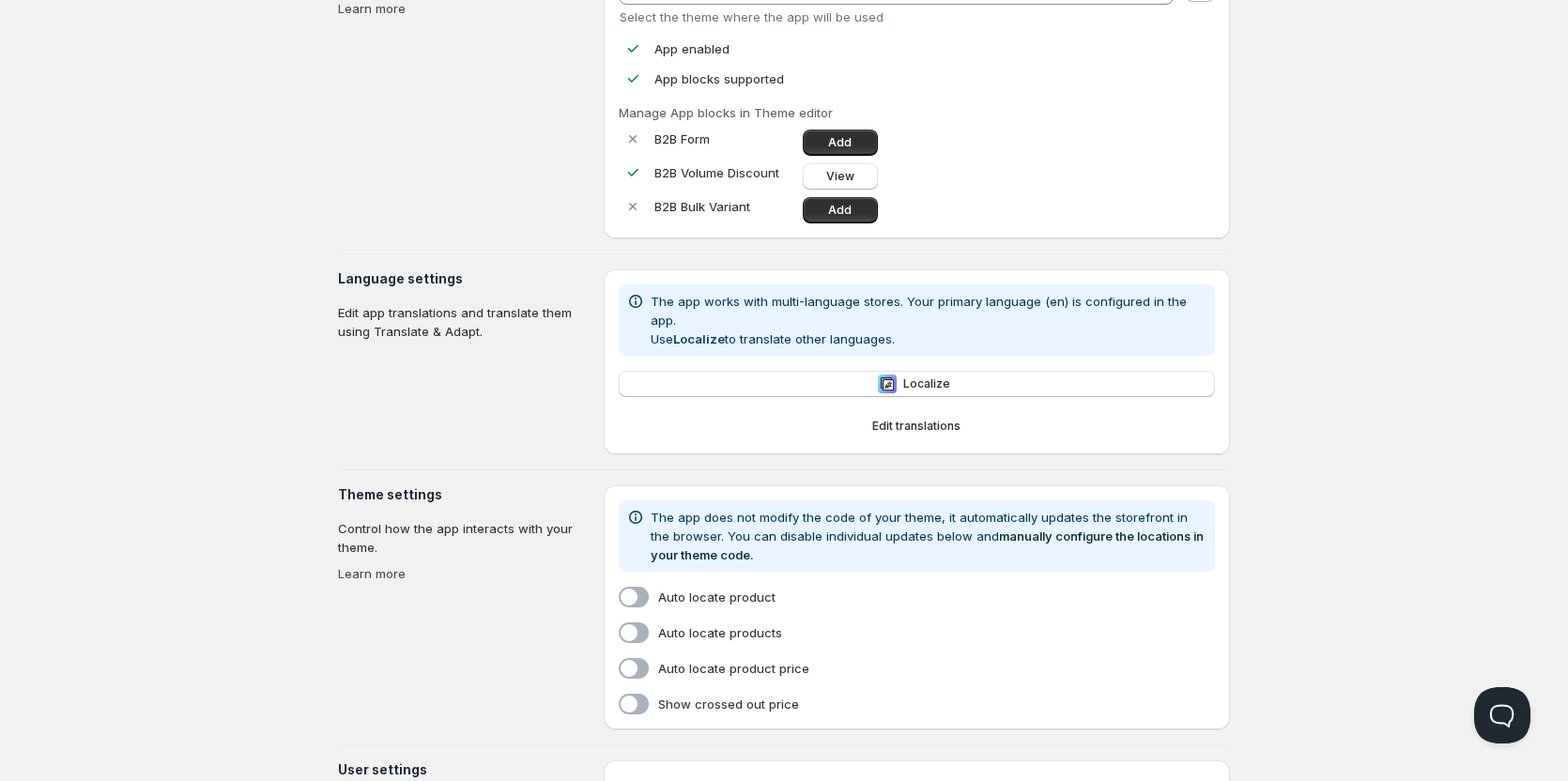
scroll to position [0, 0]
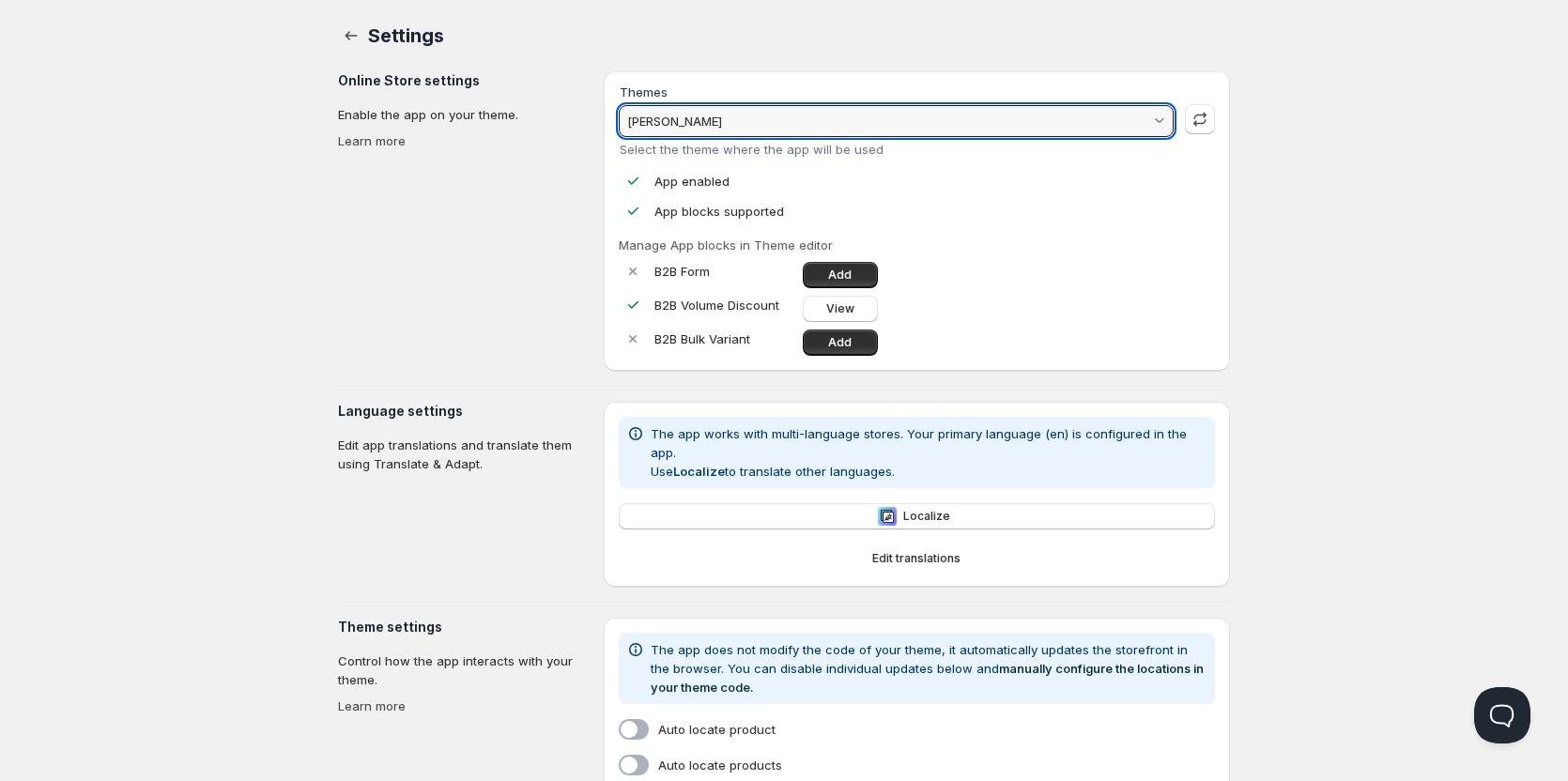
click at [762, 131] on input "[PERSON_NAME]" at bounding box center [886, 120] width 525 height 30
click at [762, 130] on input "[PERSON_NAME]" at bounding box center [886, 120] width 525 height 30
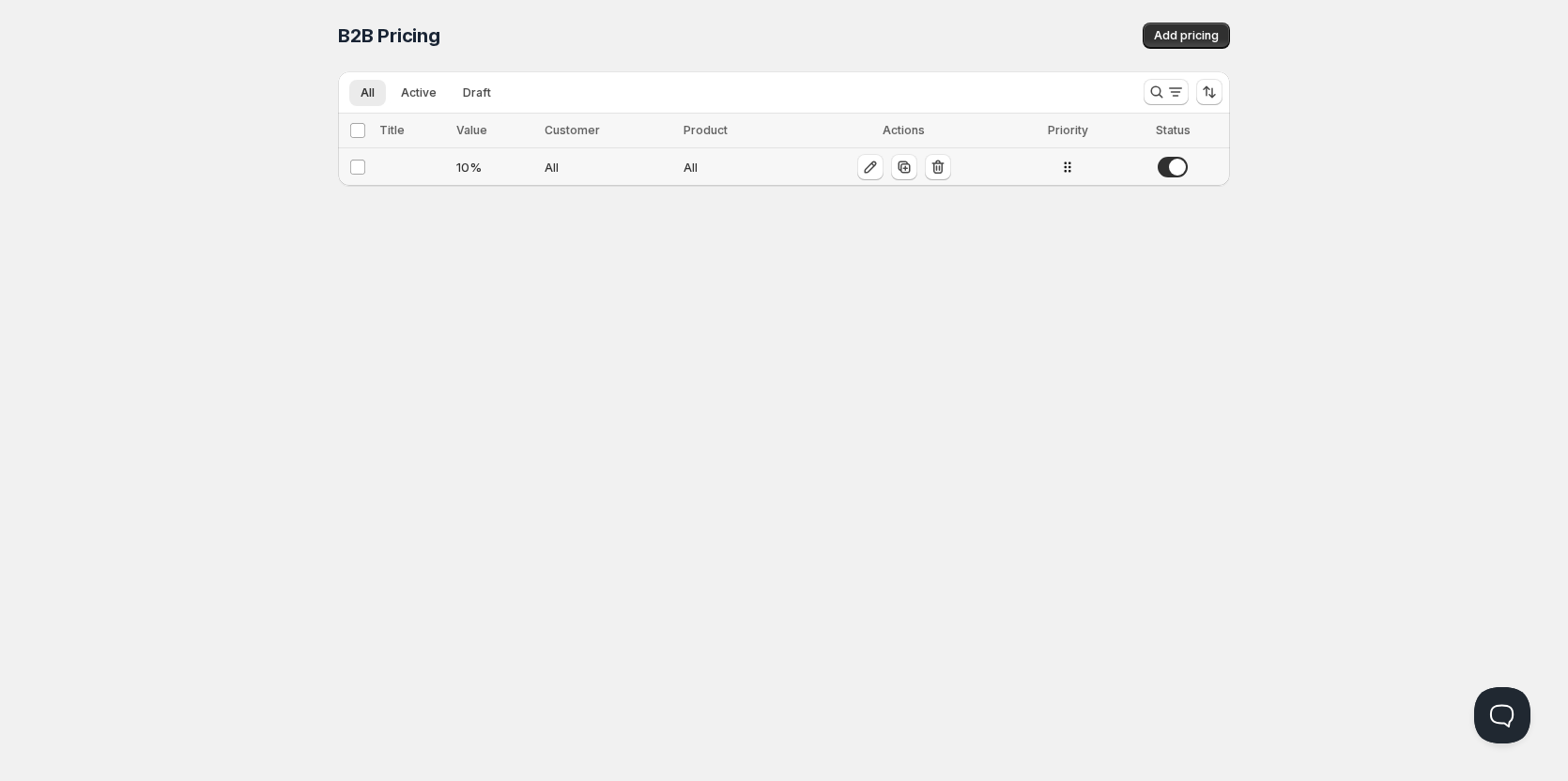
click at [495, 168] on div "10 %" at bounding box center [495, 167] width 77 height 19
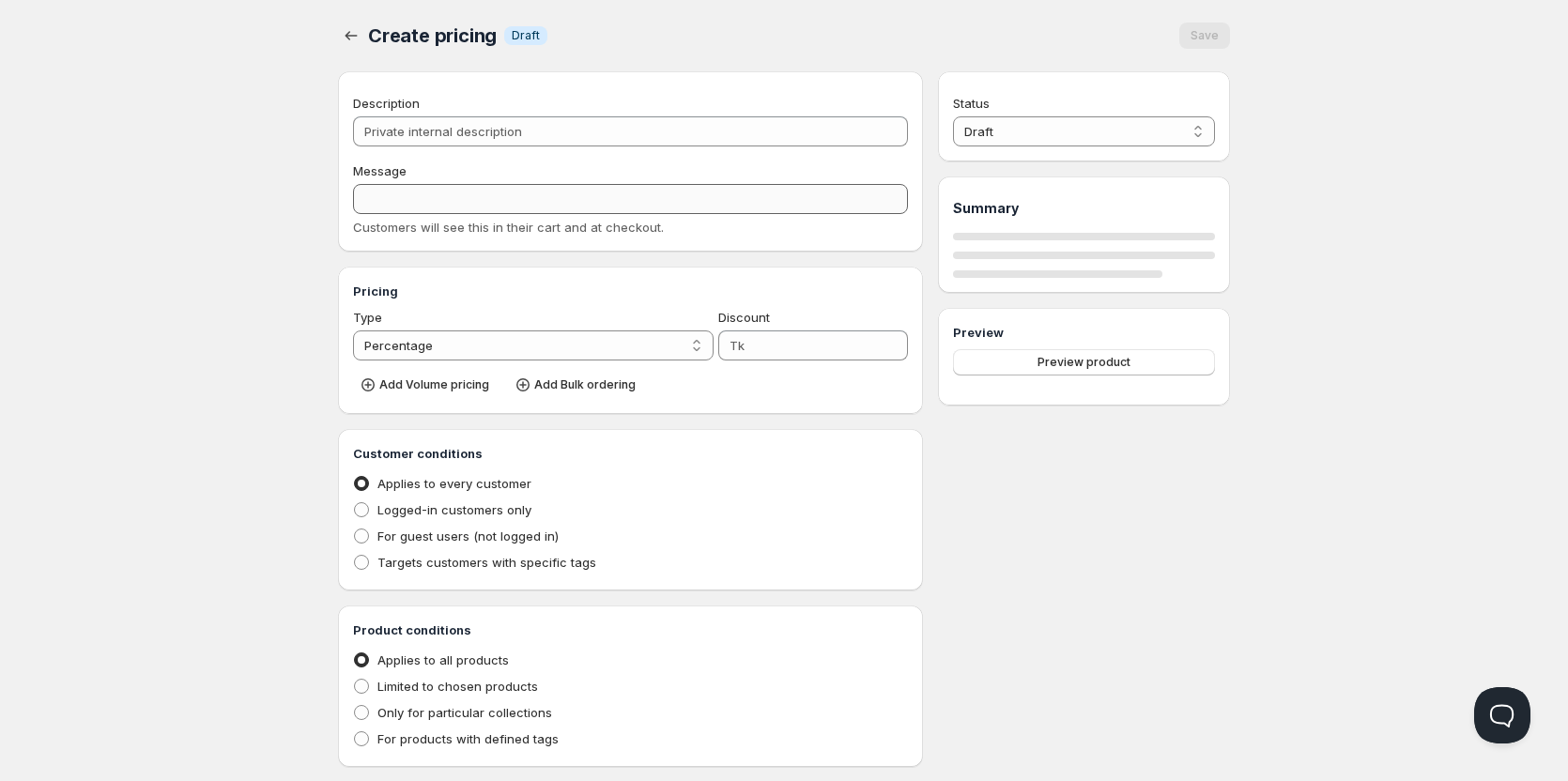
type input "10"
radio input "true"
select select "1"
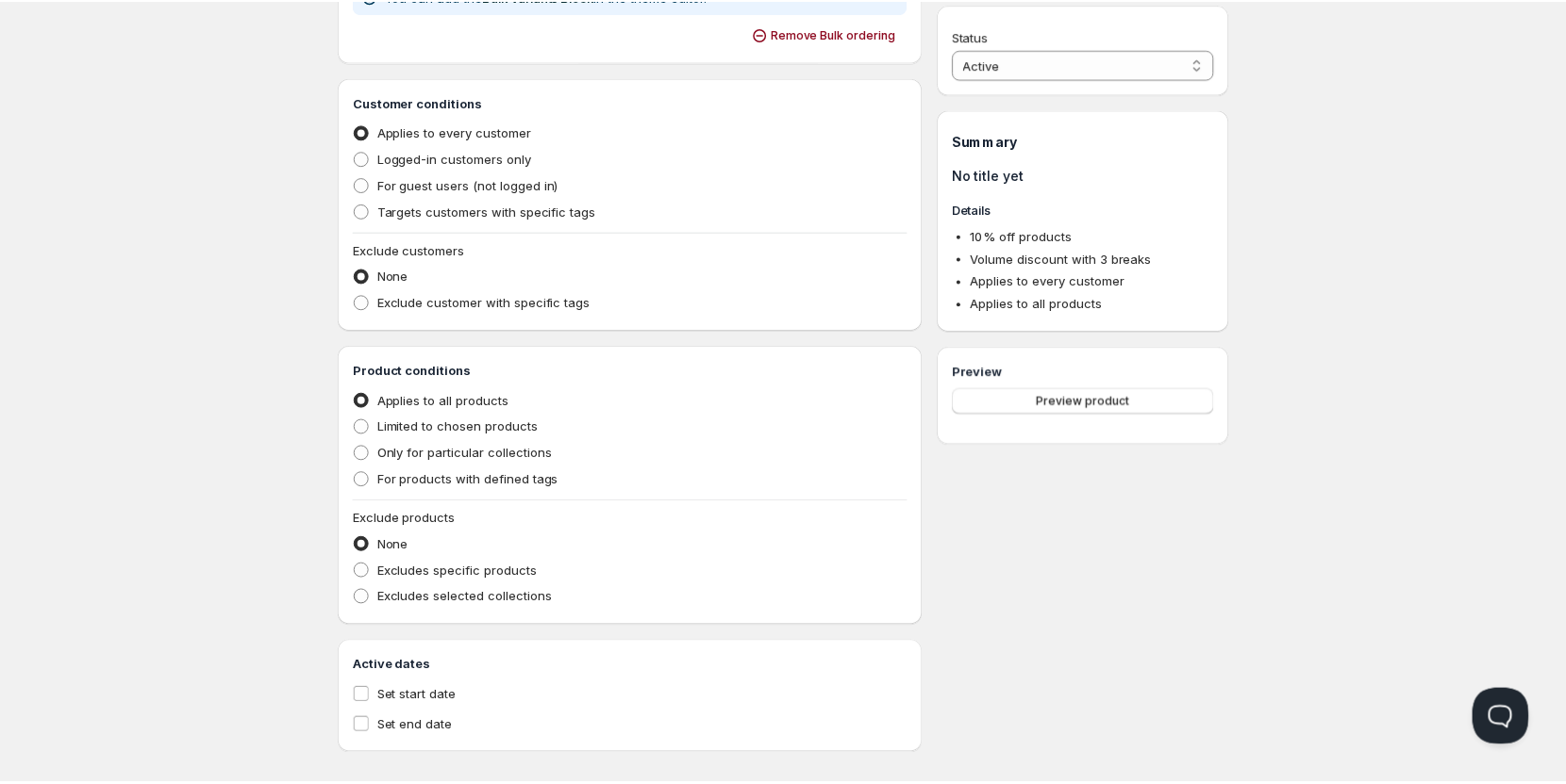
scroll to position [772, 0]
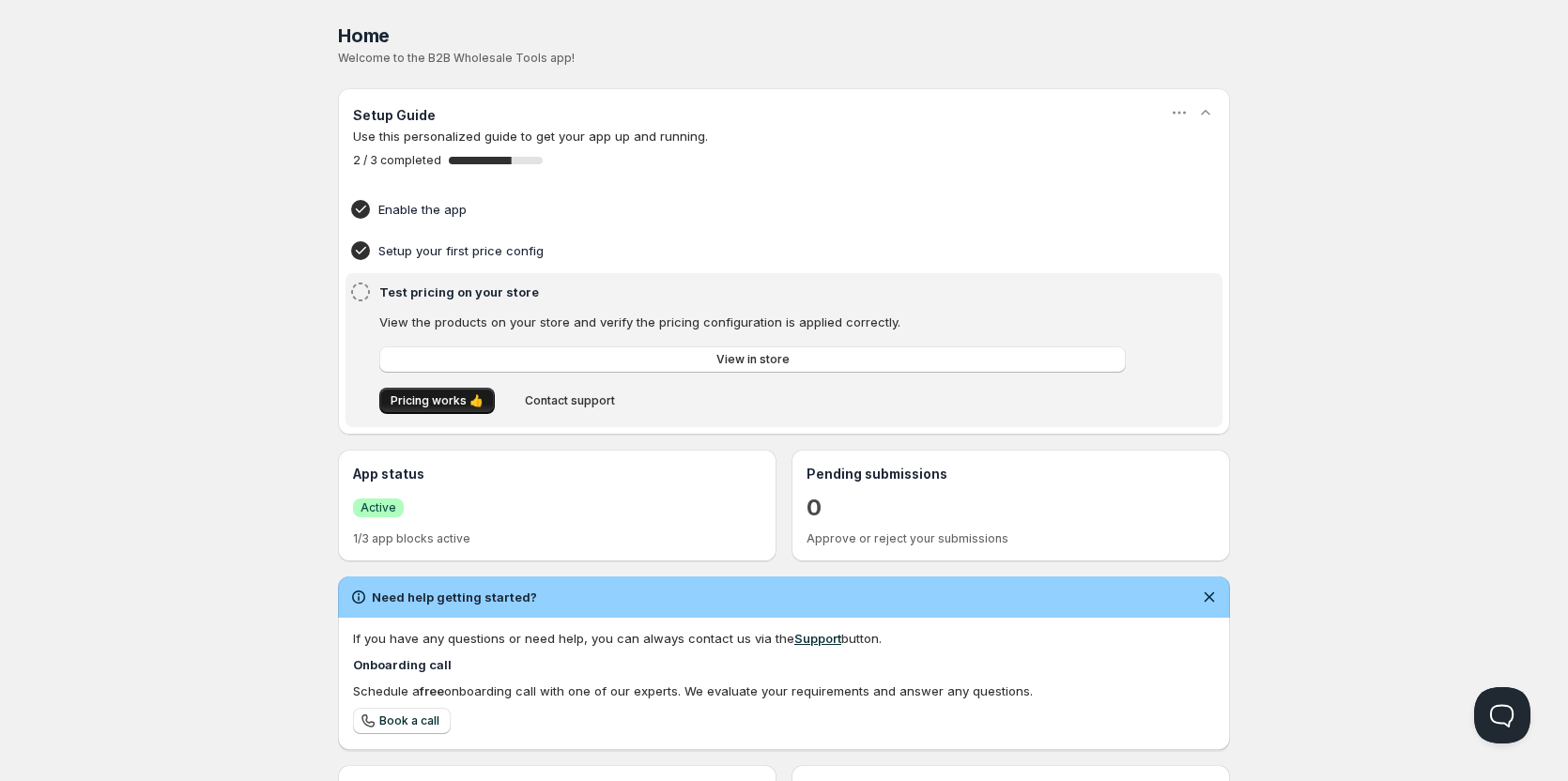
click at [483, 406] on button "Pricing works 👍" at bounding box center [437, 401] width 115 height 26
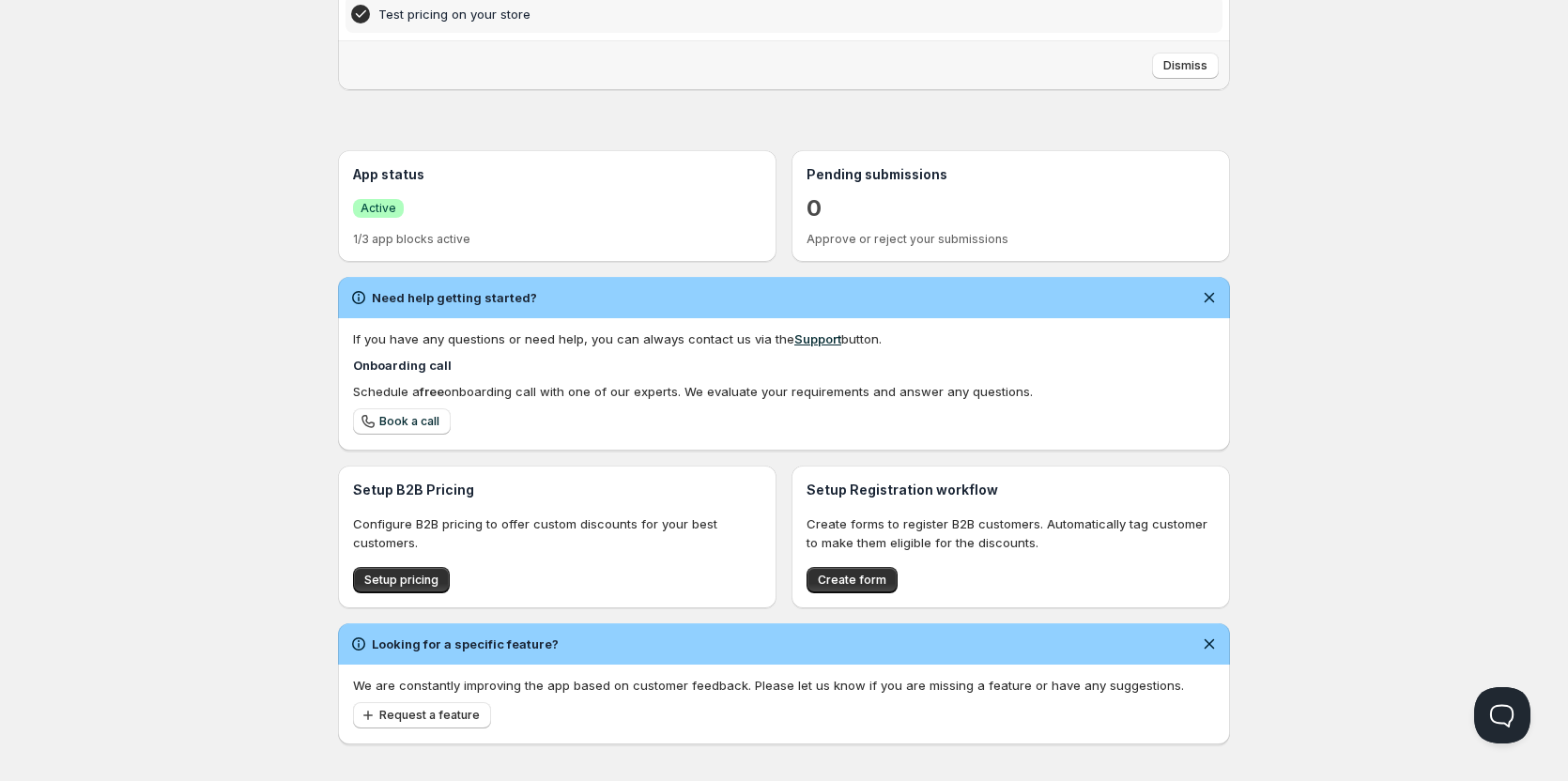
scroll to position [292, 0]
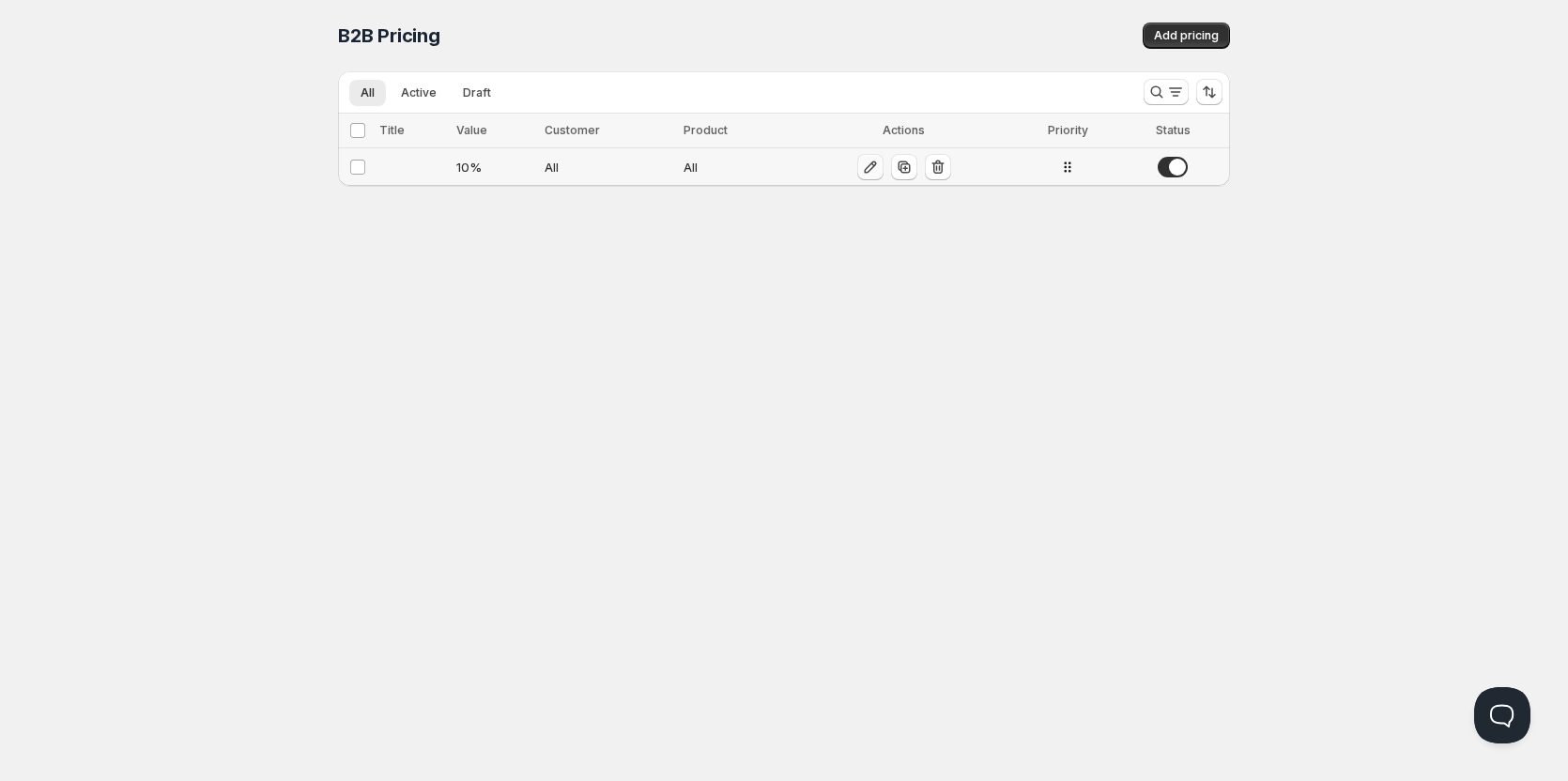
click at [867, 172] on icon "button" at bounding box center [870, 167] width 19 height 19
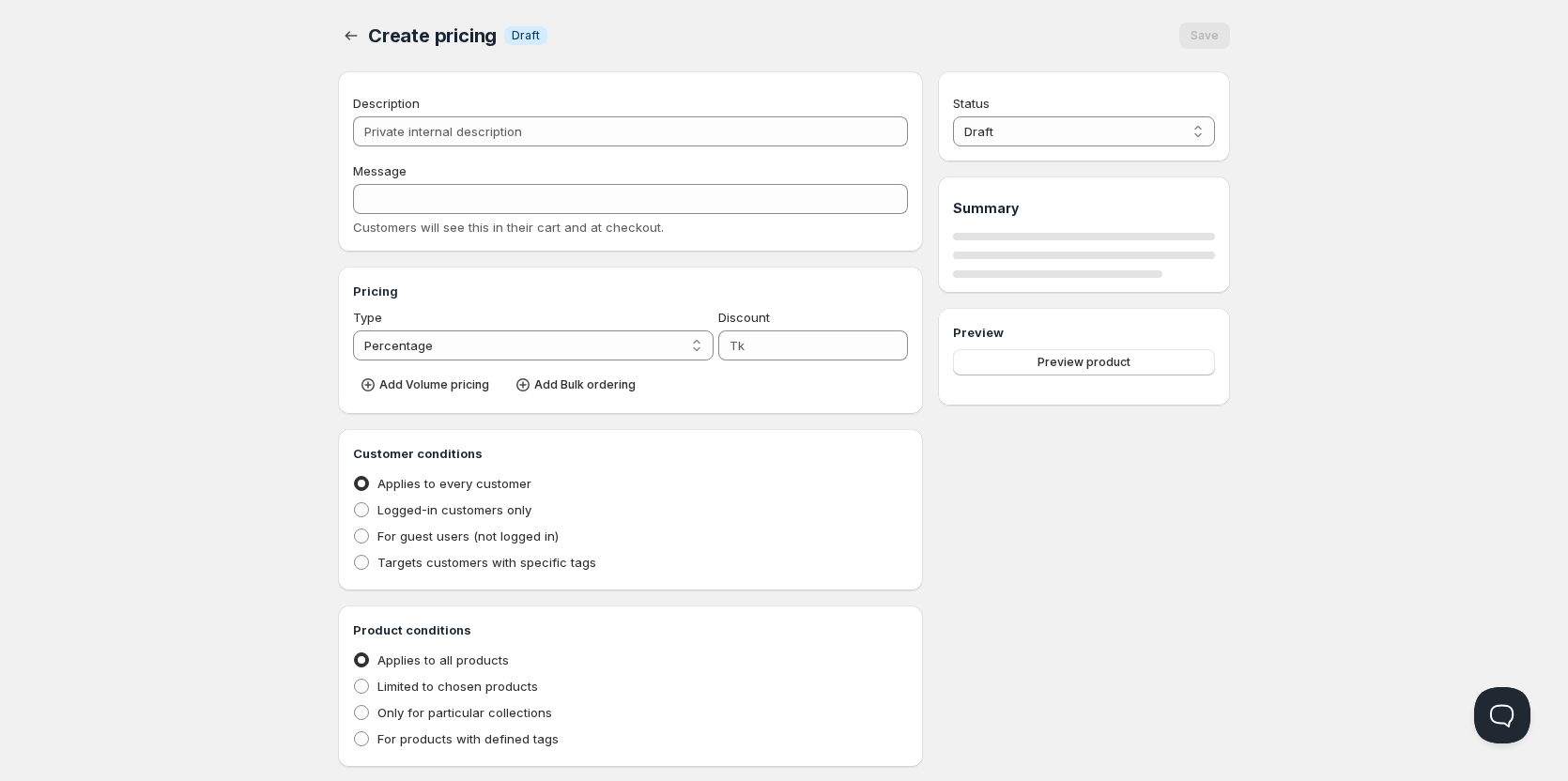
type input "10"
radio input "true"
select select "1"
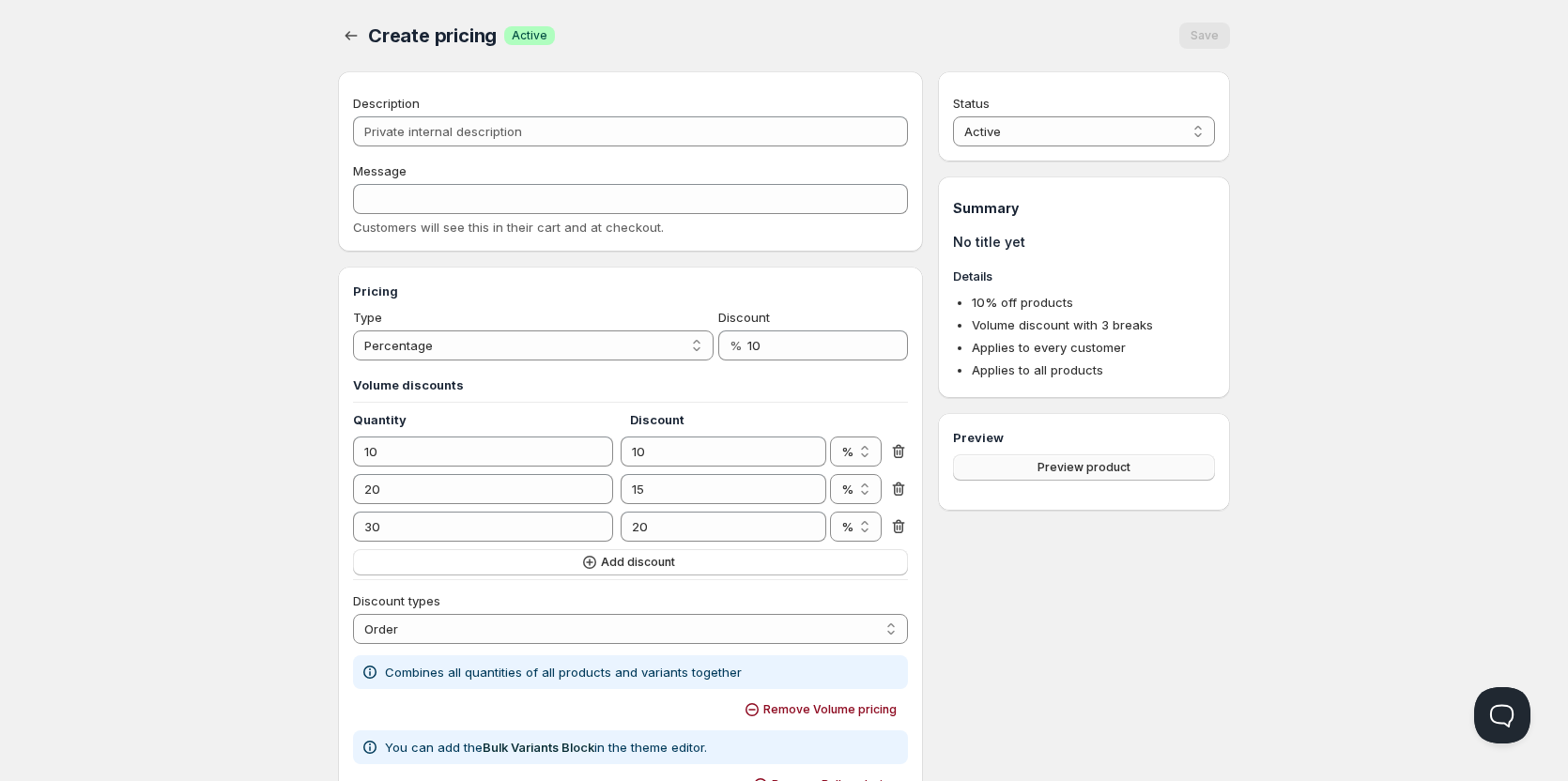
click at [1051, 470] on span "Preview product" at bounding box center [1083, 468] width 93 height 15
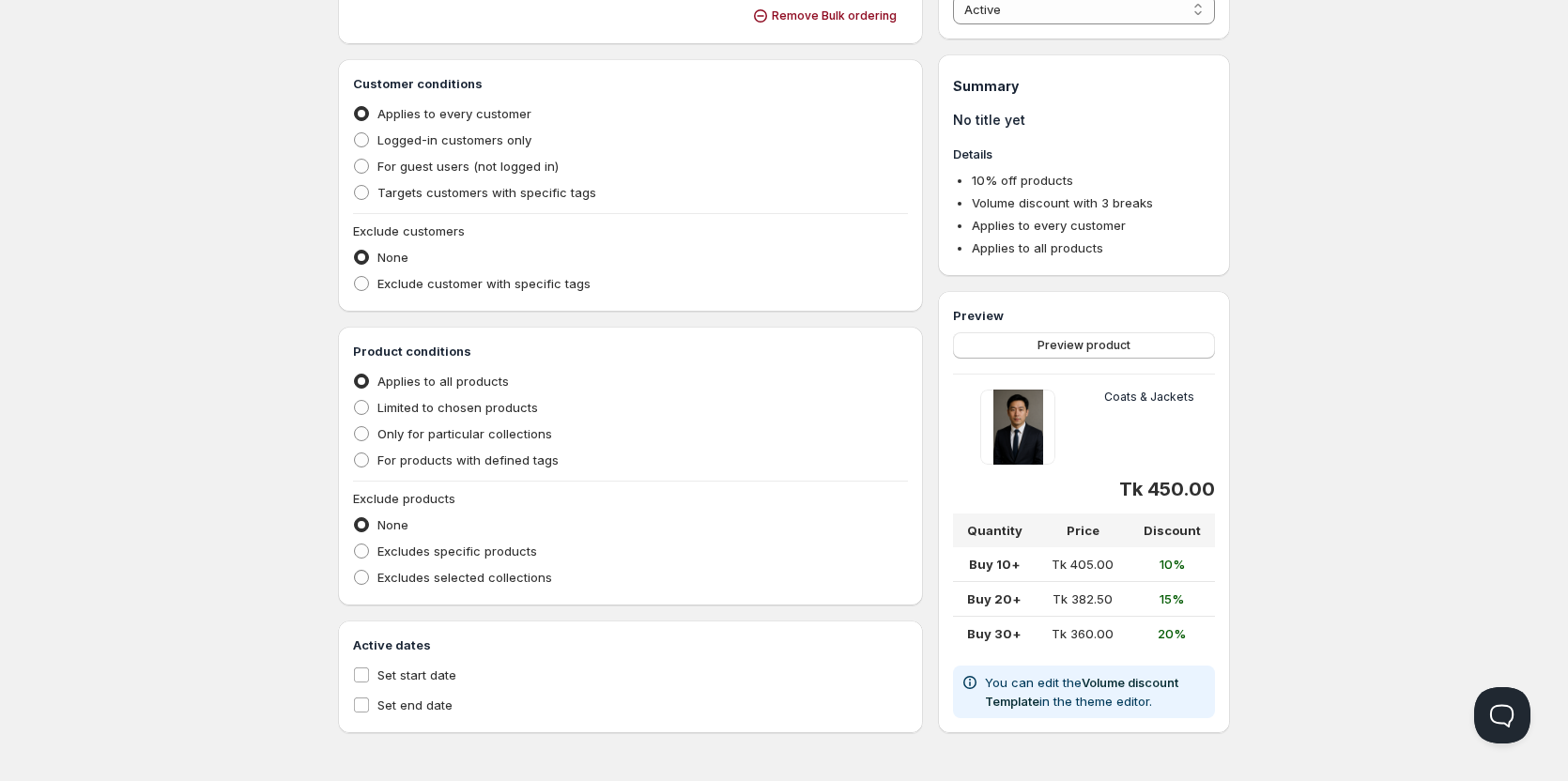
scroll to position [300, 0]
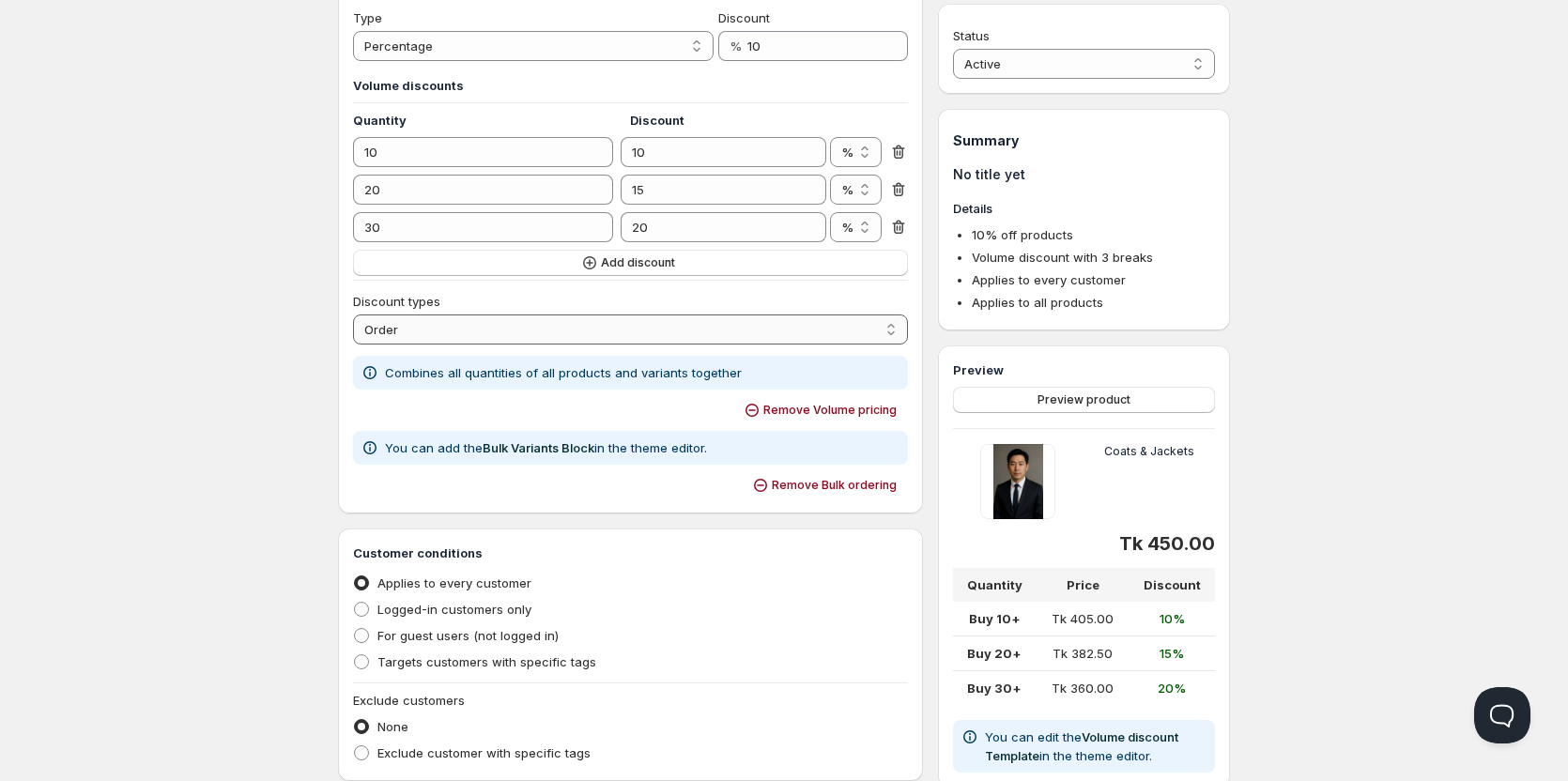
click at [776, 323] on select "Order Product Variant Item" at bounding box center [631, 329] width 555 height 30
select select "2"
click at [353, 315] on select "Order Product Variant Item" at bounding box center [631, 329] width 555 height 30
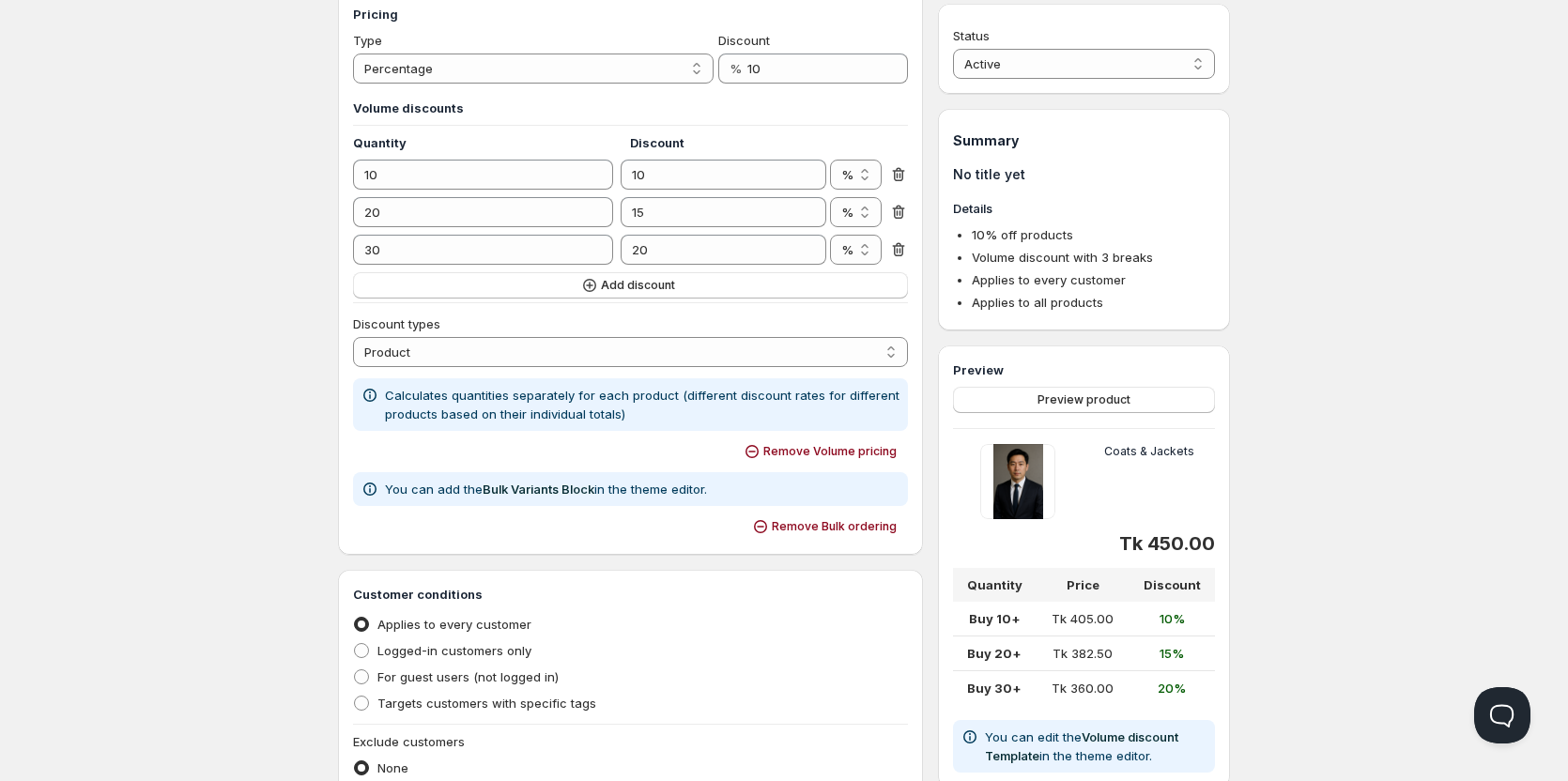
scroll to position [322, 0]
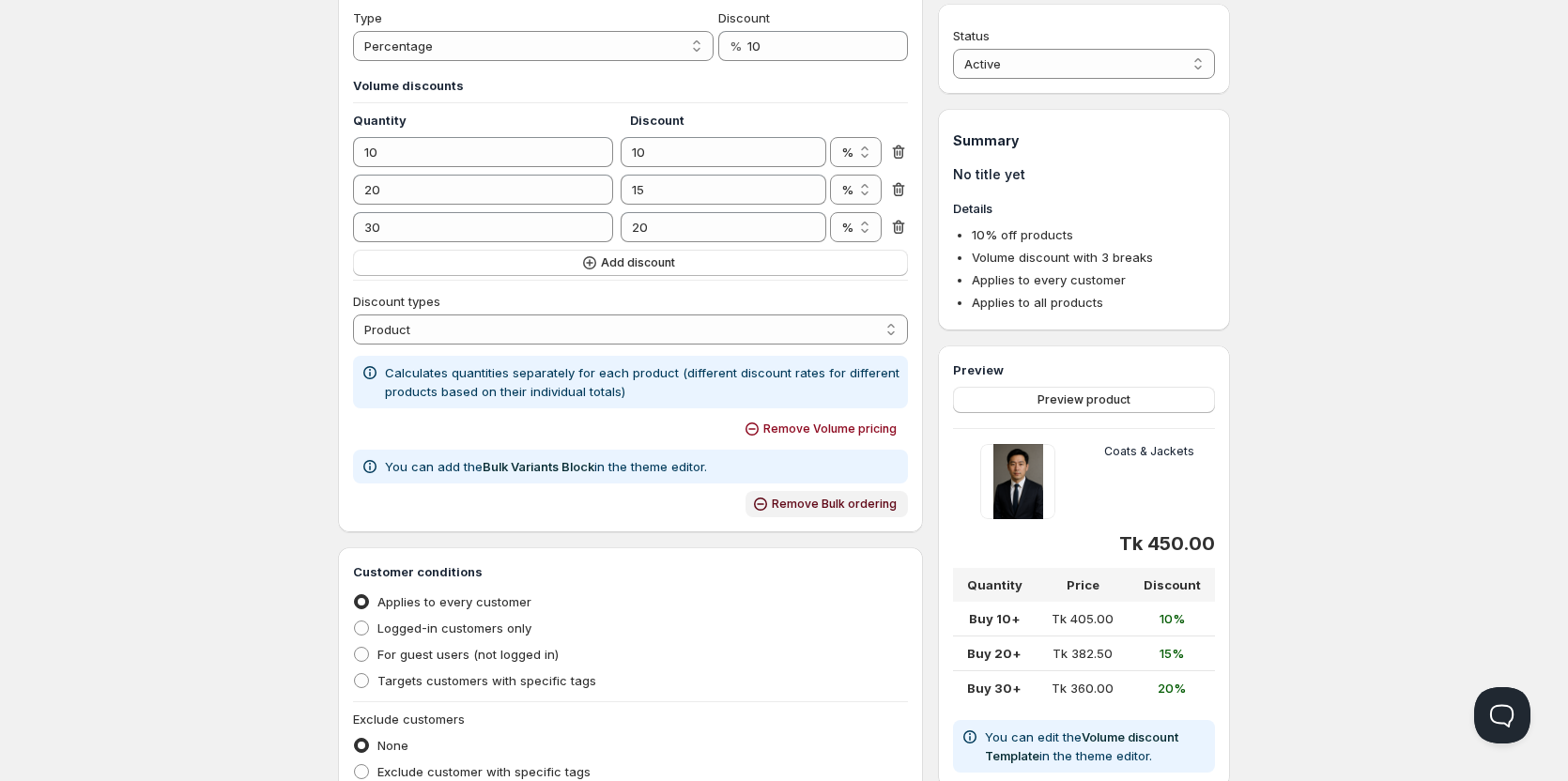
click at [802, 504] on span "Remove Bulk ordering" at bounding box center [834, 504] width 125 height 15
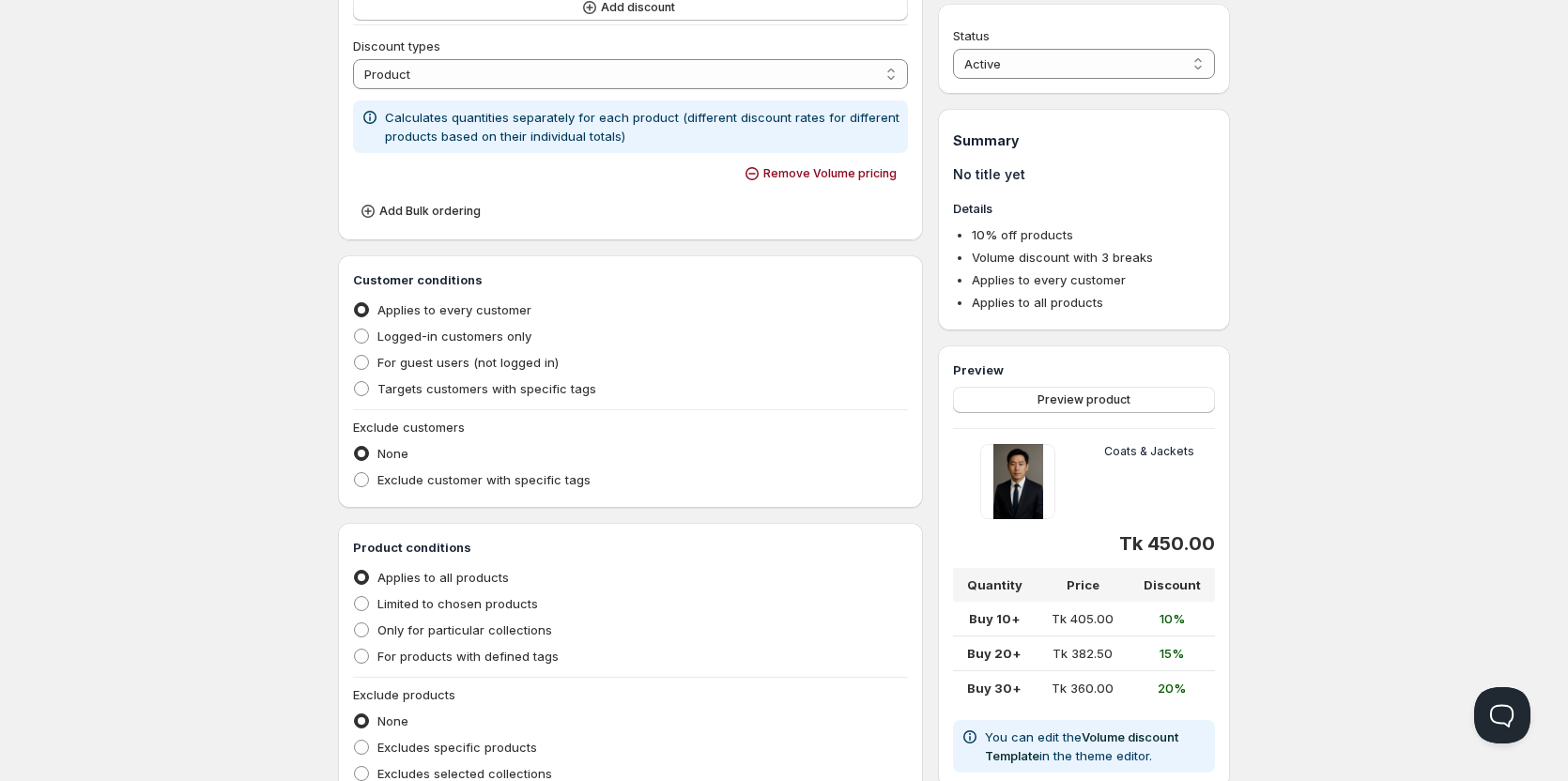
scroll to position [774, 0]
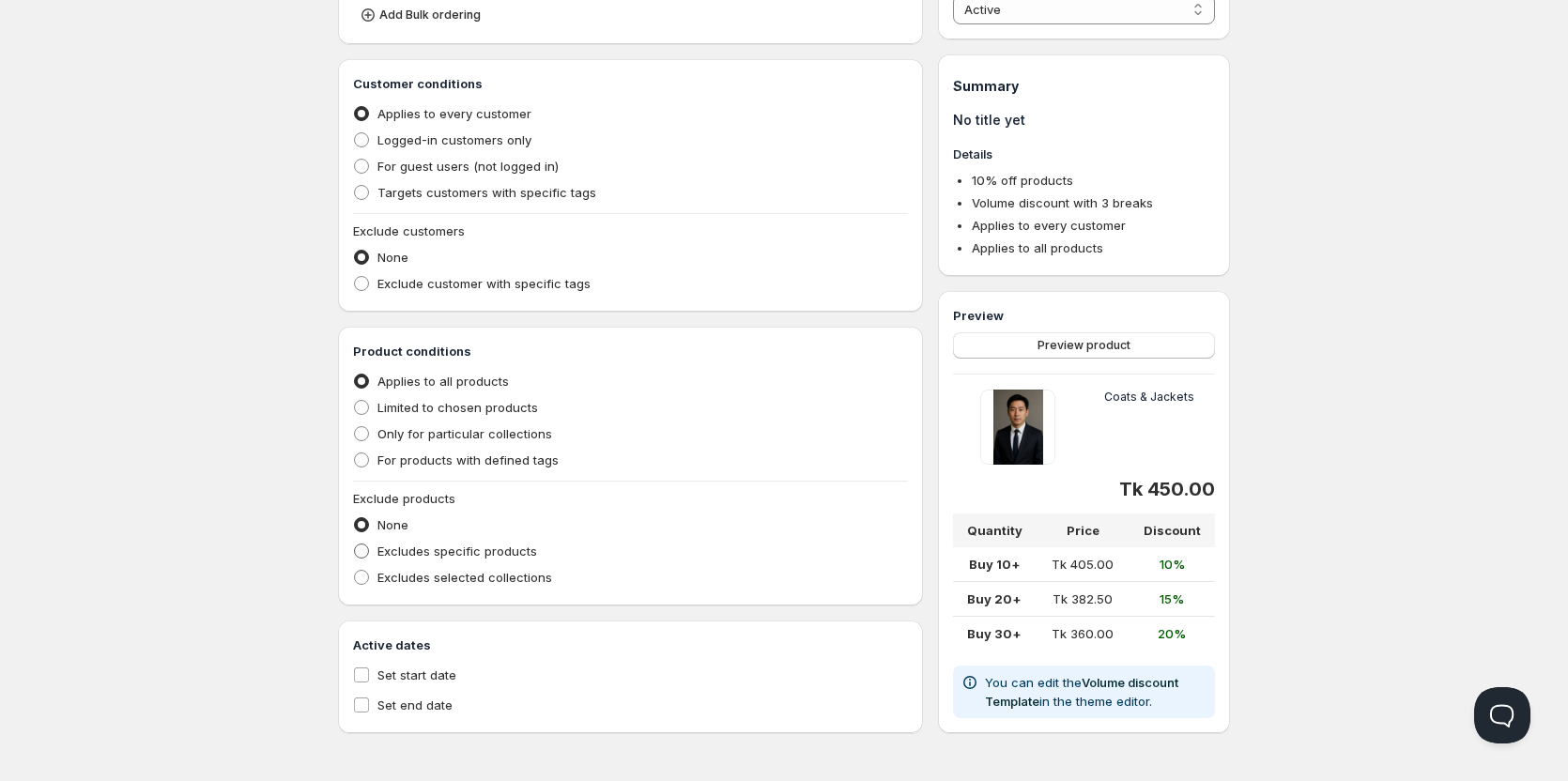
click at [424, 560] on span "Excludes specific products" at bounding box center [457, 551] width 159 height 19
click at [355, 545] on input "Excludes specific products" at bounding box center [354, 544] width 1 height 1
radio input "true"
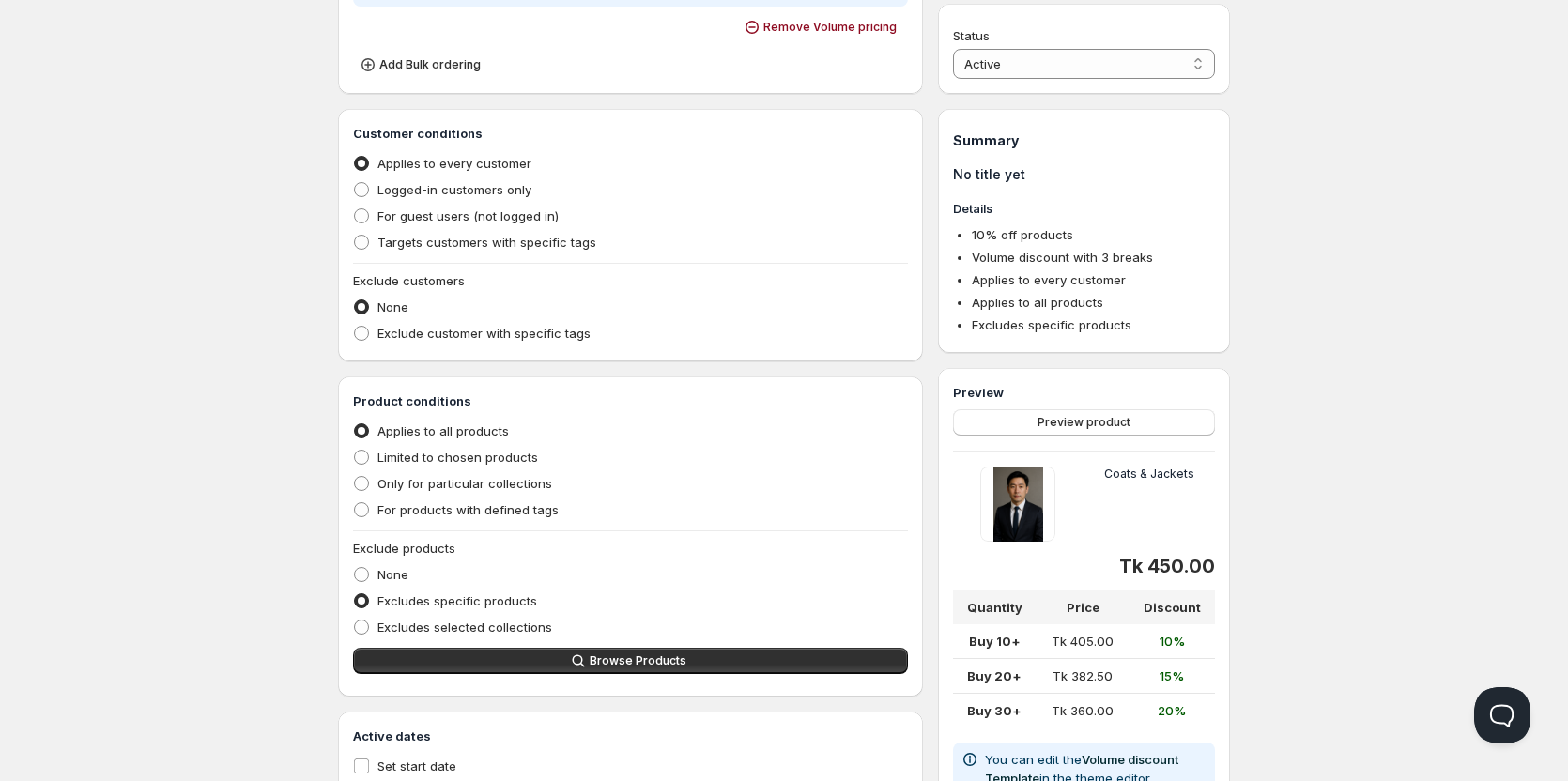
scroll to position [721, 0]
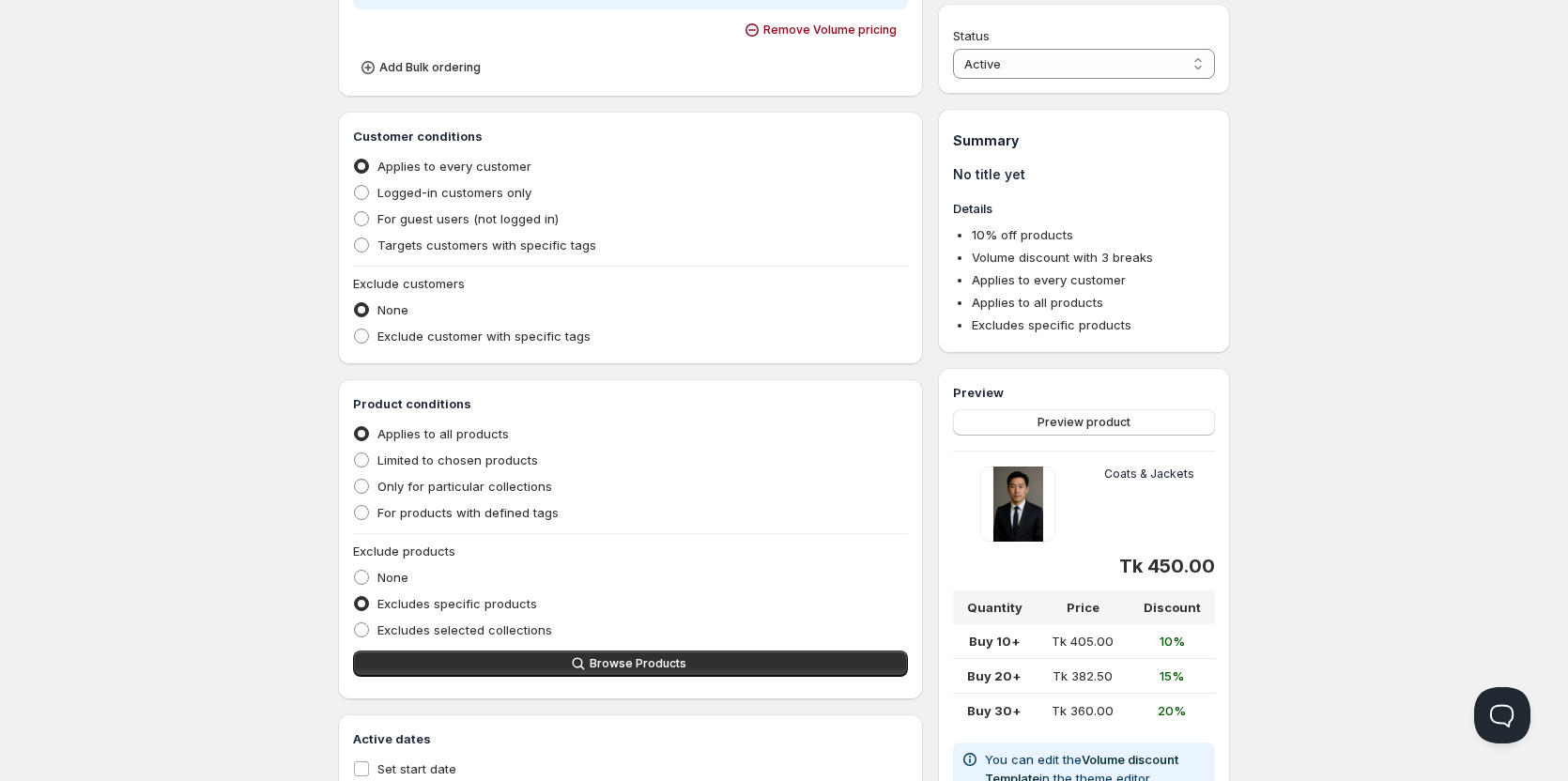
click at [497, 460] on span "Limited to chosen products" at bounding box center [457, 460] width 160 height 15
click at [355, 453] on input "Limited to chosen products" at bounding box center [354, 452] width 1 height 1
radio input "true"
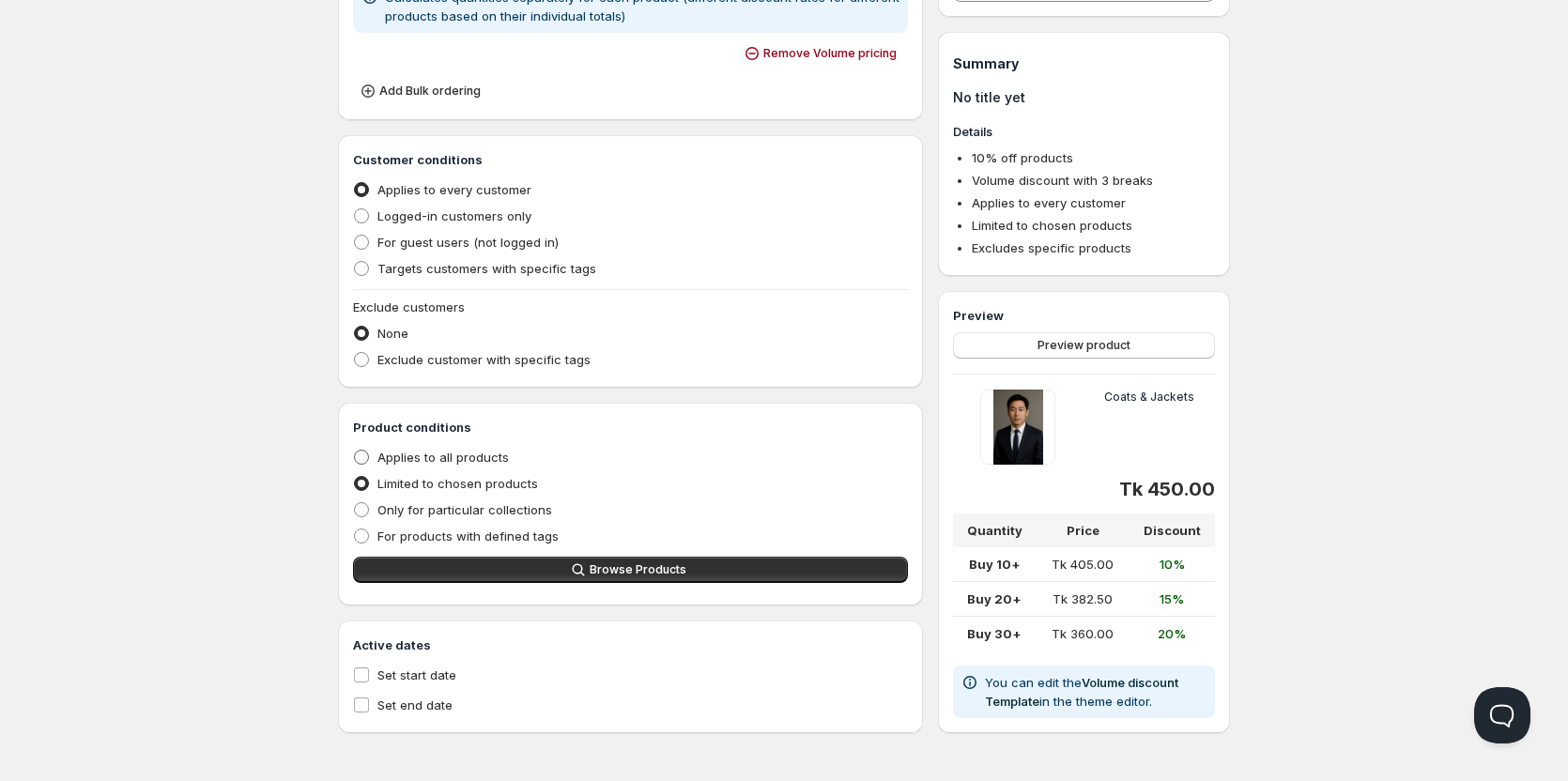
scroll to position [697, 0]
click at [727, 555] on div "Product conditions Applies to all products Limited to chosen products Only for …" at bounding box center [631, 504] width 555 height 173
click at [728, 576] on button "Browse Products" at bounding box center [631, 570] width 555 height 26
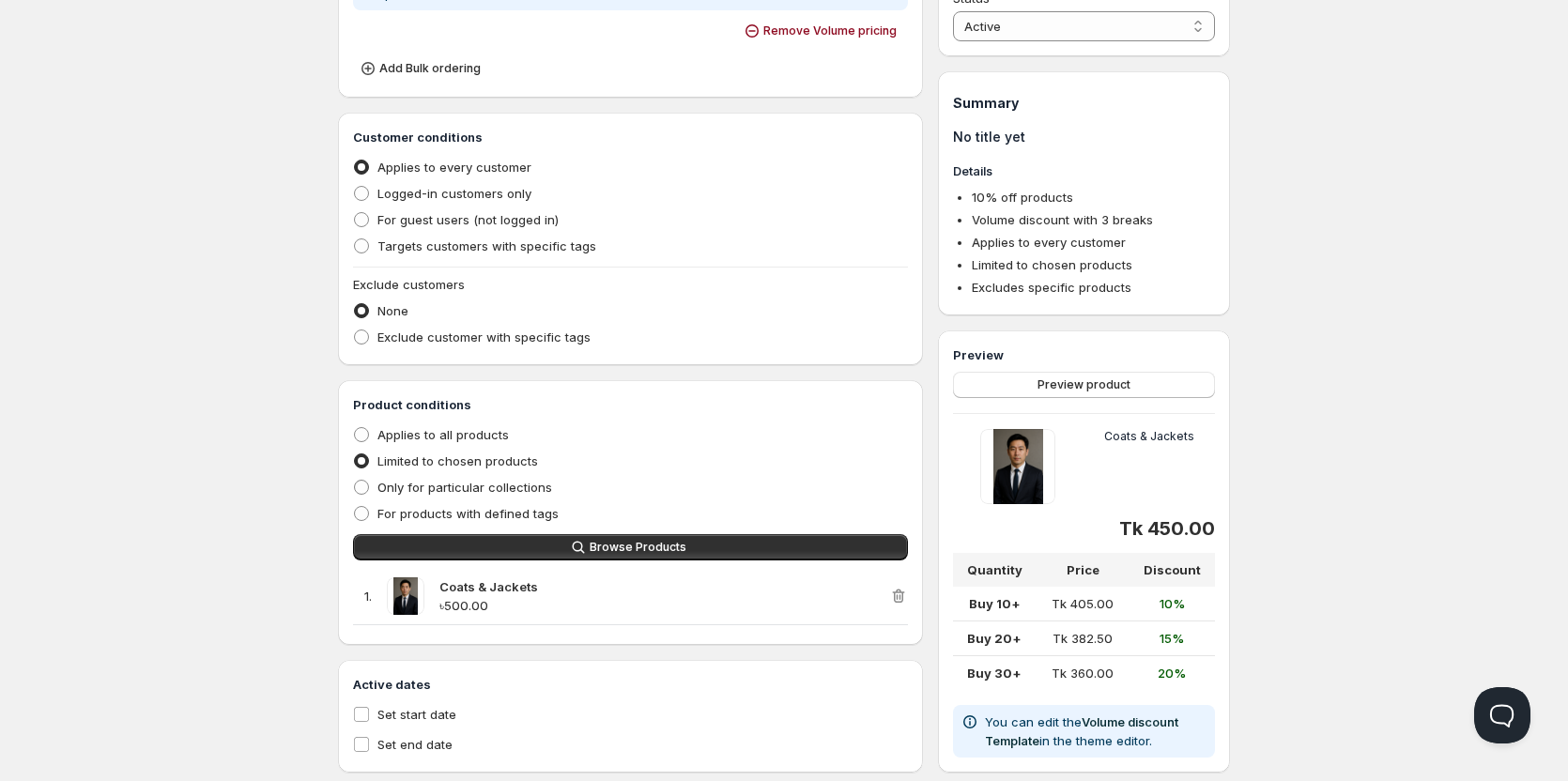
scroll to position [675, 0]
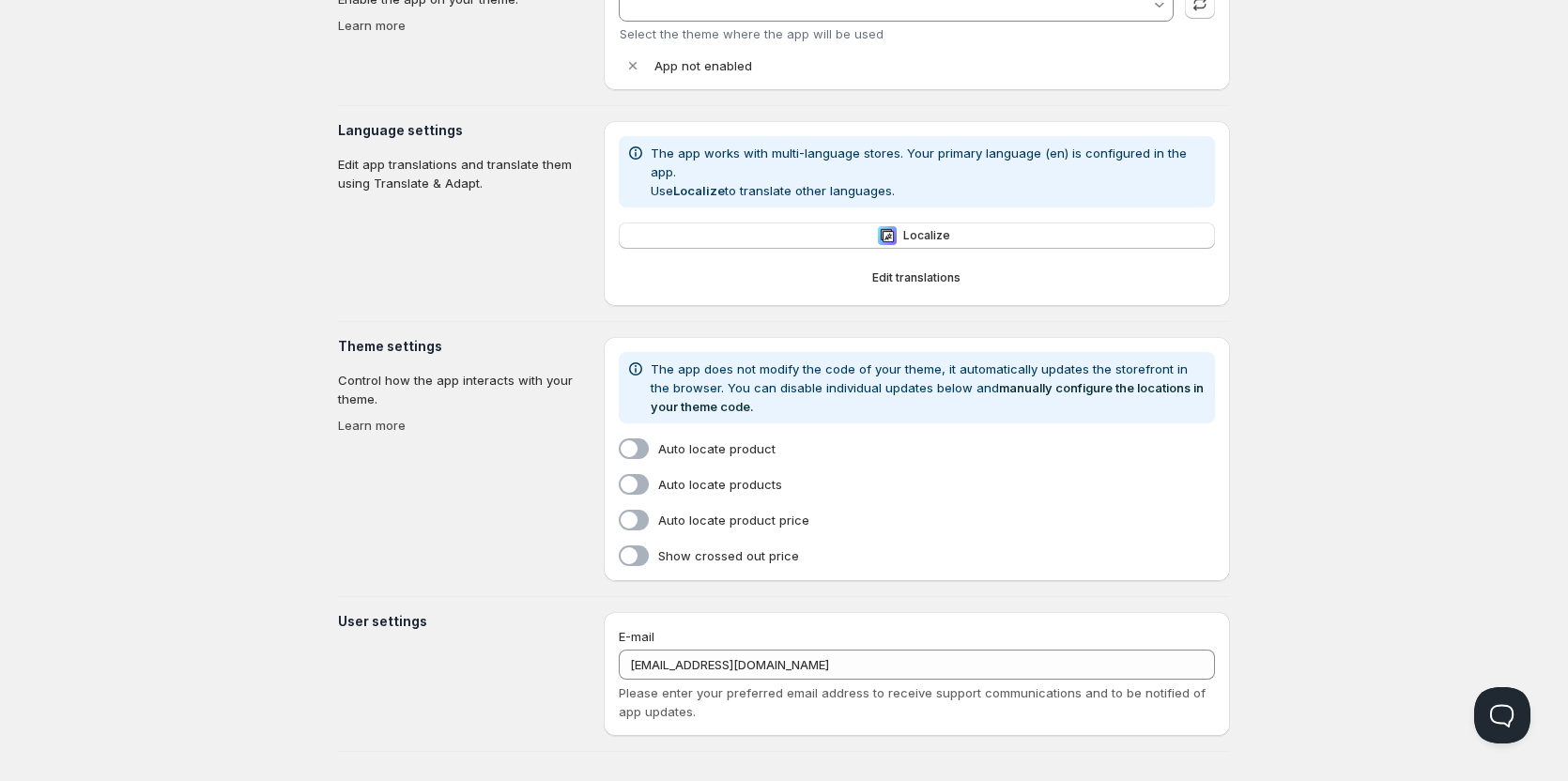
type input "Dawn"
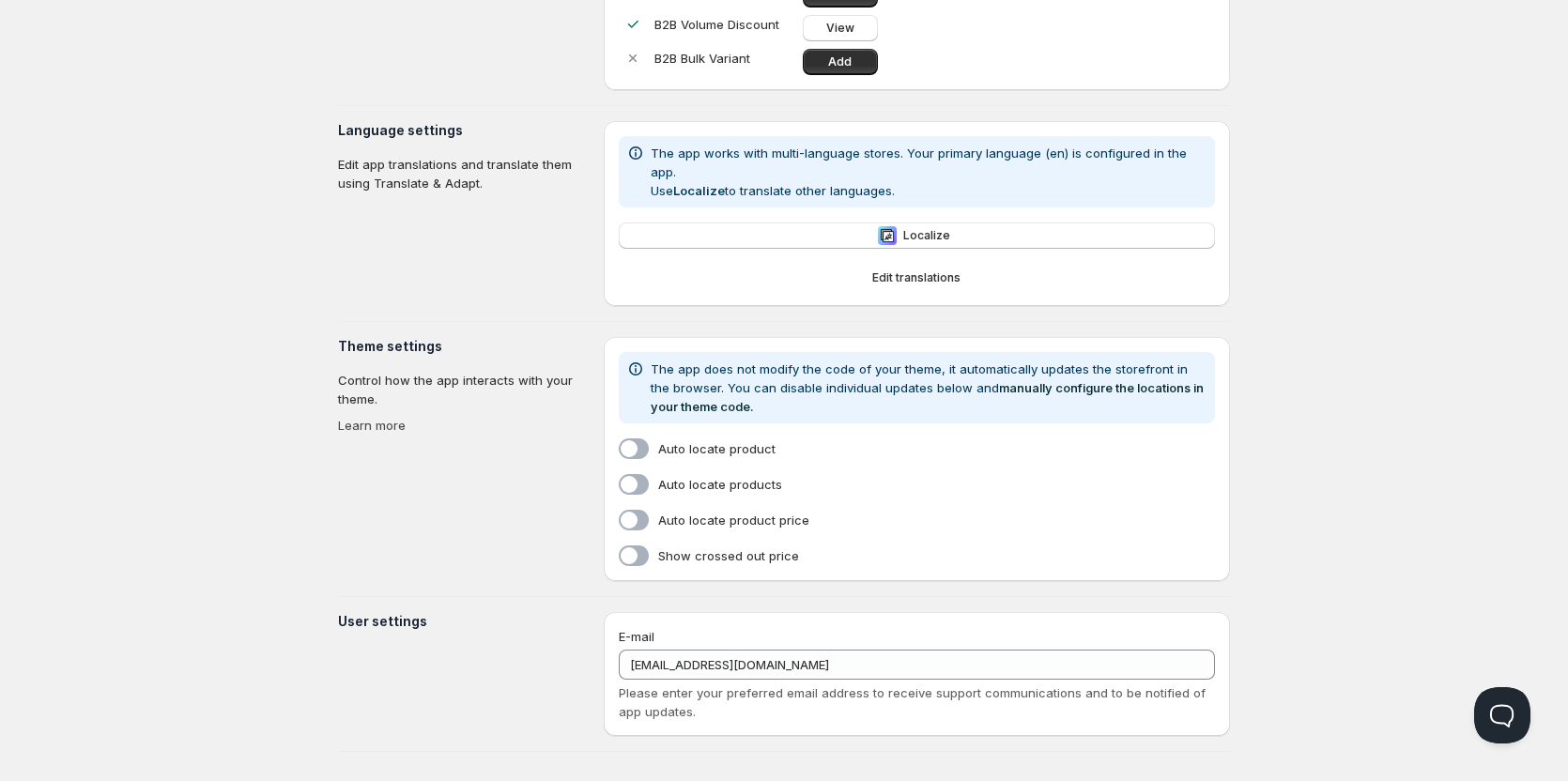
click at [633, 510] on span at bounding box center [633, 521] width 30 height 21
click at [622, 525] on input "Auto locate product price" at bounding box center [622, 525] width 0 height 0
click at [642, 479] on div "Auto locate product Auto locate products Auto locate product price Show crossed…" at bounding box center [916, 502] width 596 height 128
click at [642, 475] on span at bounding box center [633, 485] width 30 height 21
click at [622, 488] on input "Auto locate products" at bounding box center [622, 488] width 0 height 0
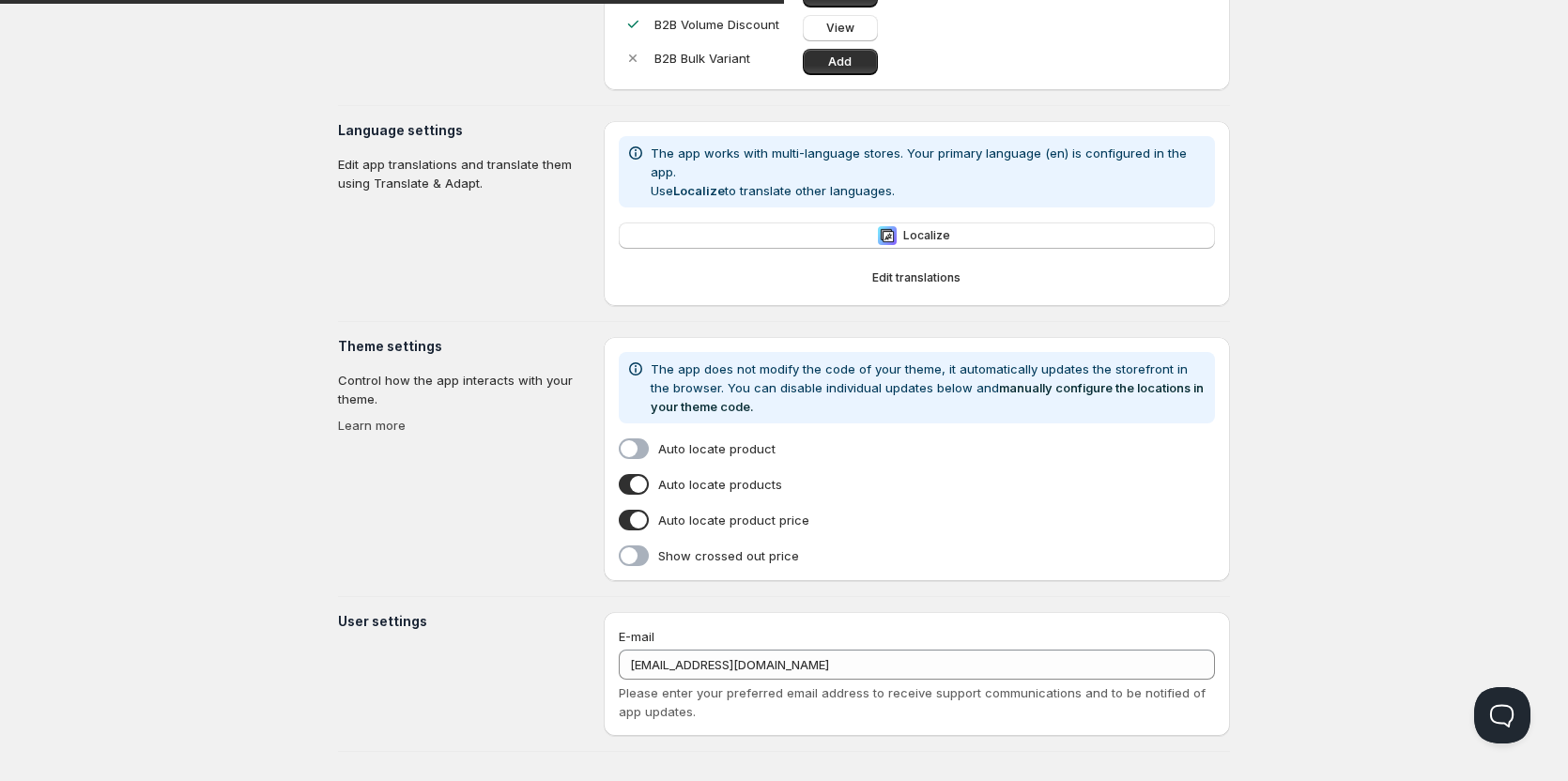
click at [639, 440] on span at bounding box center [633, 450] width 30 height 21
click at [622, 452] on input "Auto locate product" at bounding box center [622, 452] width 0 height 0
click at [640, 475] on span at bounding box center [633, 485] width 30 height 21
click at [622, 488] on input "Auto locate products" at bounding box center [622, 488] width 0 height 0
click at [640, 439] on span at bounding box center [633, 450] width 30 height 21
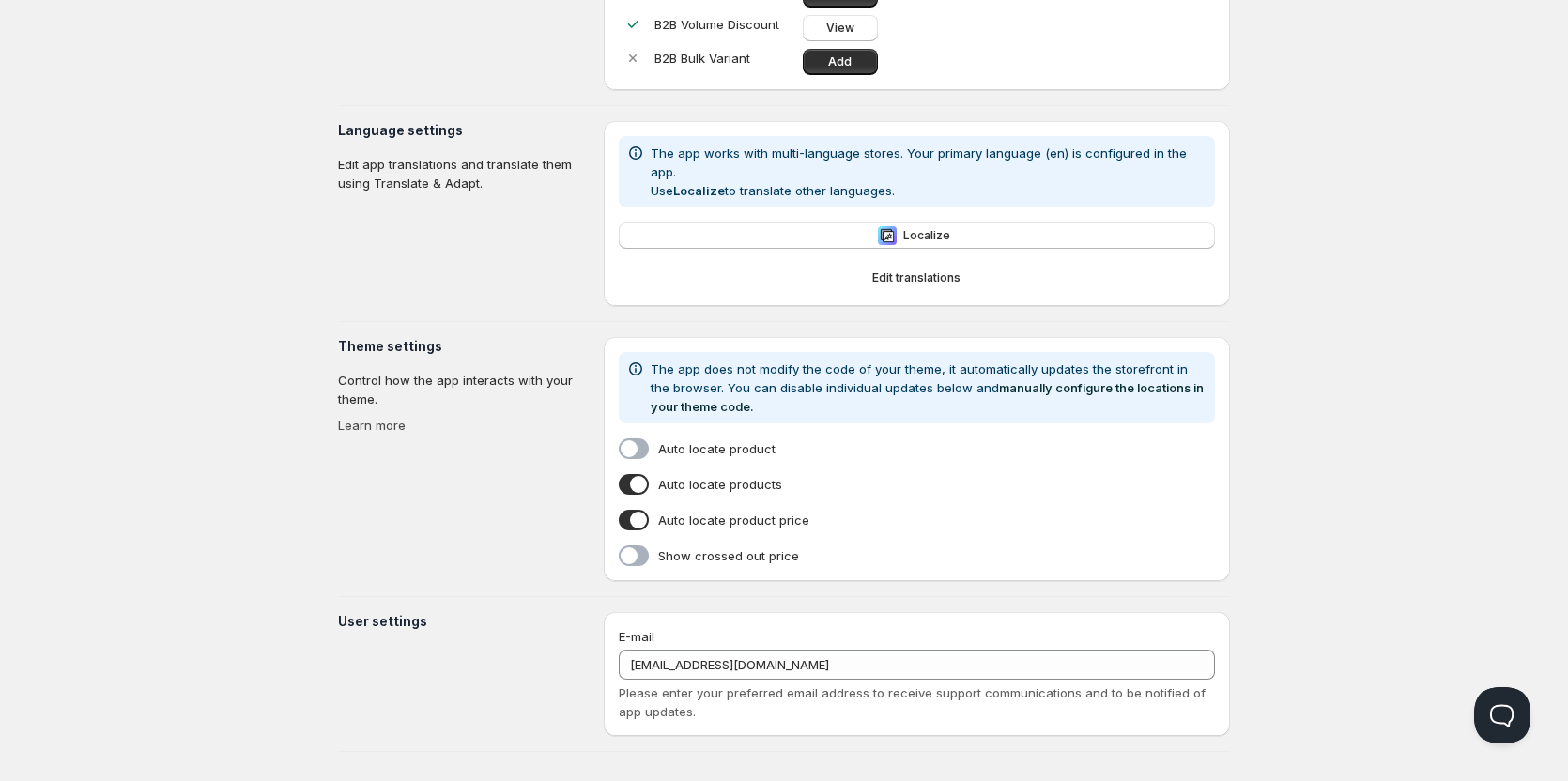
click at [622, 452] on input "Auto locate product" at bounding box center [622, 452] width 0 height 0
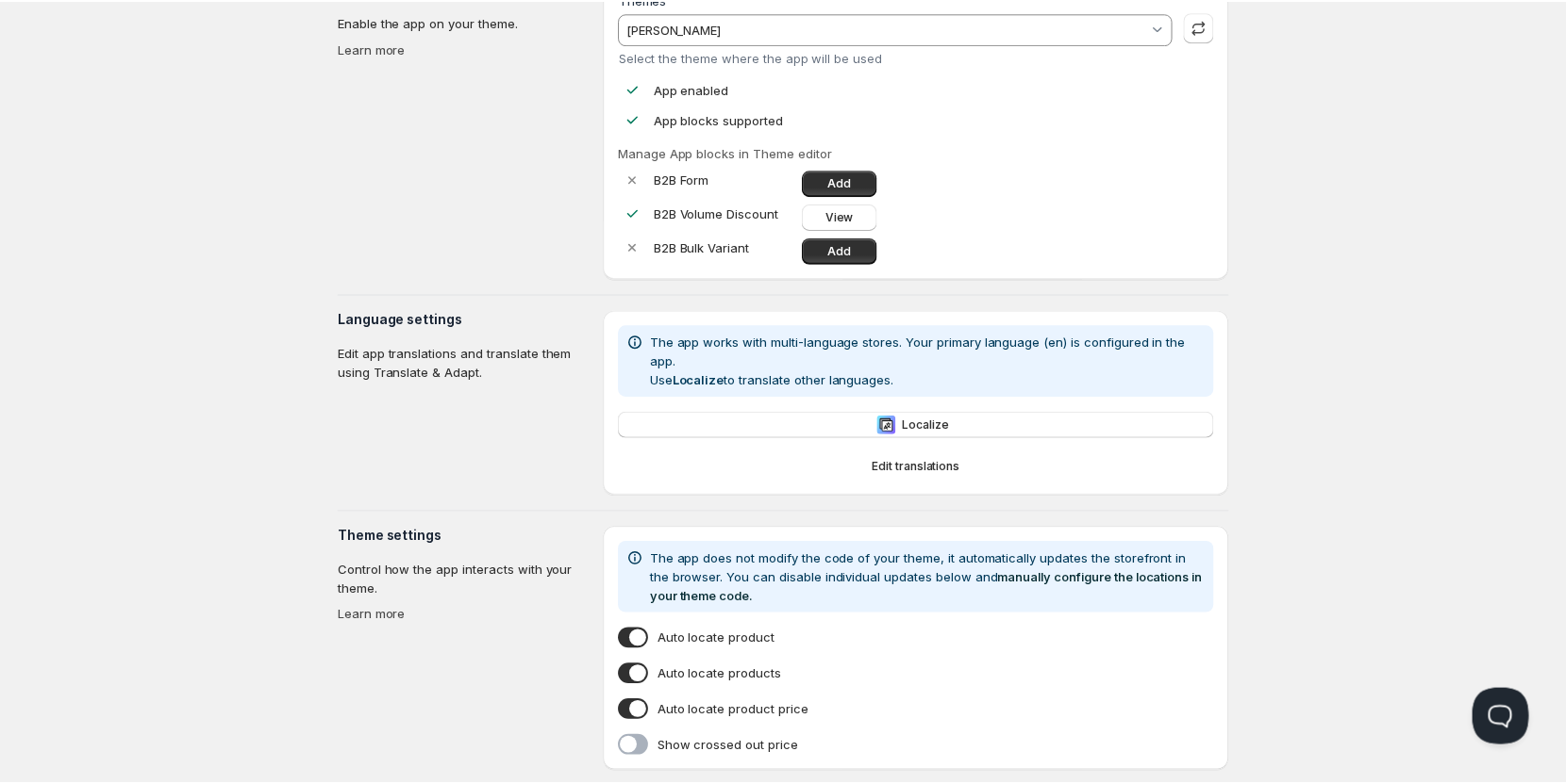
scroll to position [0, 0]
